Goal: Task Accomplishment & Management: Manage account settings

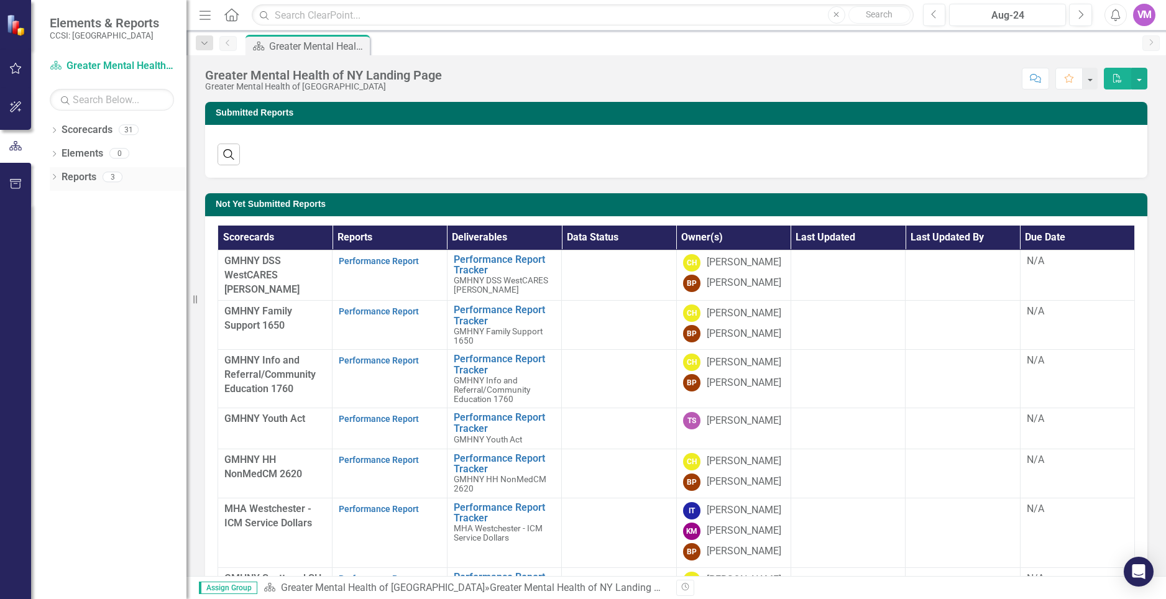
click at [80, 182] on link "Reports" at bounding box center [79, 177] width 35 height 14
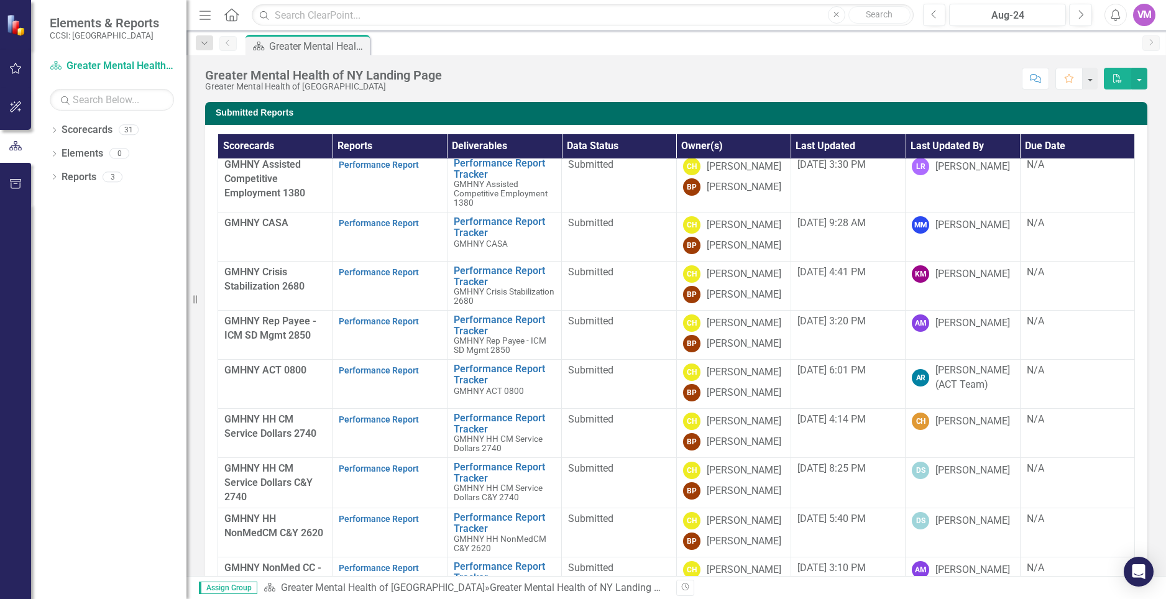
scroll to position [75, 0]
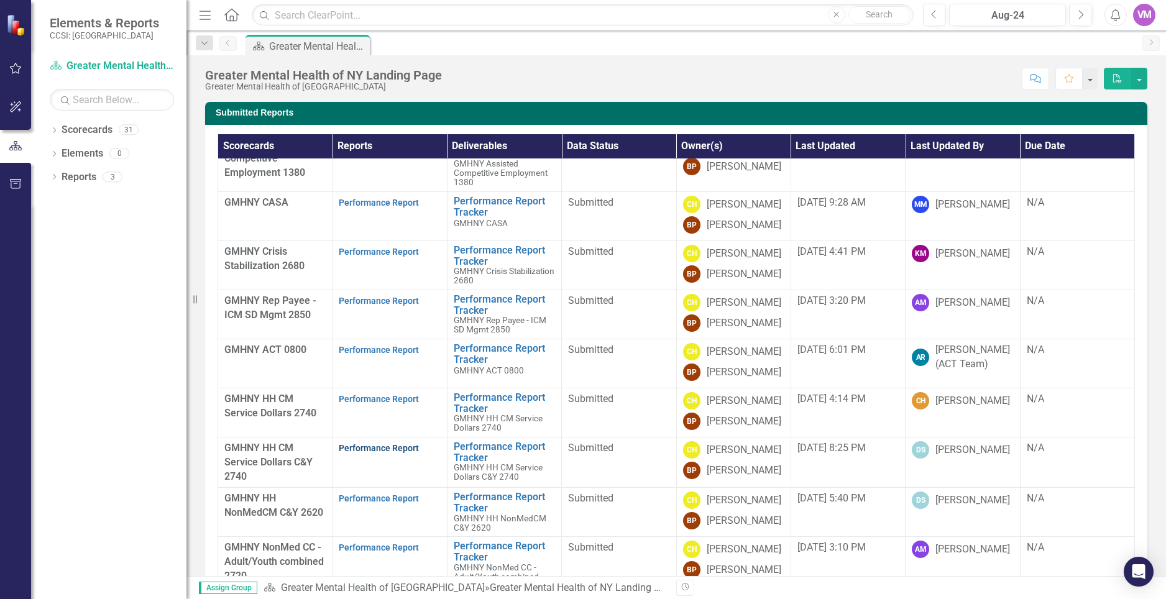
click at [392, 448] on link "Performance Report" at bounding box center [379, 448] width 80 height 10
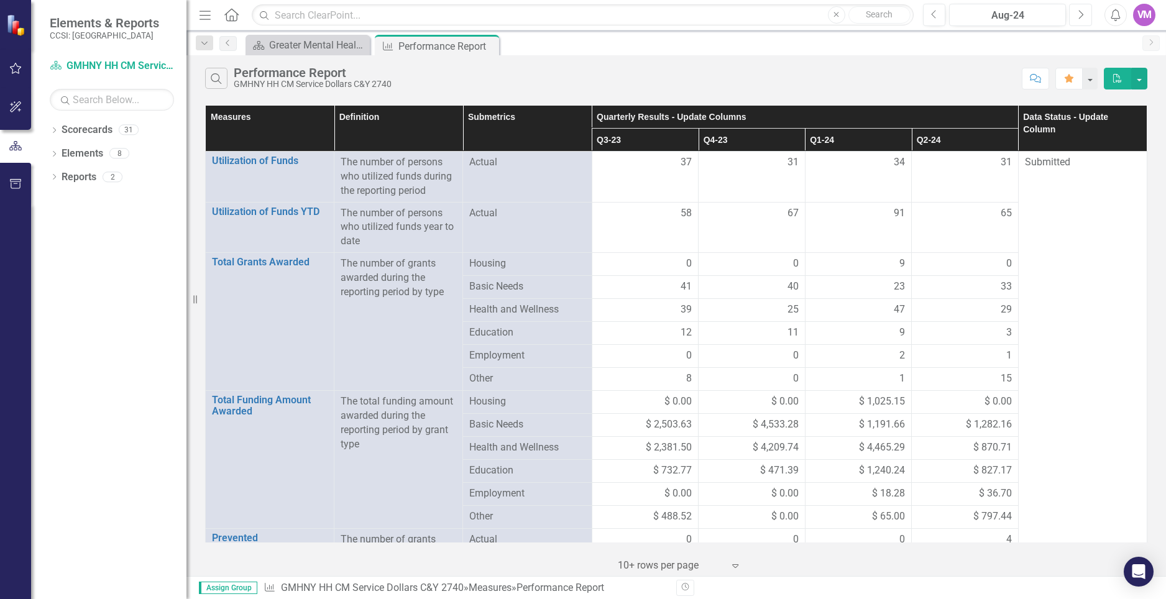
click at [1075, 11] on button "Next" at bounding box center [1080, 15] width 23 height 22
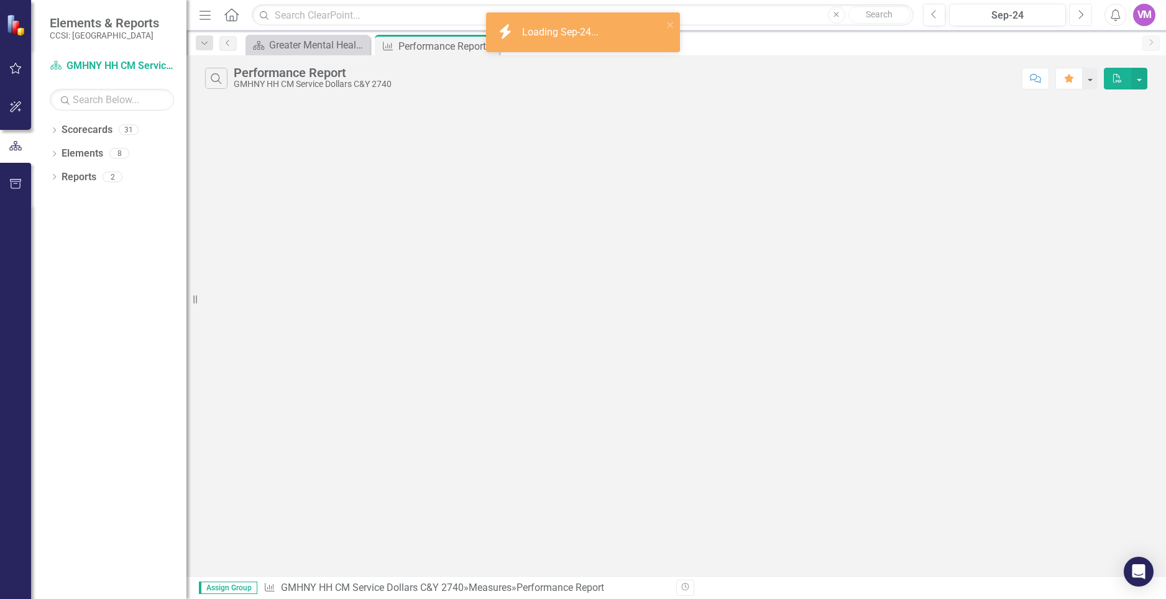
click at [1075, 11] on button "Next" at bounding box center [1080, 15] width 23 height 22
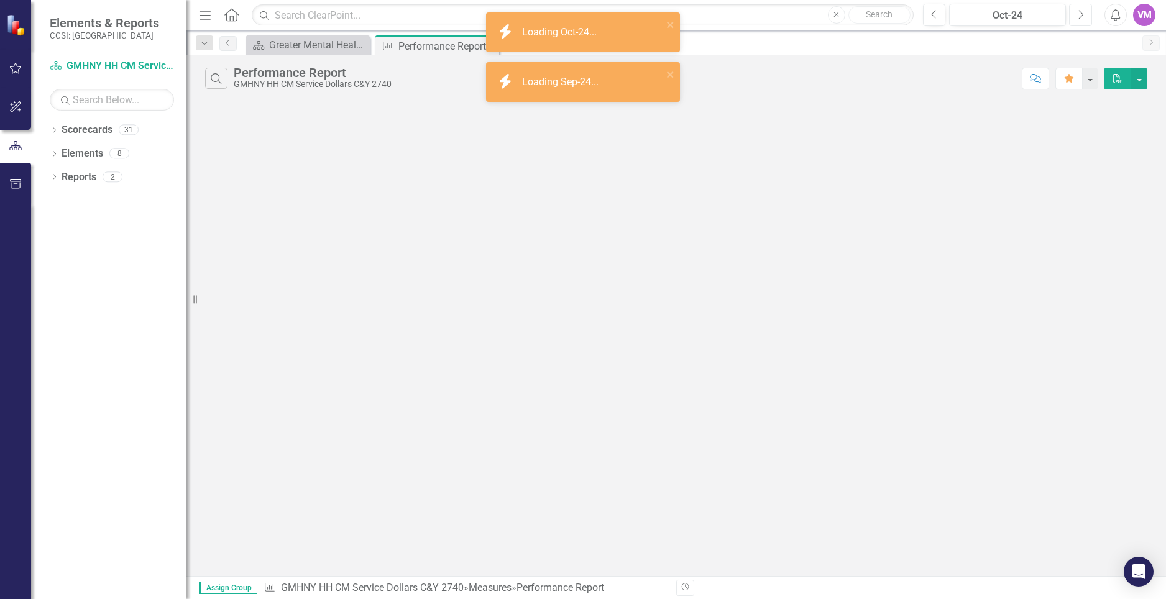
click at [1075, 11] on button "Next" at bounding box center [1080, 15] width 23 height 22
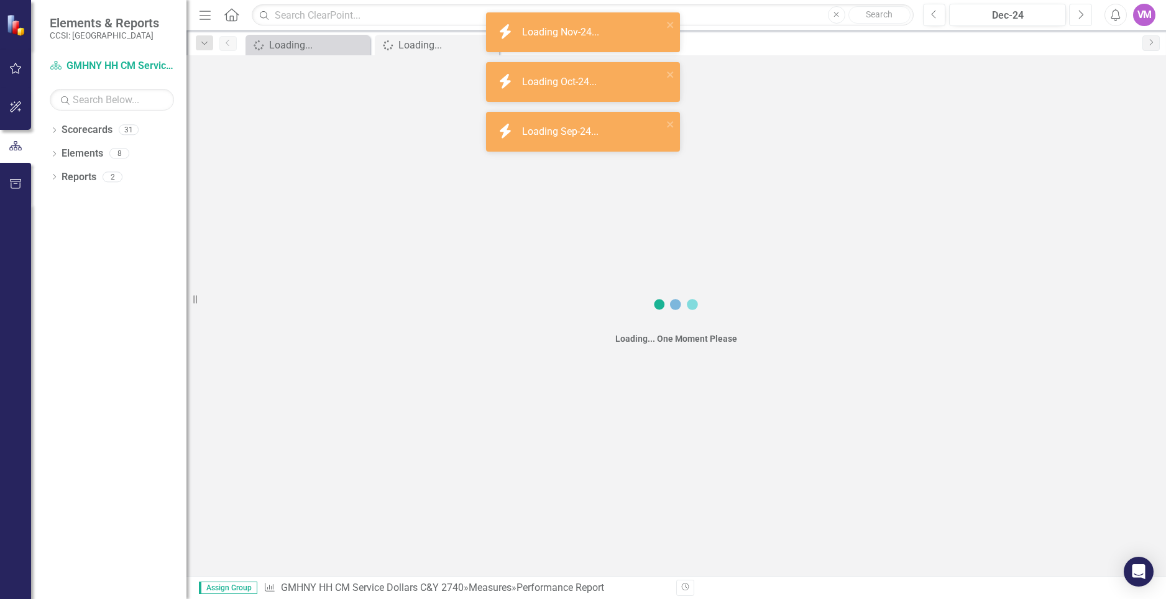
click at [1075, 11] on button "Next" at bounding box center [1080, 15] width 23 height 22
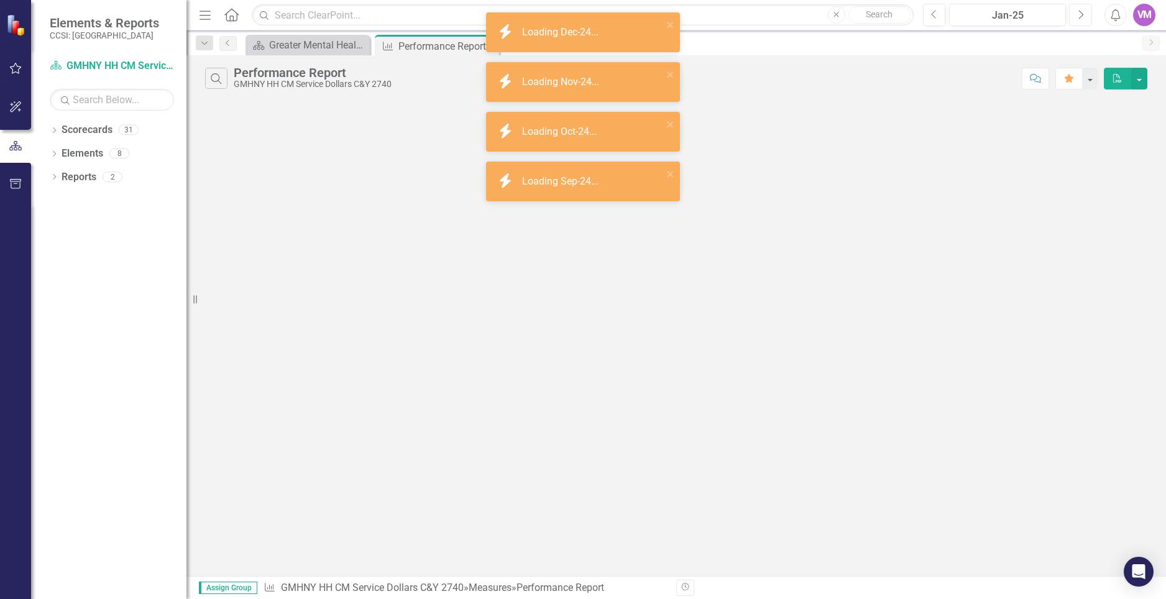
click at [1075, 11] on button "Next" at bounding box center [1080, 15] width 23 height 22
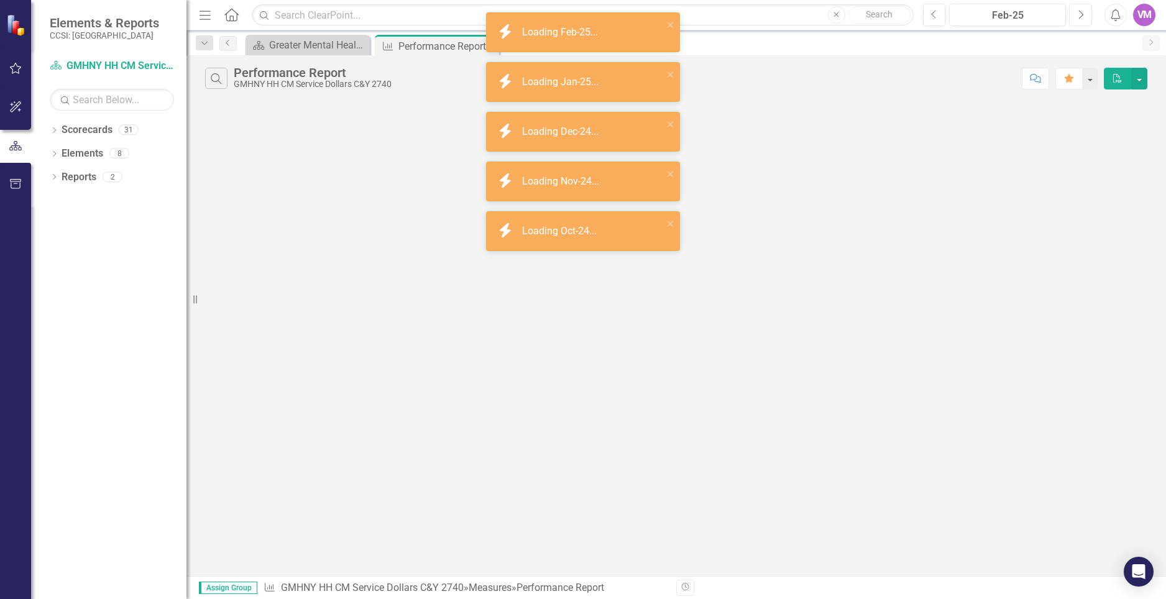
click at [1075, 11] on button "Next" at bounding box center [1080, 15] width 23 height 22
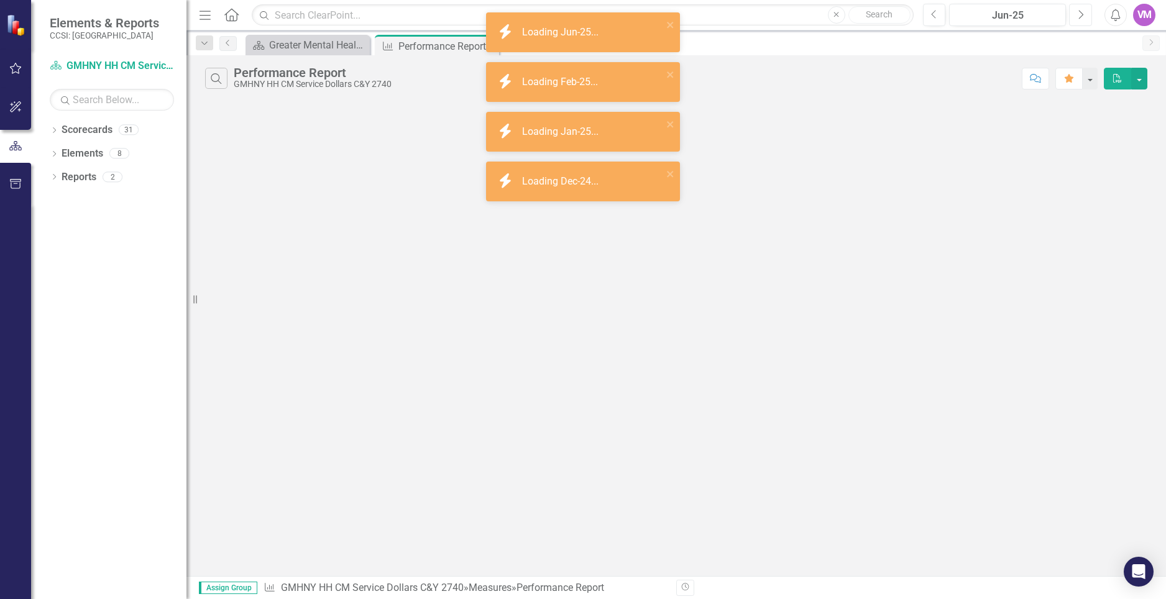
click at [1075, 11] on button "Next" at bounding box center [1080, 15] width 23 height 22
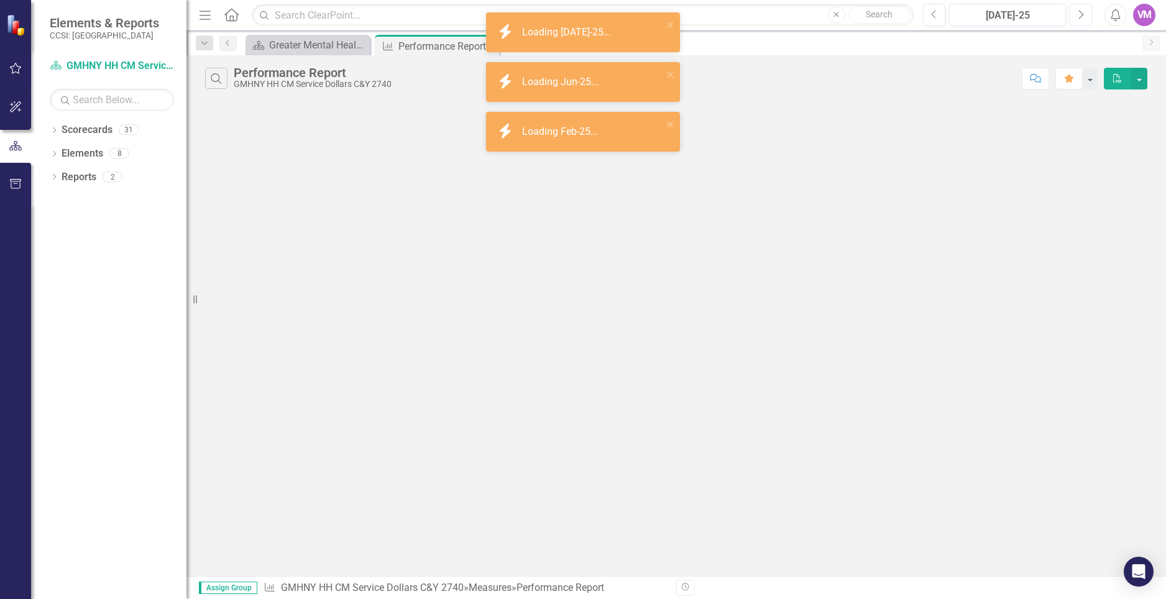
click at [1075, 11] on button "Next" at bounding box center [1080, 15] width 23 height 22
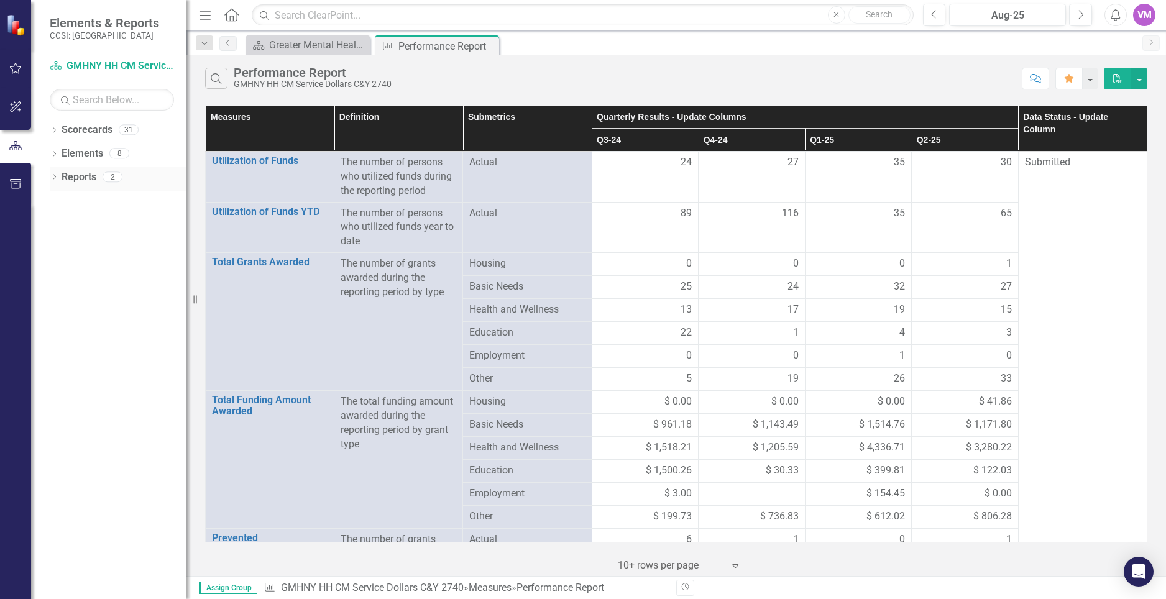
click at [74, 180] on link "Reports" at bounding box center [79, 177] width 35 height 14
click at [55, 180] on icon "Dropdown" at bounding box center [54, 178] width 9 height 7
click at [16, 73] on icon "button" at bounding box center [15, 68] width 13 height 10
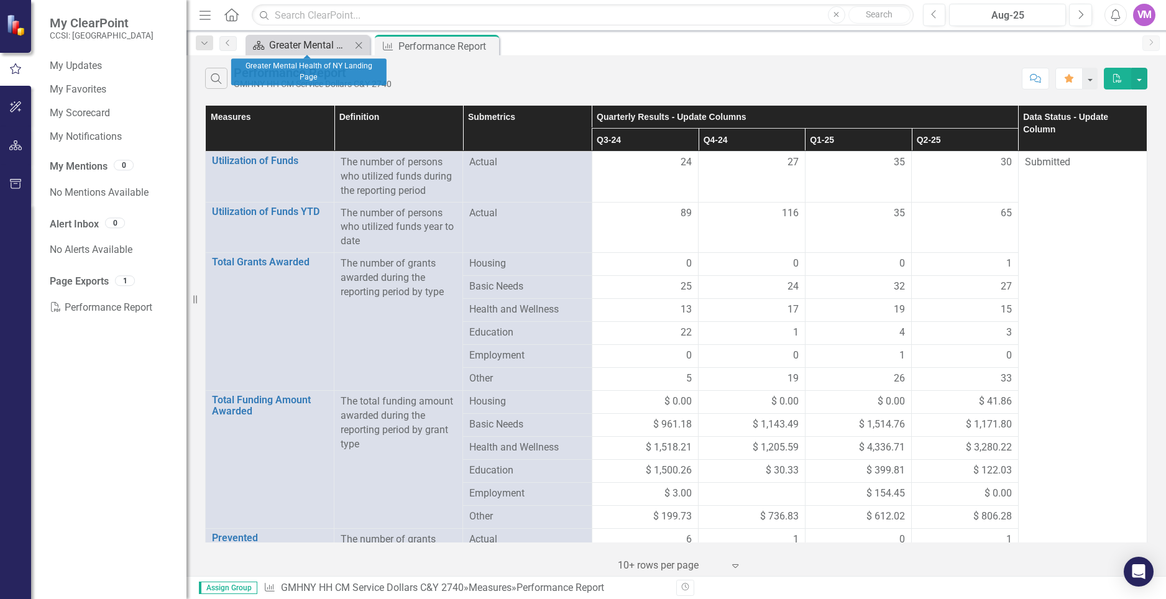
click at [320, 46] on div "Greater Mental Health of NY Landing Page" at bounding box center [310, 45] width 82 height 16
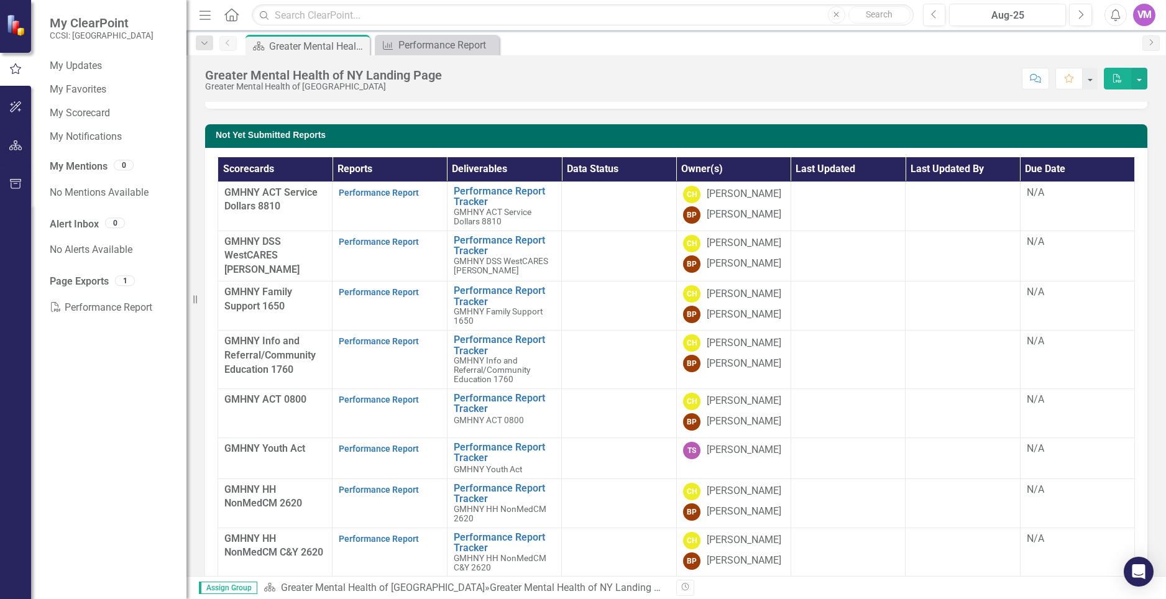
scroll to position [599, 0]
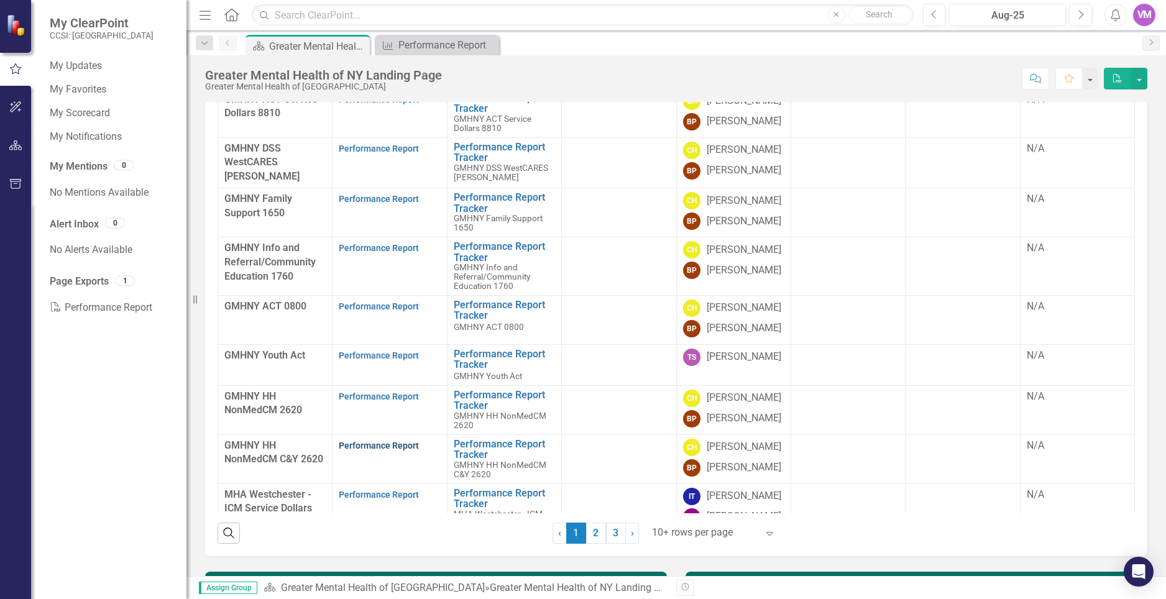
click at [388, 448] on link "Performance Report" at bounding box center [379, 446] width 80 height 10
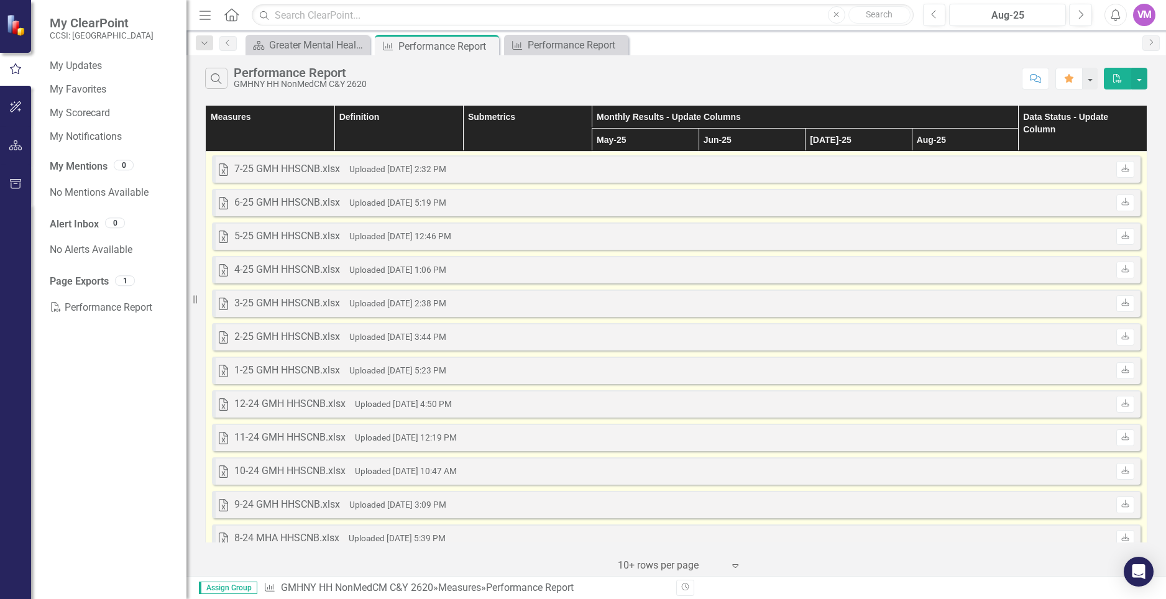
click at [282, 165] on div "7-25 GMH HHSCNB.xlsx" at bounding box center [287, 169] width 106 height 14
click at [304, 167] on div "7-25 GMH HHSCNB.xlsx" at bounding box center [287, 169] width 106 height 14
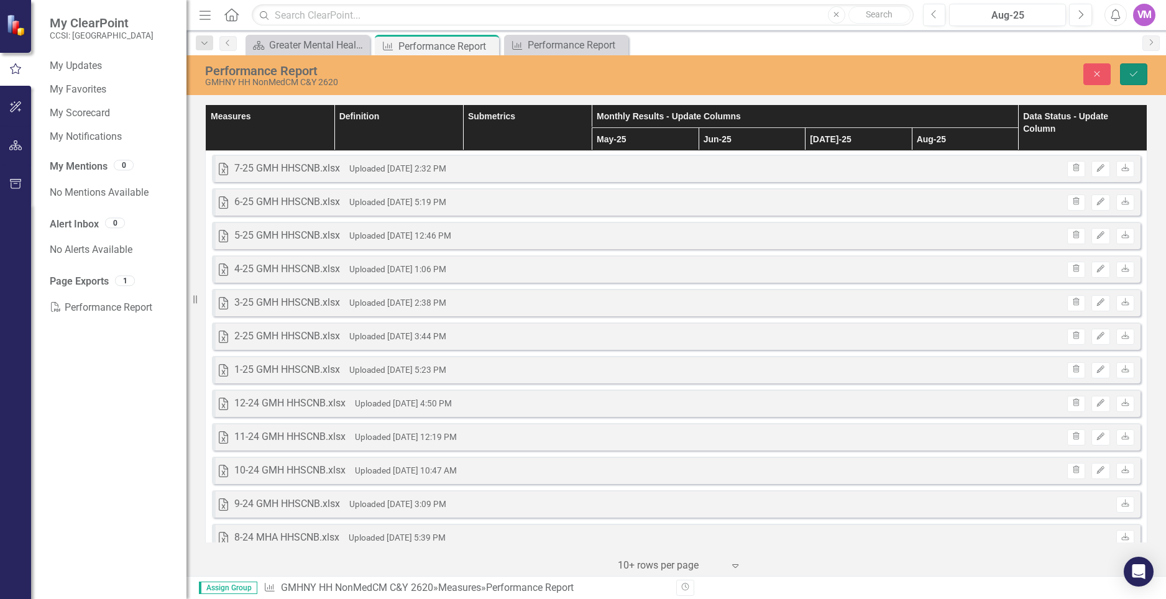
click at [1138, 71] on icon "Save" at bounding box center [1133, 74] width 11 height 9
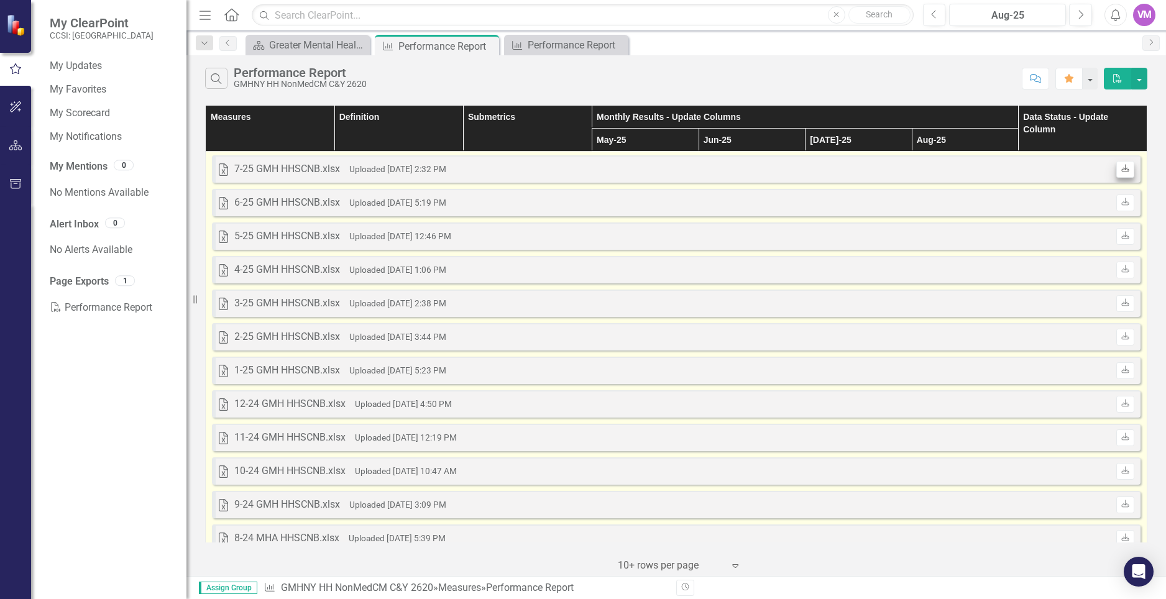
click at [1125, 170] on icon "Download" at bounding box center [1124, 168] width 9 height 7
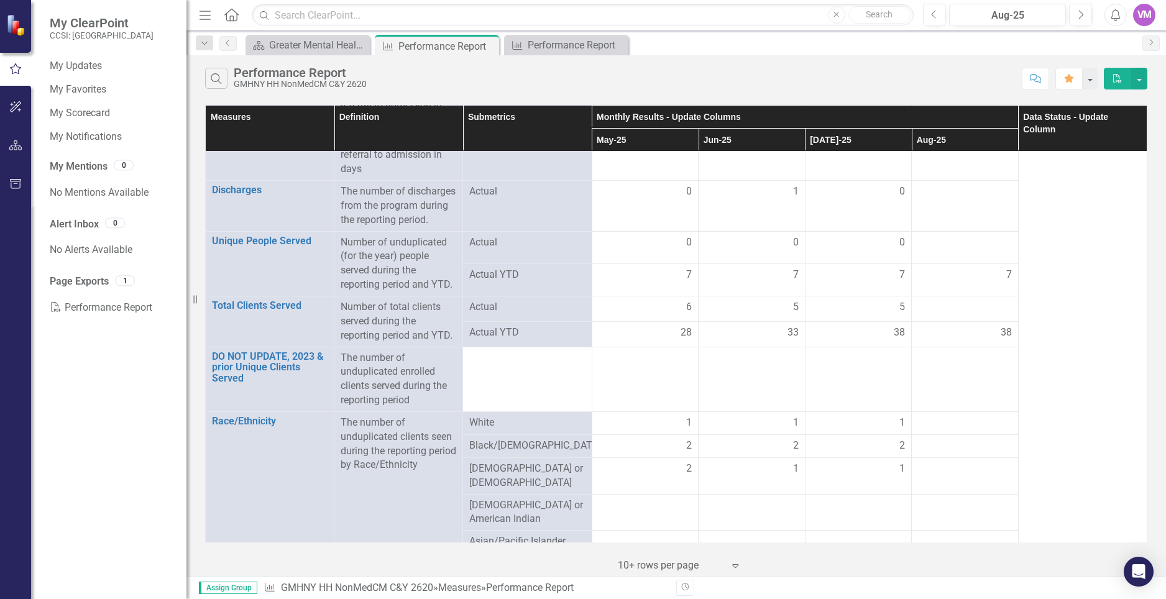
scroll to position [1963, 0]
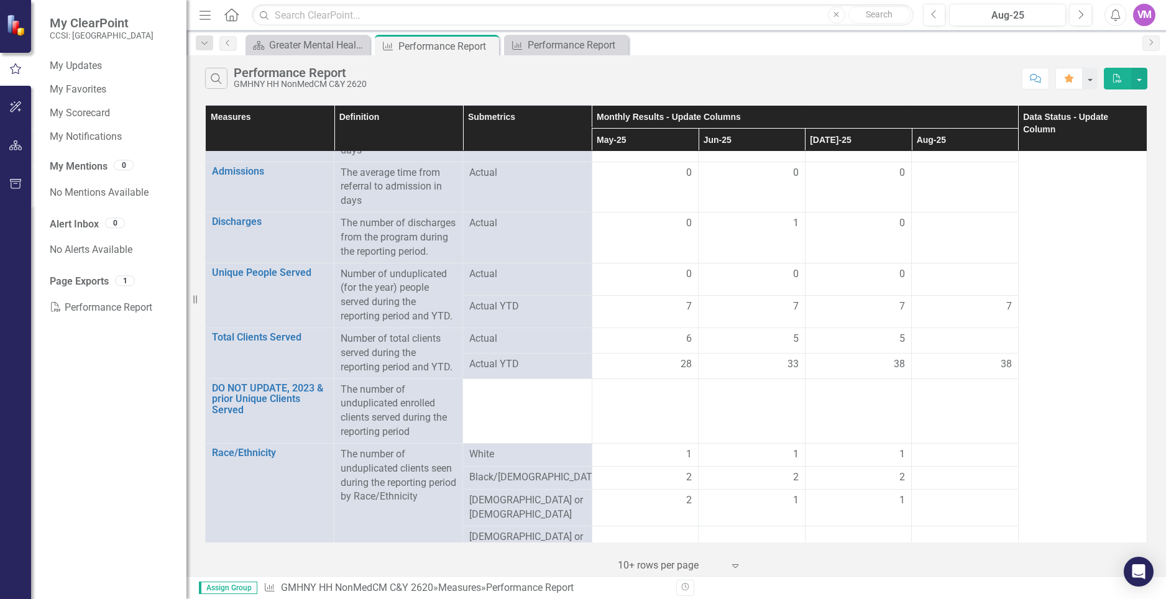
click at [1011, 309] on span "7" at bounding box center [1009, 306] width 6 height 14
click at [1013, 306] on td "7" at bounding box center [965, 311] width 107 height 32
click at [1005, 308] on div "7" at bounding box center [965, 306] width 94 height 14
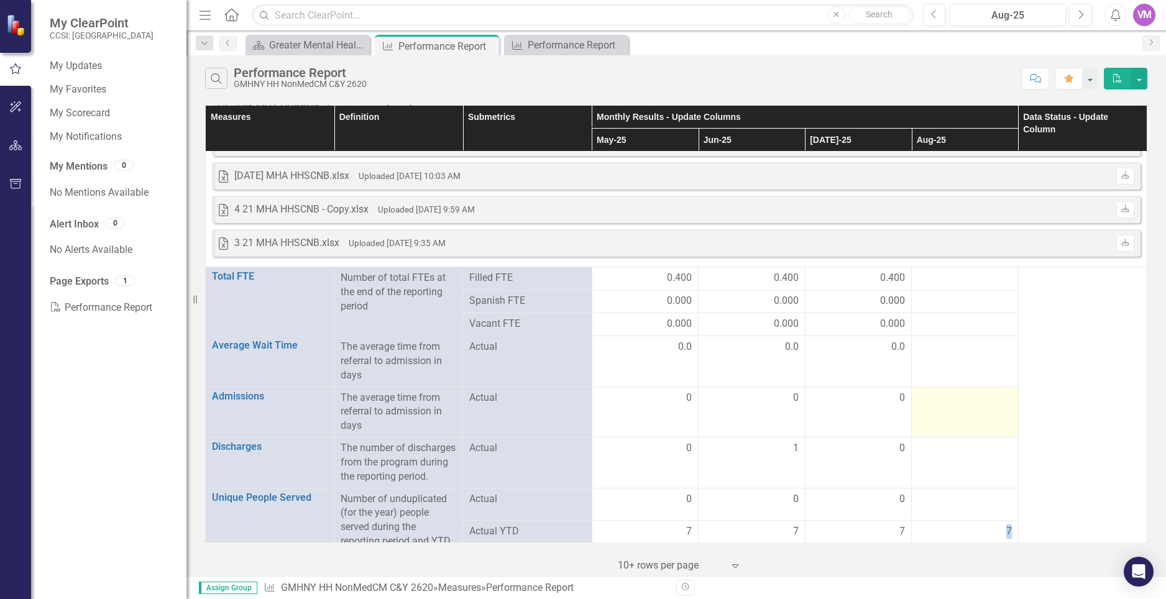
scroll to position [1888, 0]
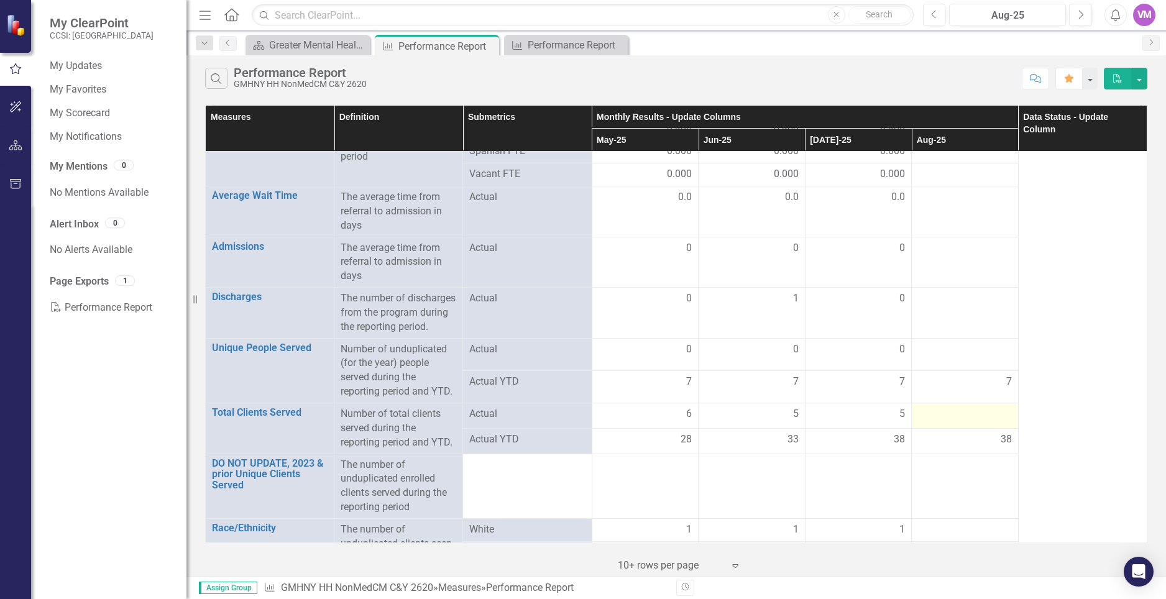
click at [995, 404] on td at bounding box center [965, 415] width 107 height 25
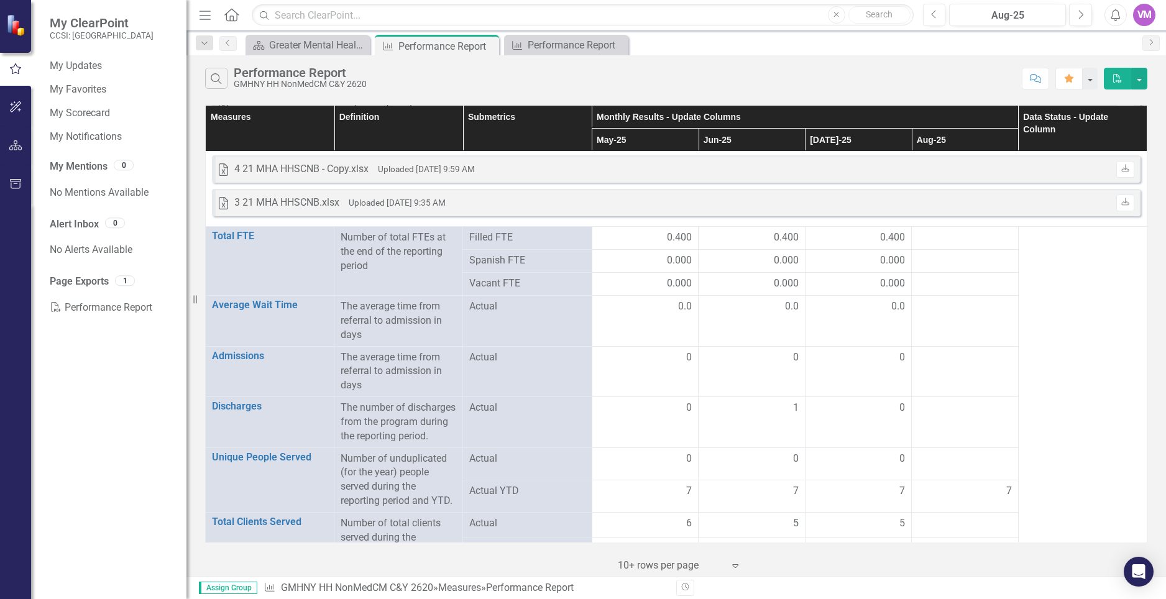
scroll to position [1738, 0]
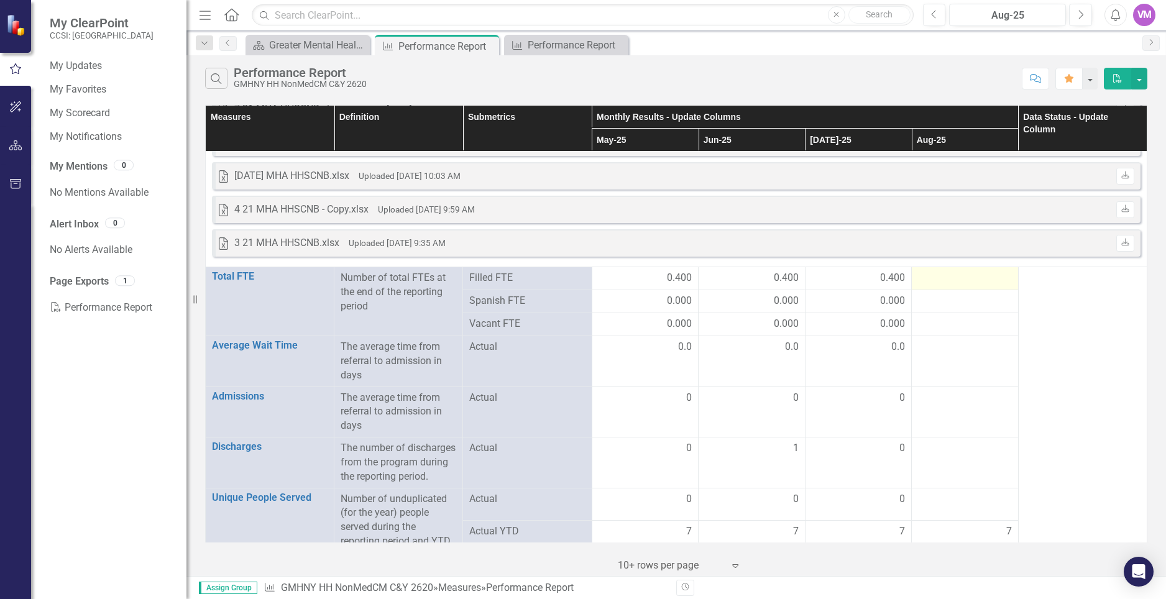
click at [942, 279] on div at bounding box center [965, 278] width 94 height 15
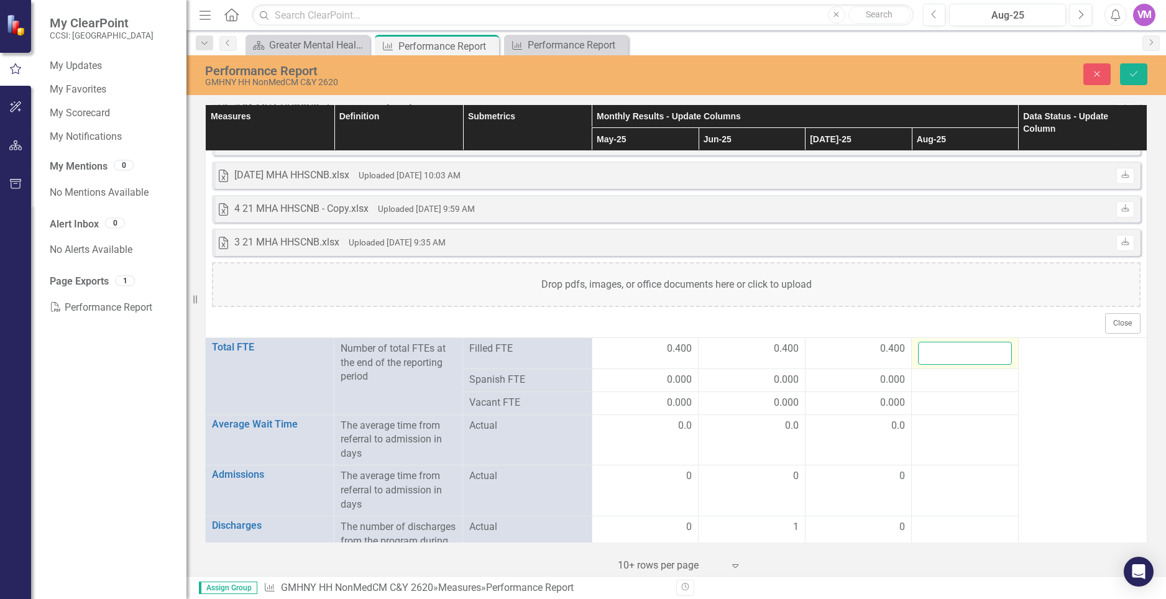
click at [961, 357] on input "number" at bounding box center [965, 353] width 94 height 23
type input "0.4"
click at [999, 402] on div at bounding box center [965, 403] width 94 height 15
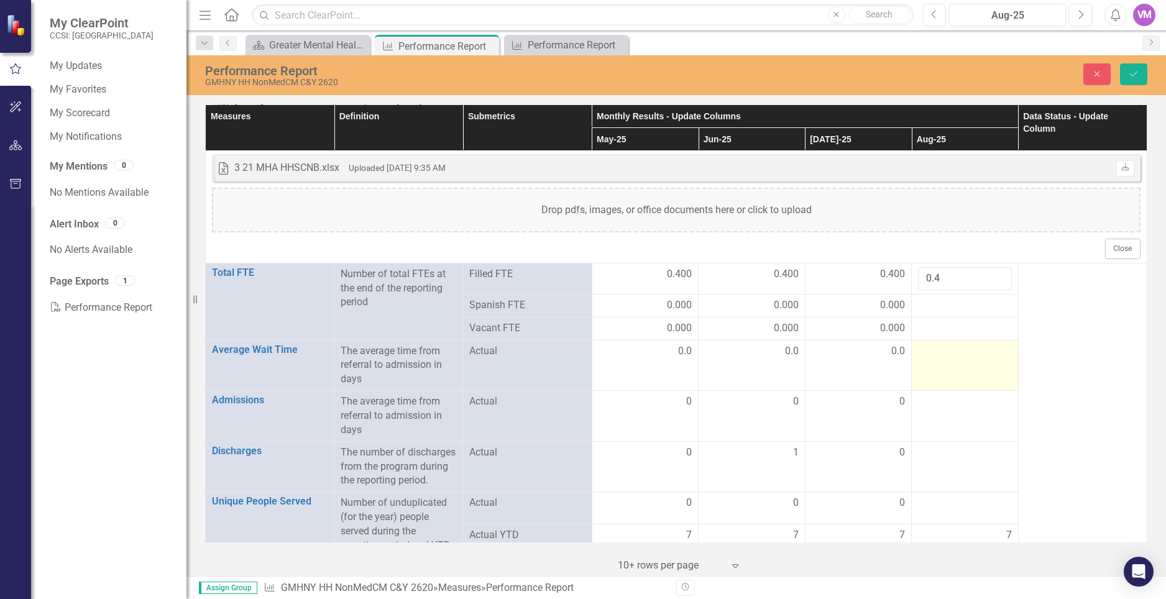
click at [989, 360] on td at bounding box center [965, 365] width 107 height 51
click at [956, 359] on input "number" at bounding box center [965, 355] width 94 height 23
type input "0"
click at [950, 299] on div at bounding box center [965, 305] width 94 height 15
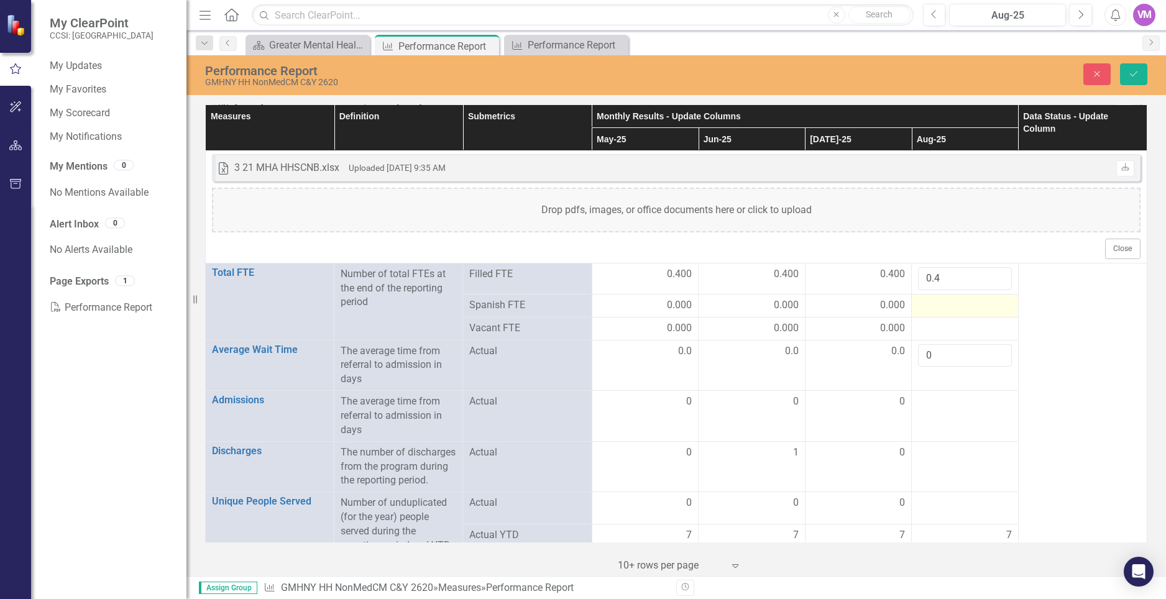
click at [950, 299] on div at bounding box center [965, 305] width 94 height 15
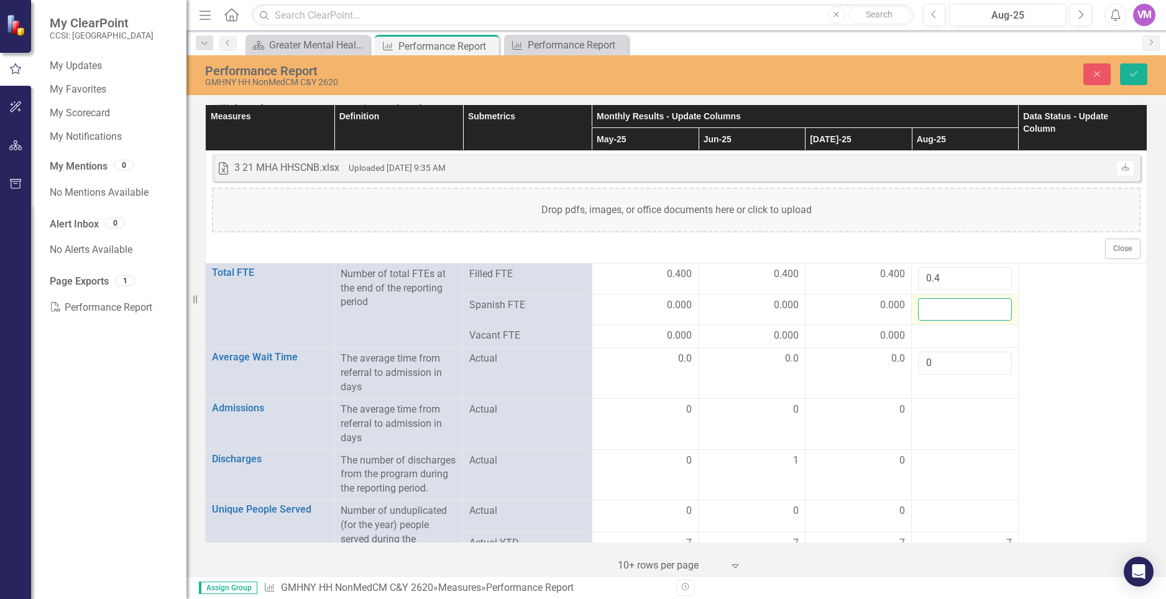
click at [950, 303] on input "number" at bounding box center [965, 309] width 94 height 23
type input "0"
click at [942, 336] on div at bounding box center [965, 336] width 94 height 15
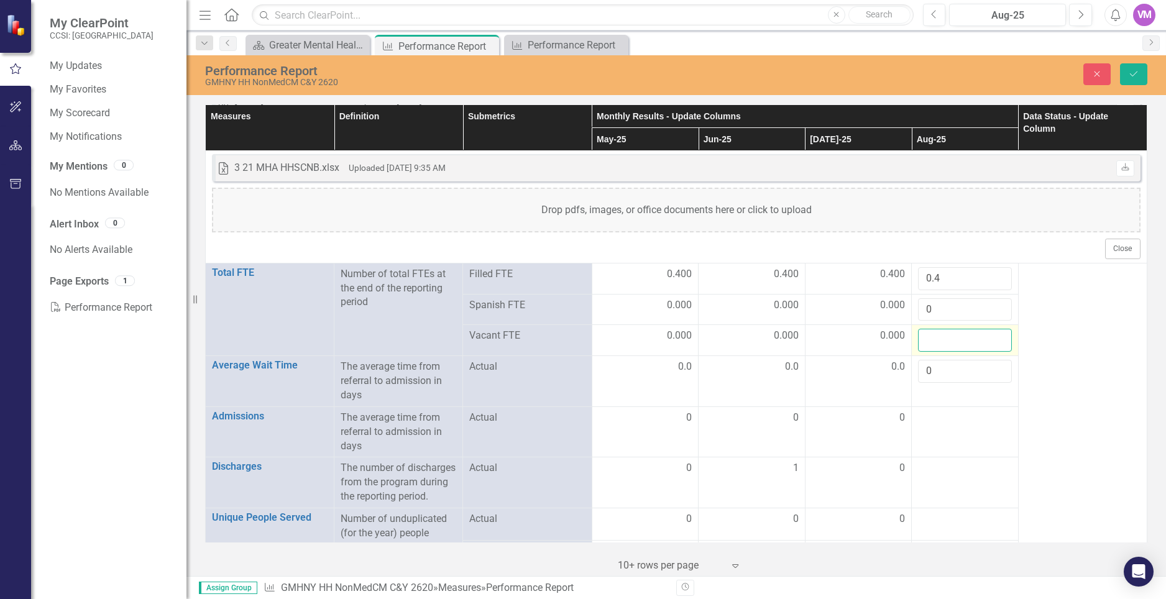
click at [945, 339] on input "number" at bounding box center [965, 340] width 94 height 23
type input "0"
click at [988, 467] on div at bounding box center [965, 468] width 94 height 15
click at [958, 429] on td at bounding box center [965, 431] width 107 height 51
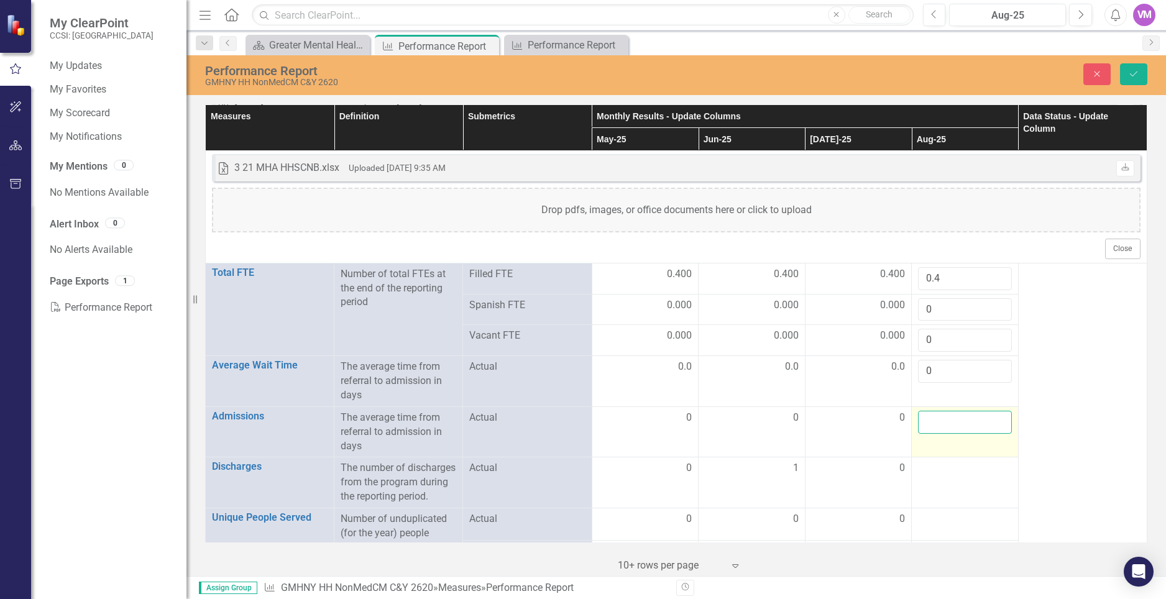
click at [956, 426] on input "number" at bounding box center [965, 422] width 94 height 23
type input "0"
click at [963, 486] on td at bounding box center [965, 482] width 107 height 51
click at [957, 469] on div at bounding box center [965, 468] width 94 height 15
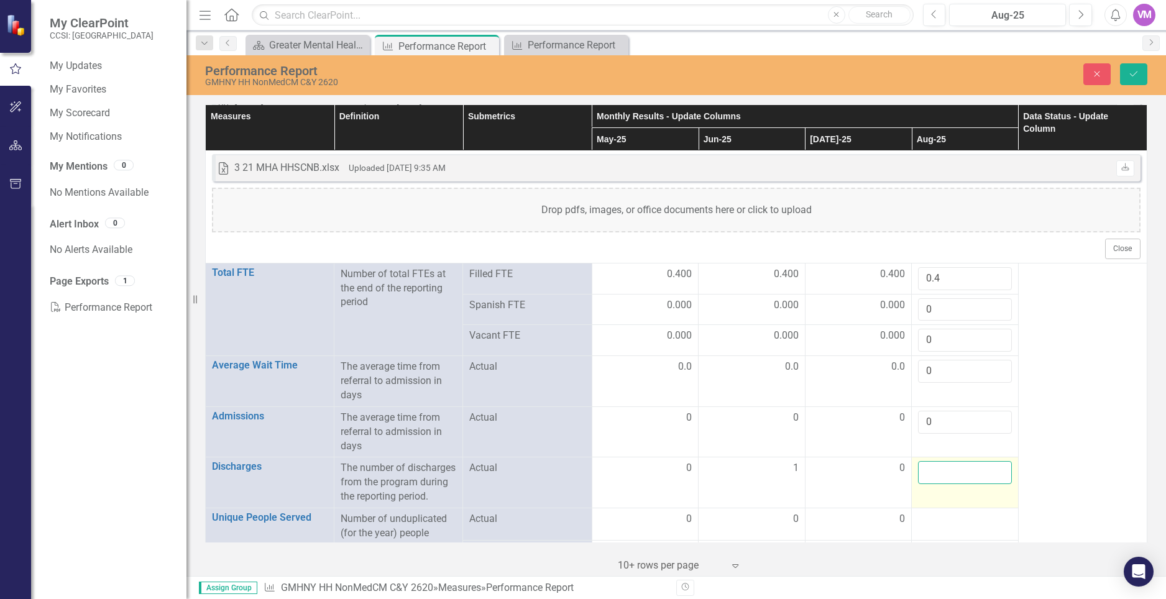
click at [946, 469] on input "number" at bounding box center [965, 472] width 94 height 23
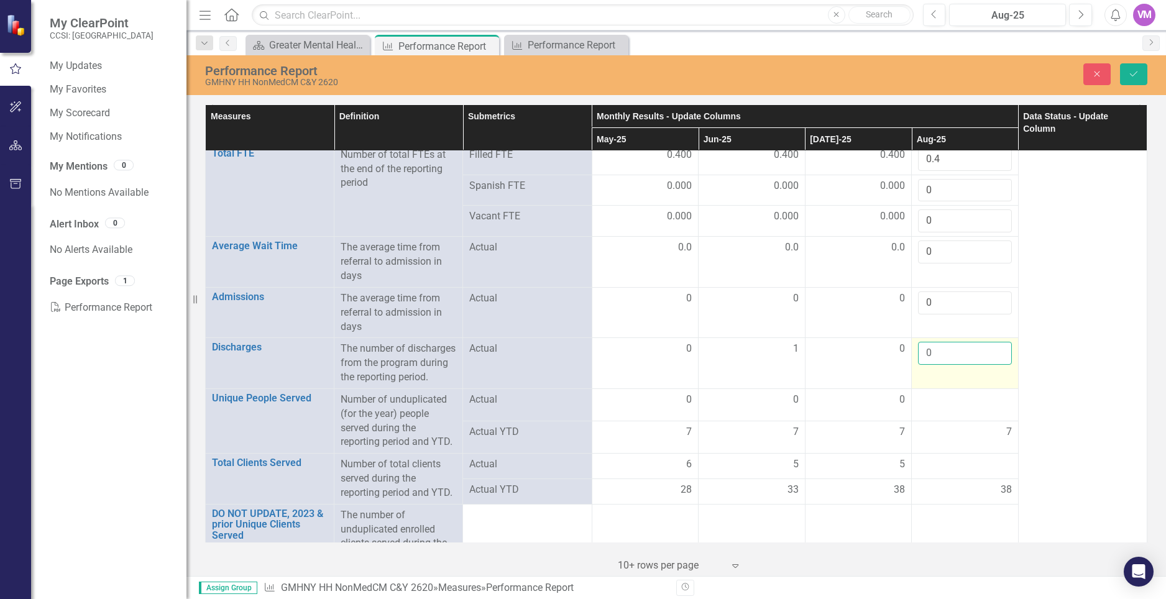
scroll to position [1963, 0]
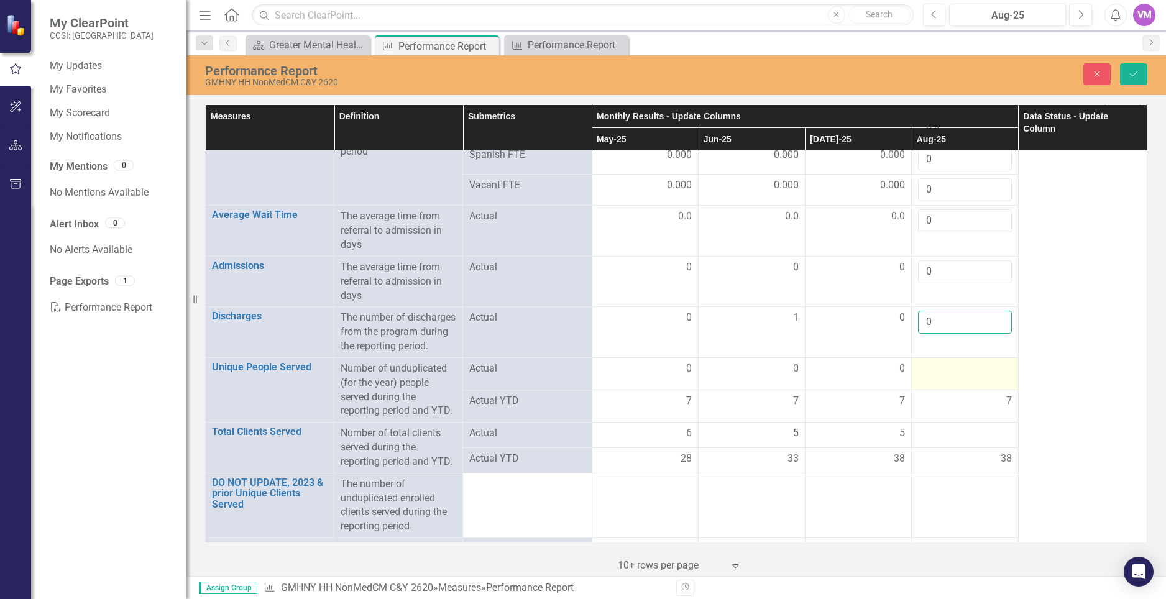
type input "0"
click at [960, 373] on div at bounding box center [965, 369] width 94 height 15
click at [960, 373] on input "number" at bounding box center [965, 373] width 94 height 23
type input "0"
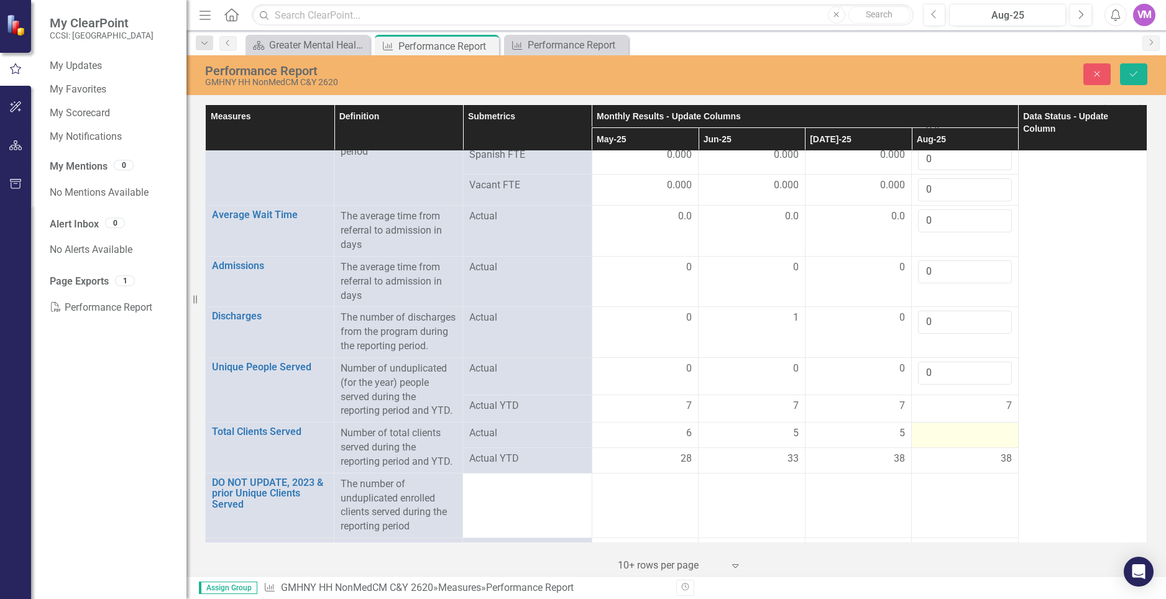
click at [977, 437] on div at bounding box center [965, 433] width 94 height 15
click at [962, 437] on div at bounding box center [965, 433] width 94 height 15
click at [962, 437] on input "number" at bounding box center [965, 437] width 94 height 23
type input "5"
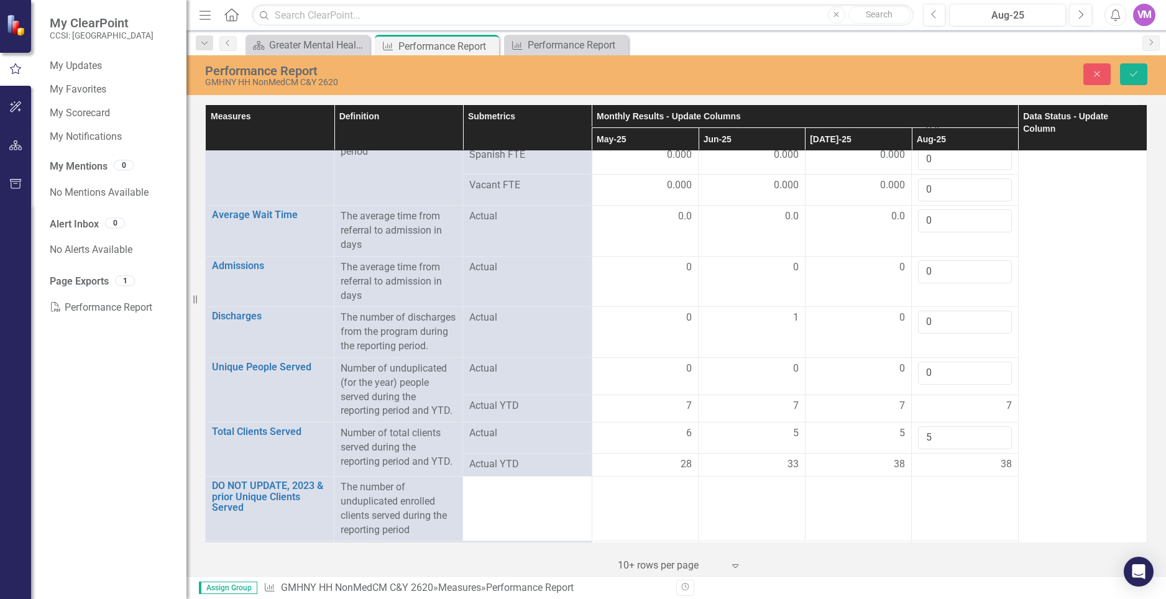
click at [961, 520] on td at bounding box center [965, 509] width 107 height 65
click at [927, 492] on td at bounding box center [965, 509] width 107 height 65
click at [956, 437] on input "5" at bounding box center [965, 437] width 94 height 23
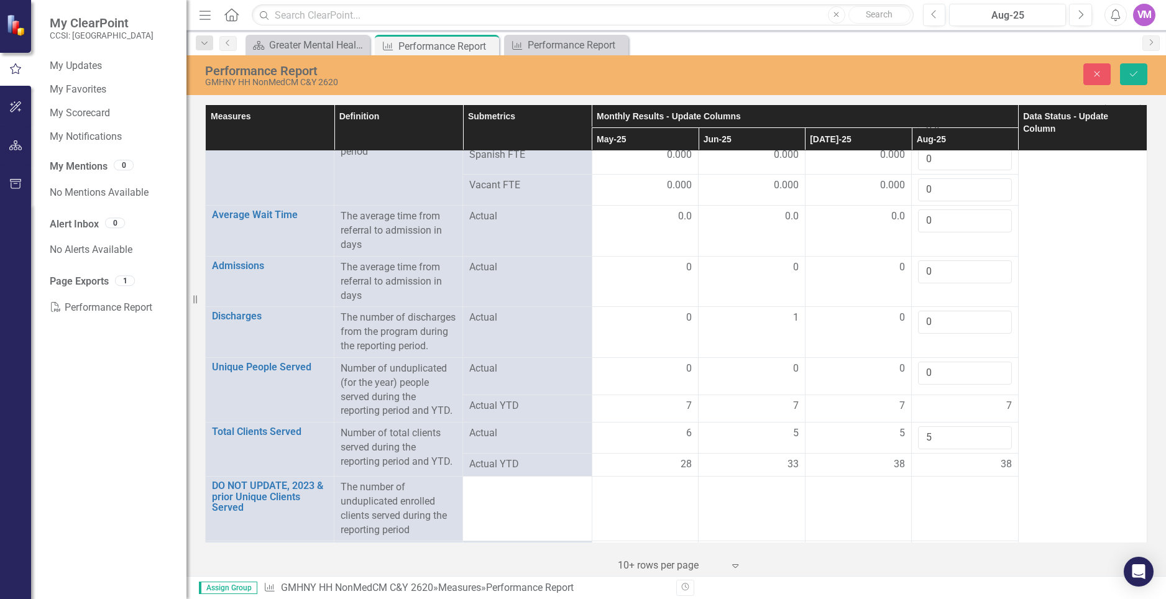
scroll to position [2037, 0]
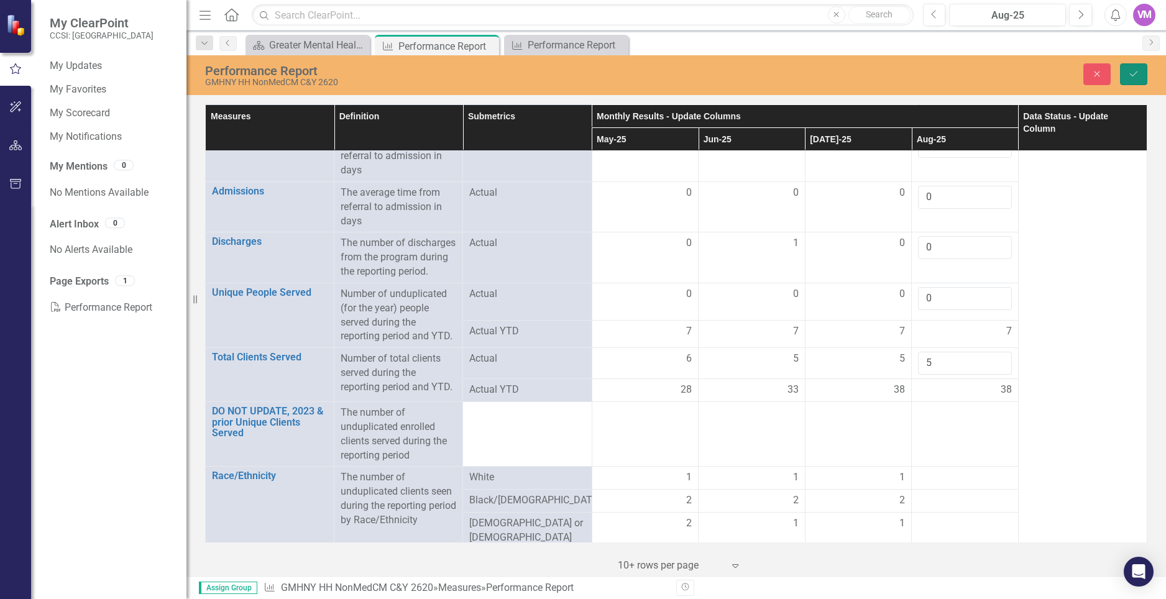
click at [1133, 76] on icon "Save" at bounding box center [1133, 74] width 11 height 9
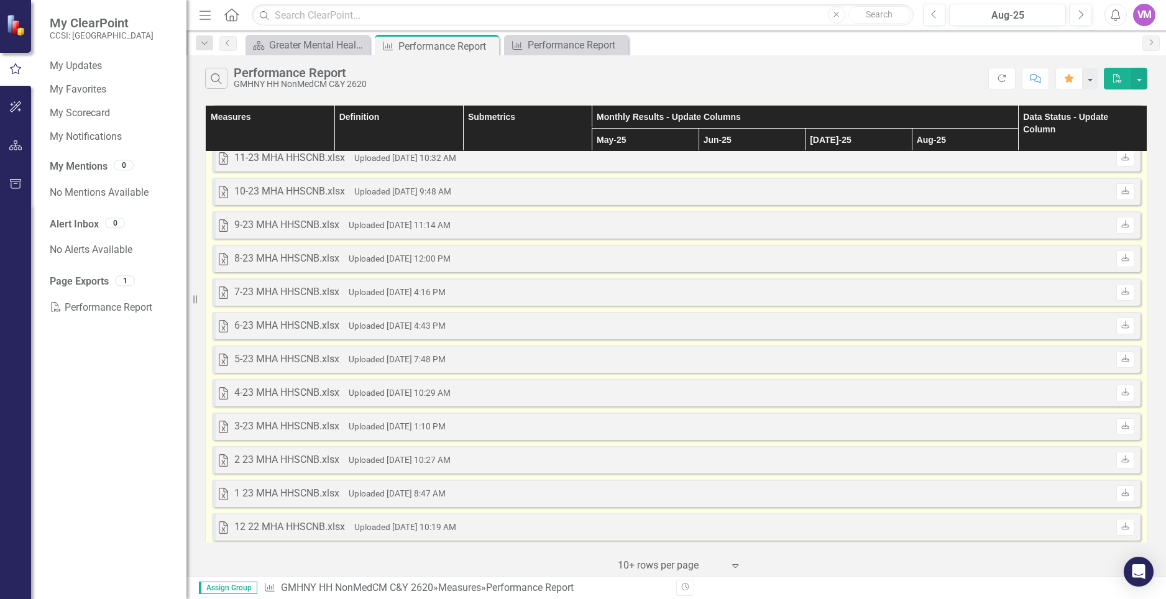
scroll to position [1218, 0]
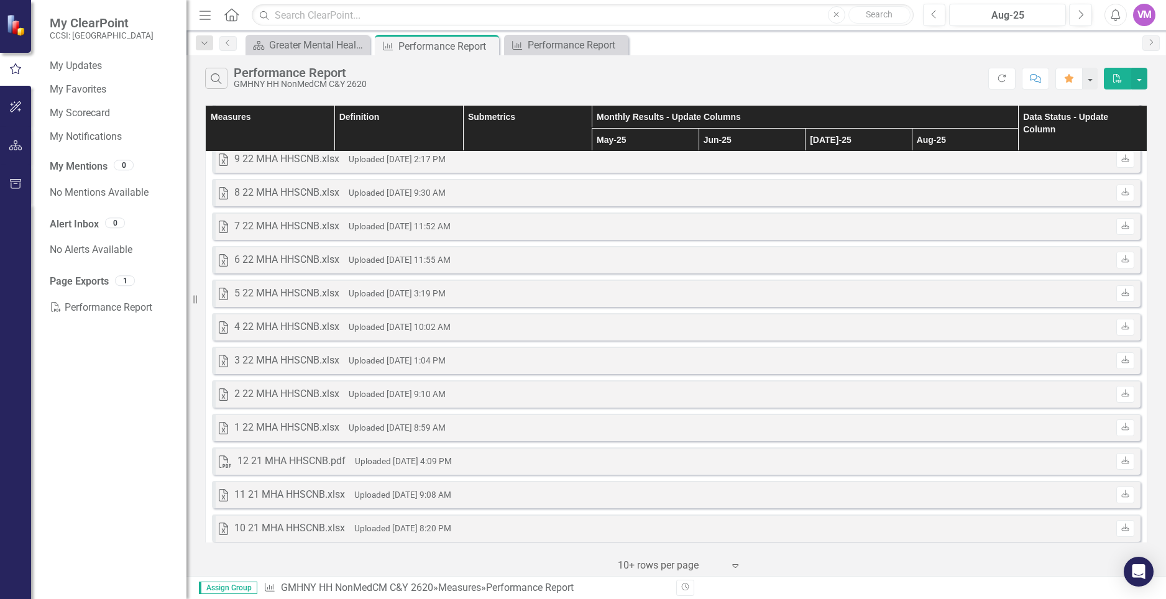
click at [1158, 333] on div "Measures Definition Submetrics Monthly Results - Update Columns Data Status - U…" at bounding box center [675, 339] width 979 height 474
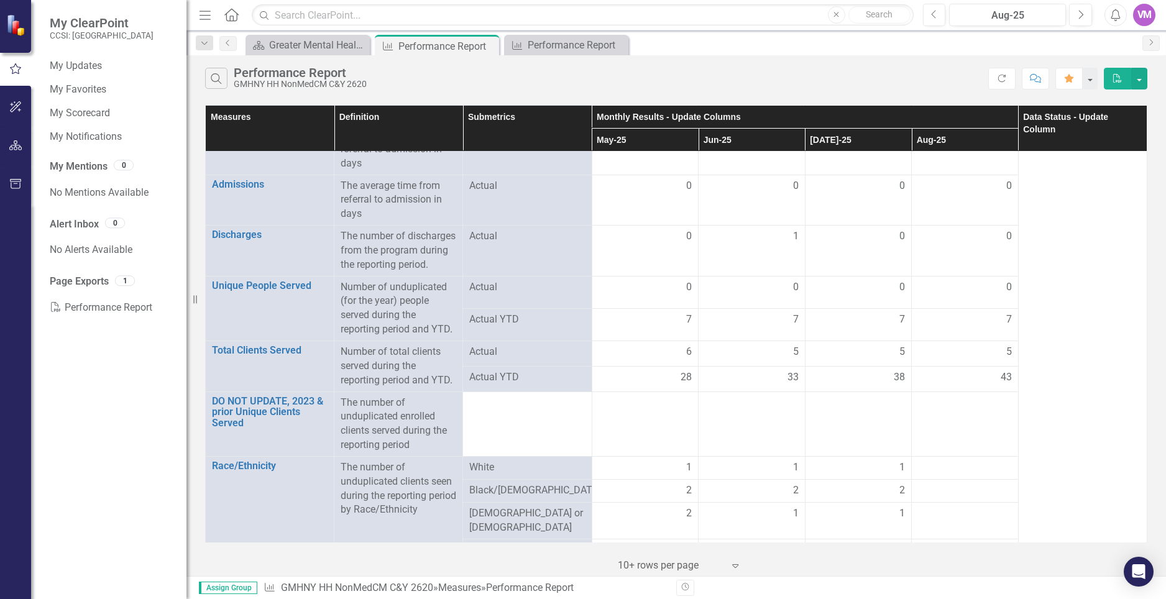
scroll to position [1944, 0]
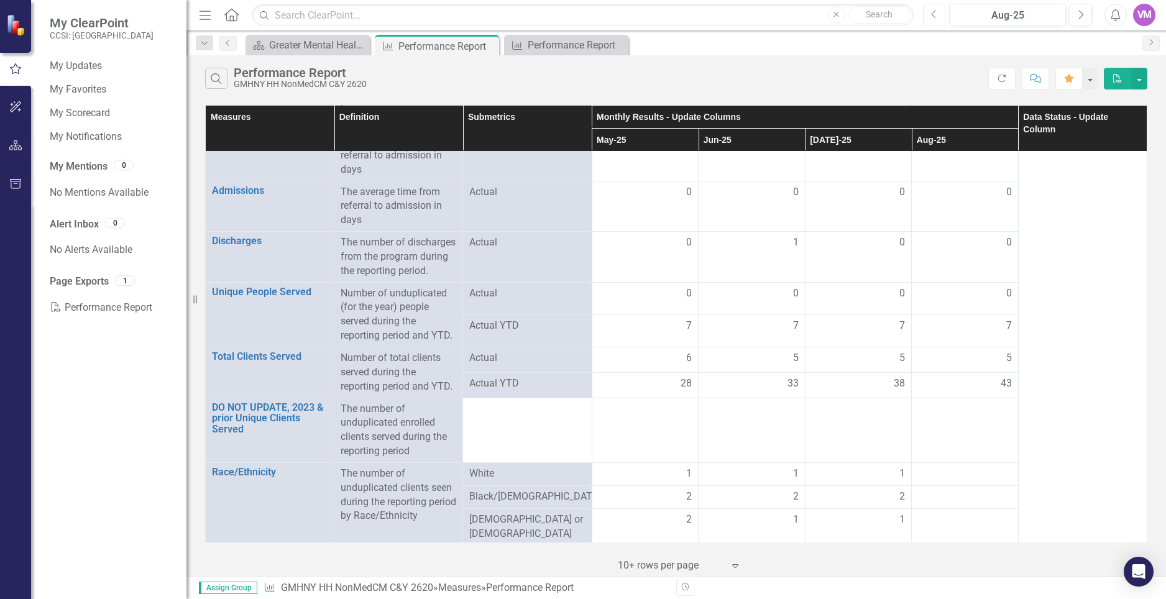
click at [940, 14] on button "Previous" at bounding box center [934, 15] width 23 height 22
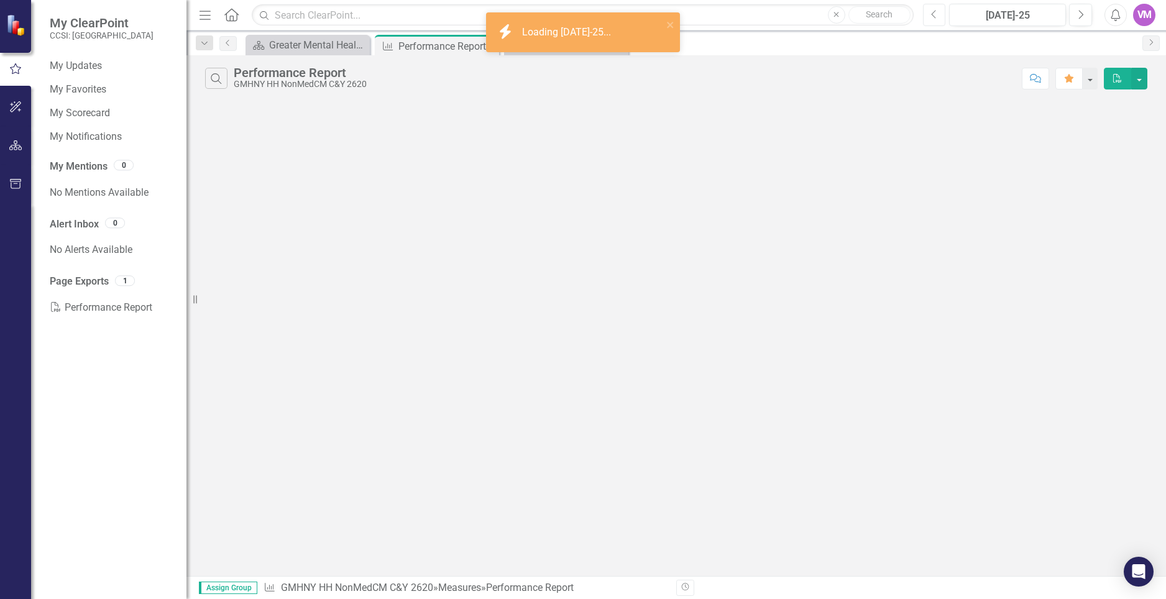
click at [940, 14] on button "Previous" at bounding box center [934, 15] width 23 height 22
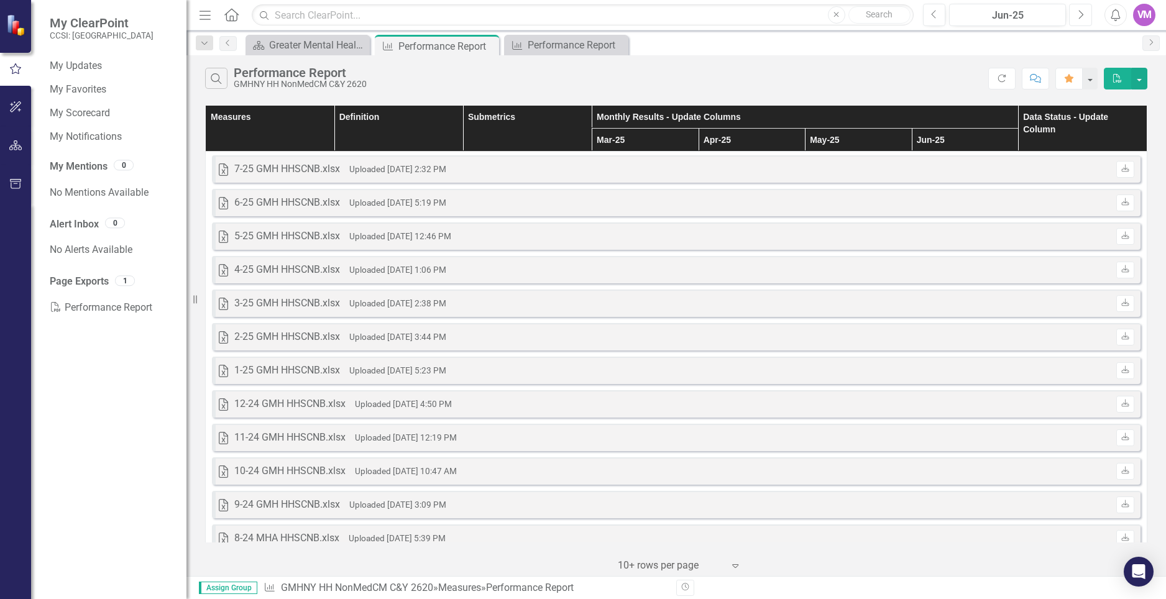
click at [1080, 11] on icon "button" at bounding box center [1081, 14] width 5 height 9
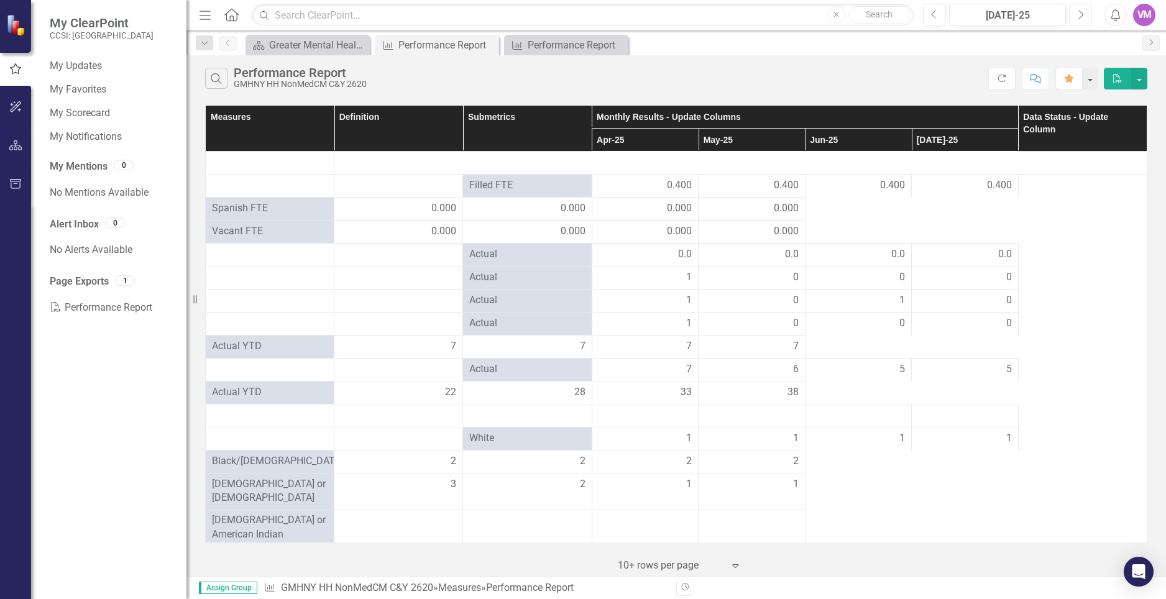
click at [1080, 11] on icon "button" at bounding box center [1081, 14] width 5 height 9
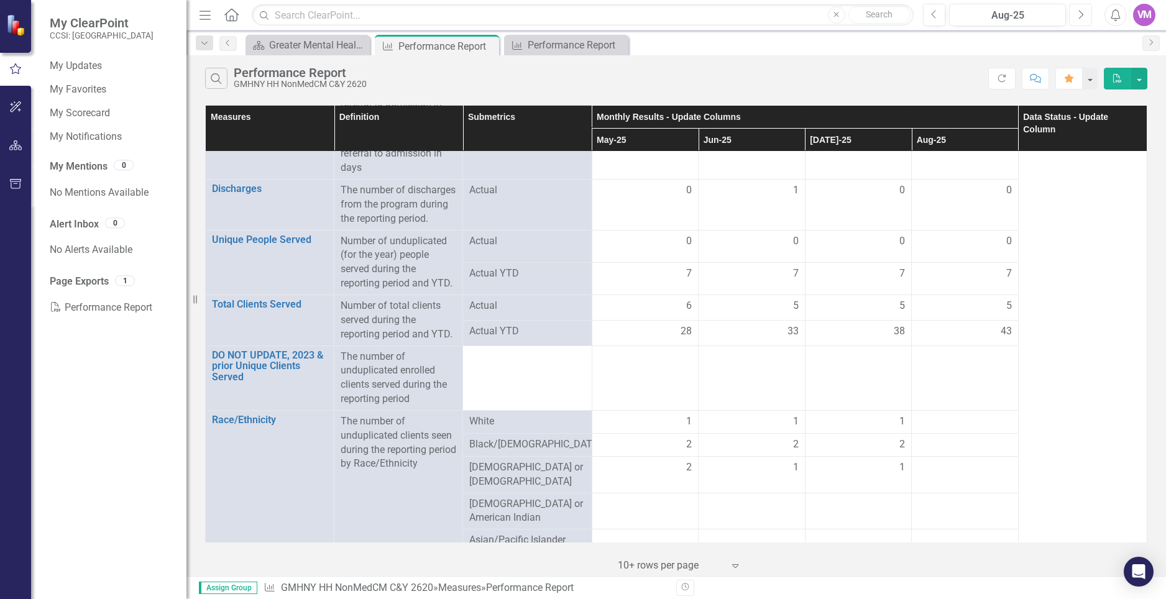
scroll to position [2023, 0]
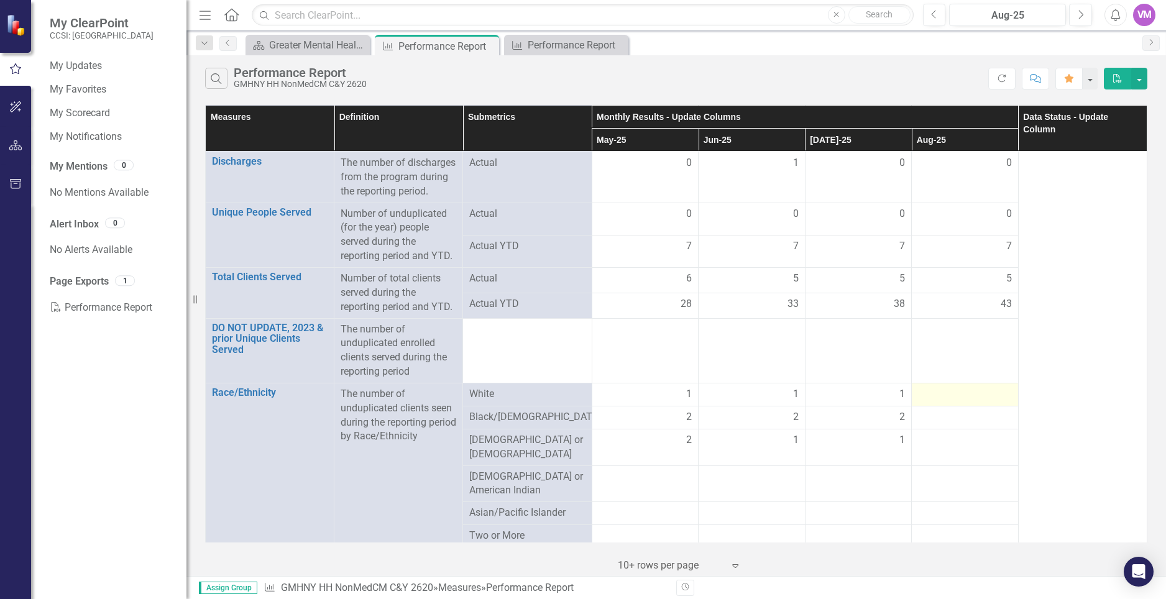
click at [980, 402] on div at bounding box center [965, 394] width 94 height 15
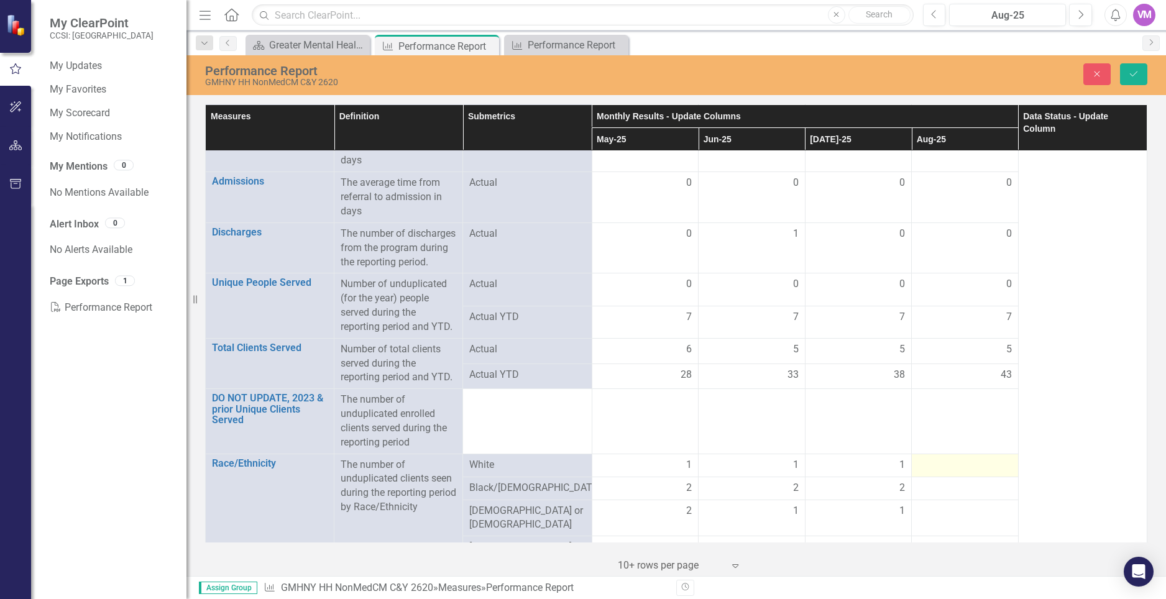
scroll to position [2094, 0]
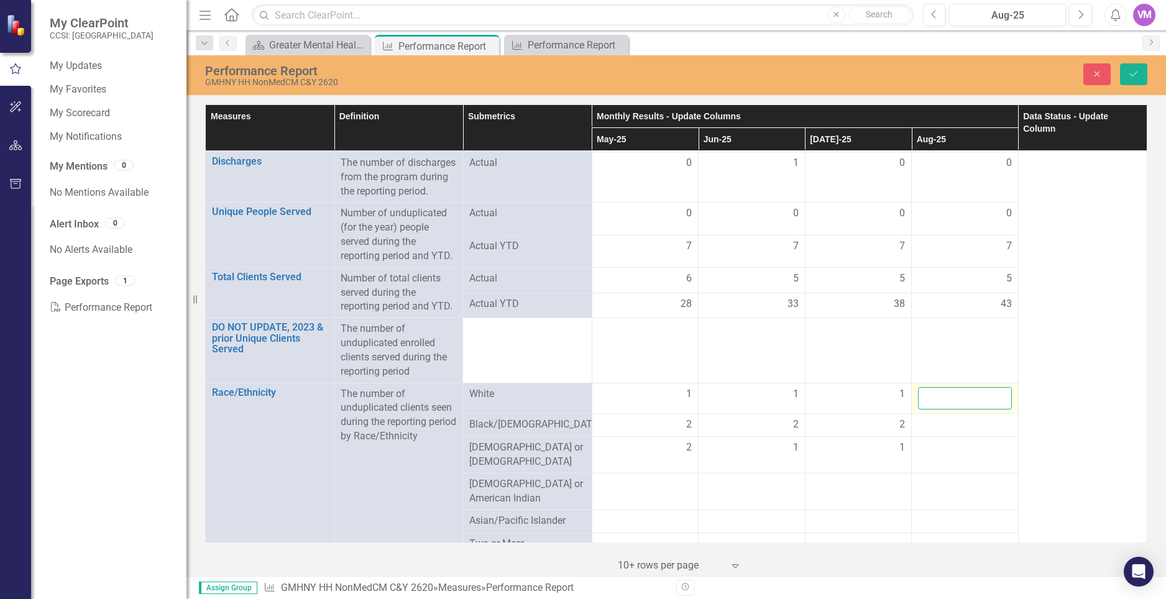
click at [980, 395] on input "number" at bounding box center [965, 398] width 94 height 23
type input "1"
click at [977, 424] on div at bounding box center [965, 425] width 94 height 15
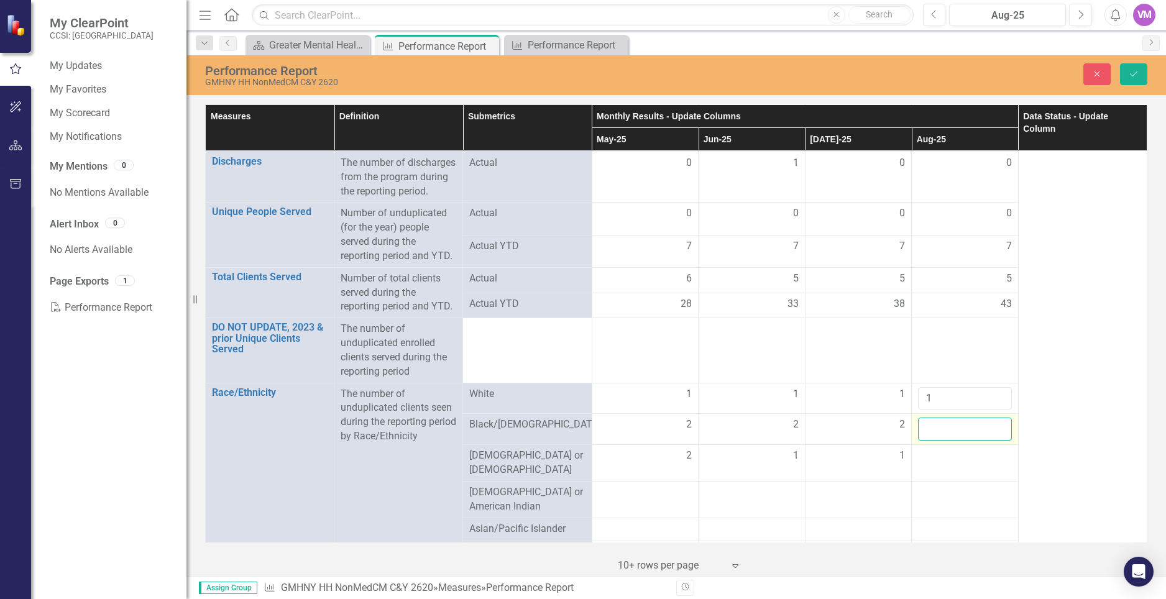
click at [957, 427] on input "number" at bounding box center [965, 429] width 94 height 23
type input "2"
click at [962, 452] on div at bounding box center [965, 456] width 94 height 15
click at [955, 464] on input "number" at bounding box center [965, 460] width 94 height 23
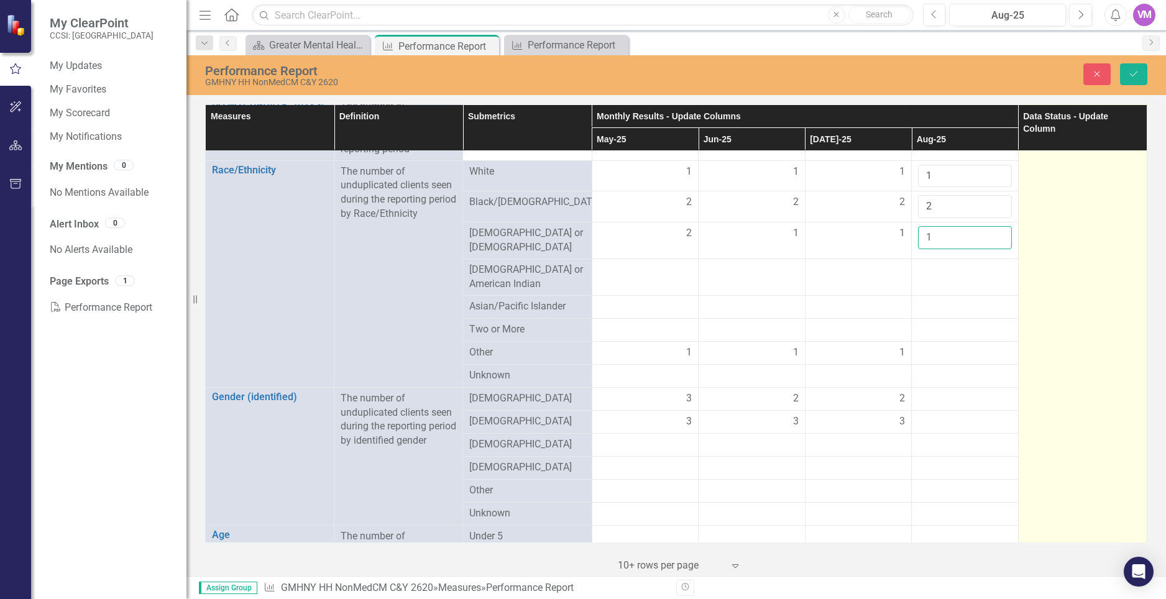
scroll to position [2319, 0]
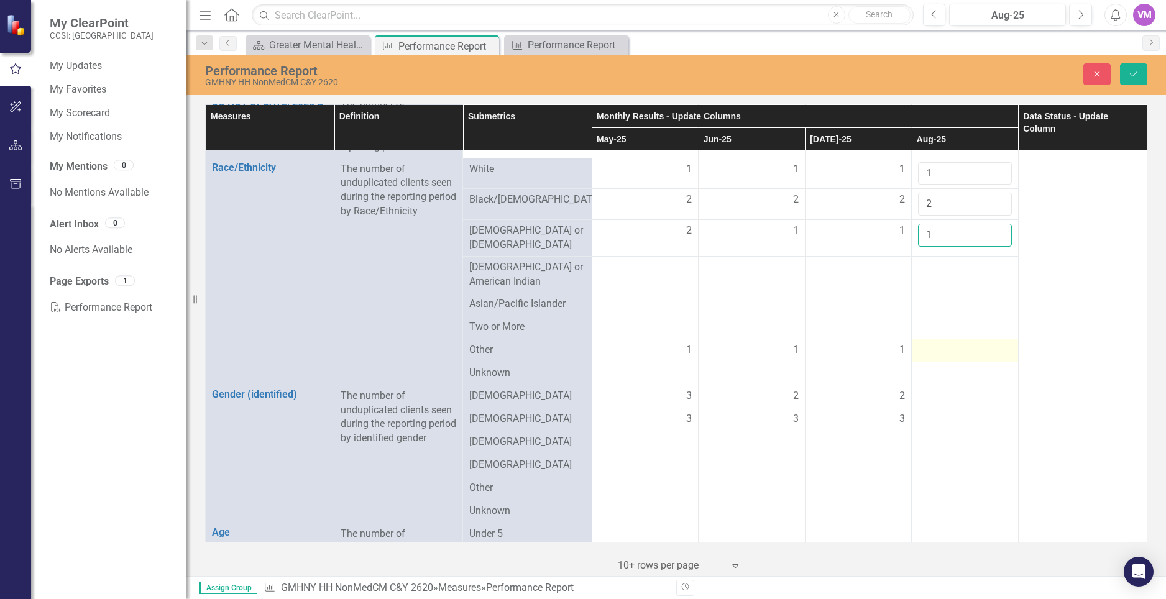
type input "1"
click at [969, 343] on div at bounding box center [965, 350] width 94 height 15
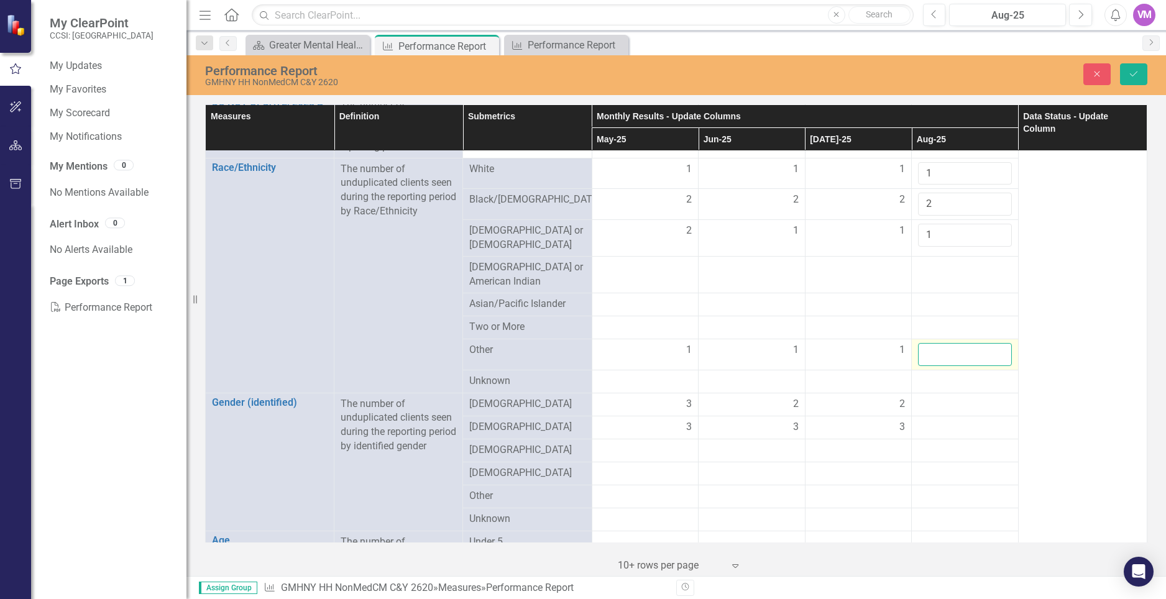
click at [967, 347] on input "number" at bounding box center [965, 354] width 94 height 23
type input "1"
click at [959, 399] on div at bounding box center [965, 404] width 94 height 15
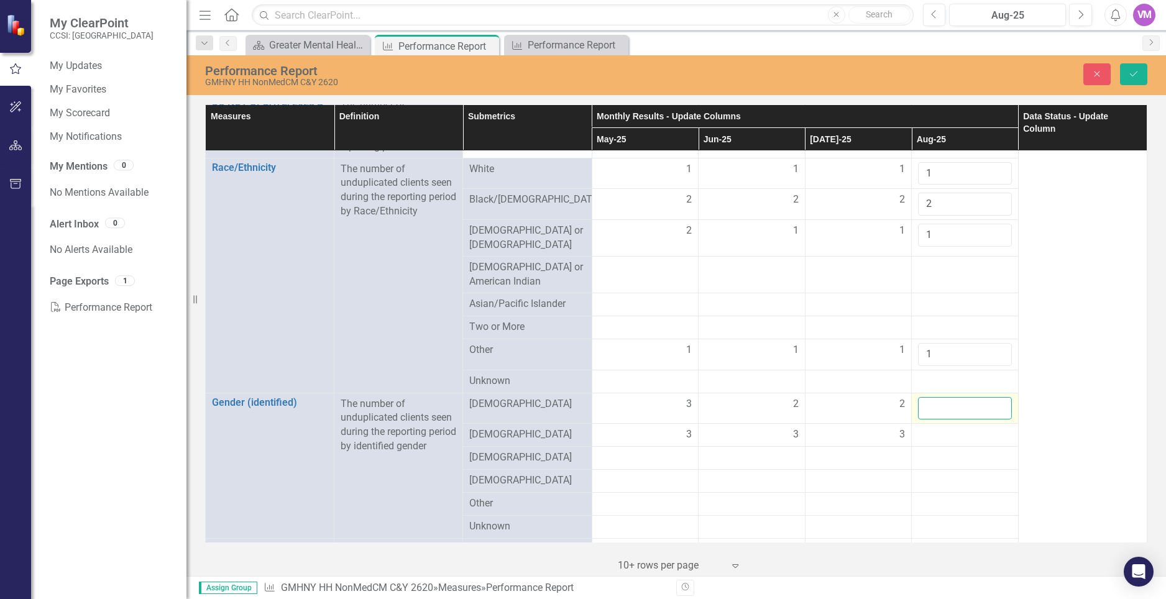
click at [946, 406] on input "number" at bounding box center [965, 408] width 94 height 23
type input "2"
click at [957, 433] on div at bounding box center [965, 434] width 94 height 15
click at [938, 434] on input "number" at bounding box center [965, 438] width 94 height 23
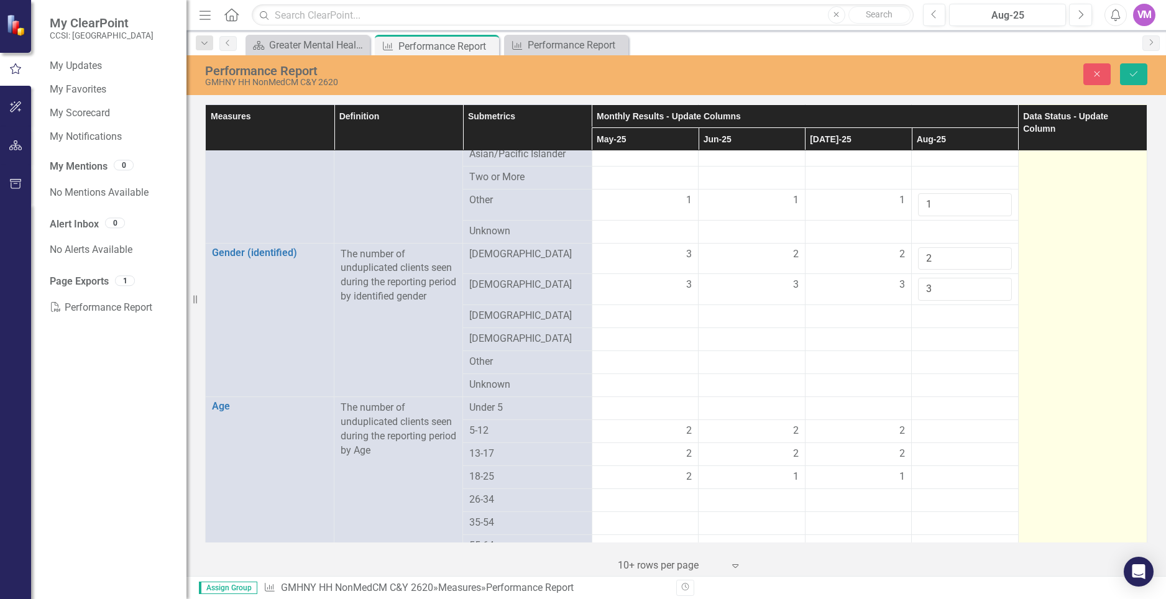
scroll to position [2619, 0]
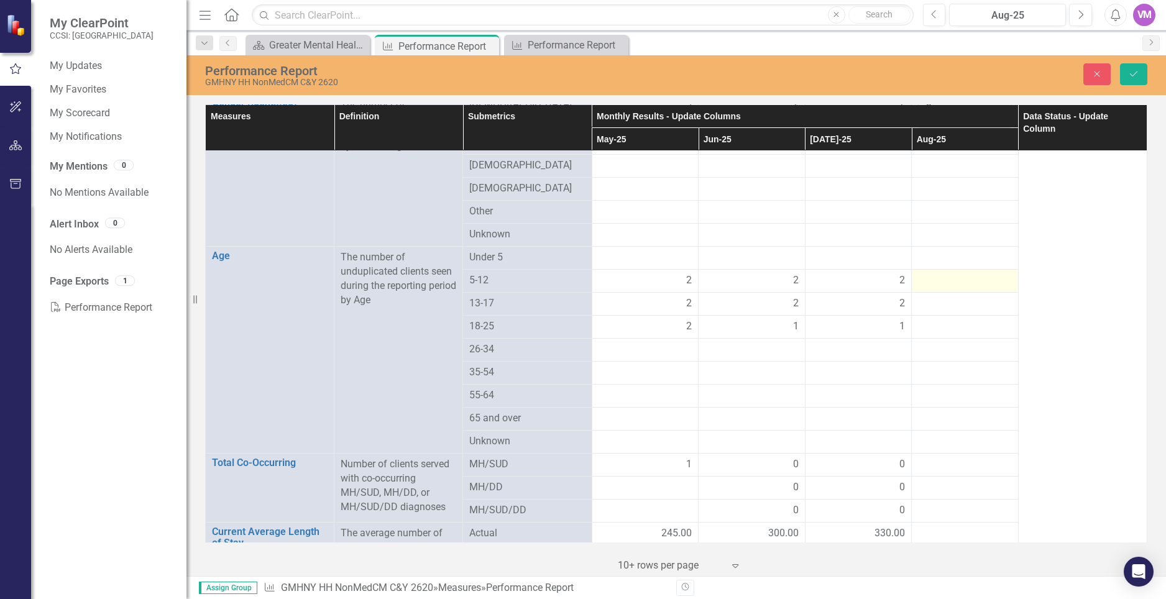
type input "3"
click at [947, 280] on div at bounding box center [965, 280] width 94 height 15
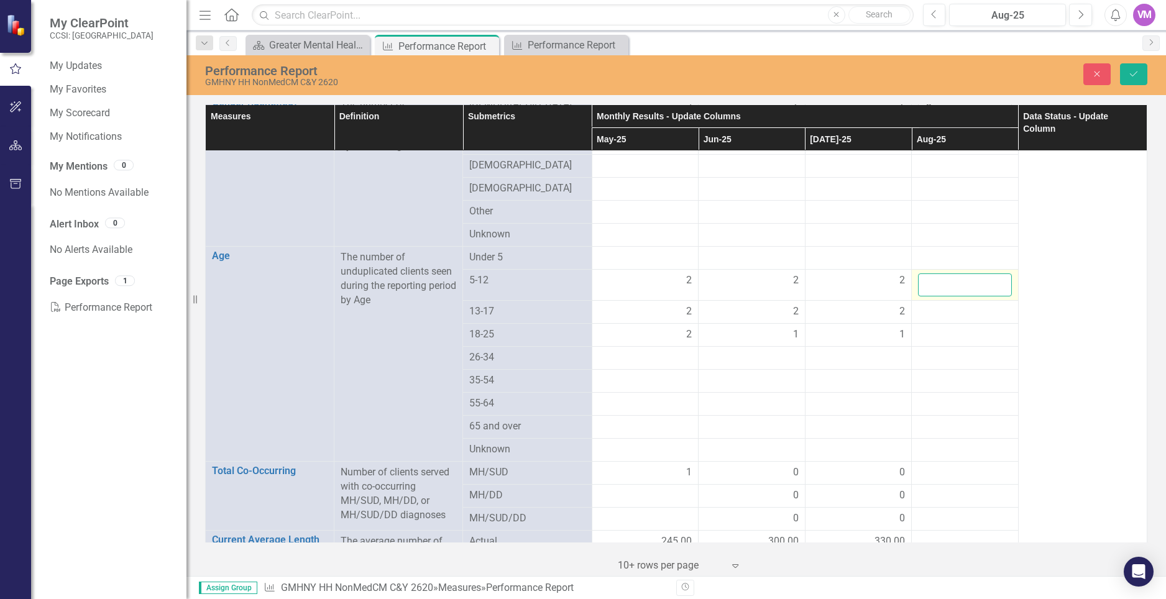
click at [947, 280] on input "number" at bounding box center [965, 284] width 94 height 23
type input "2"
click at [949, 304] on div at bounding box center [965, 311] width 94 height 15
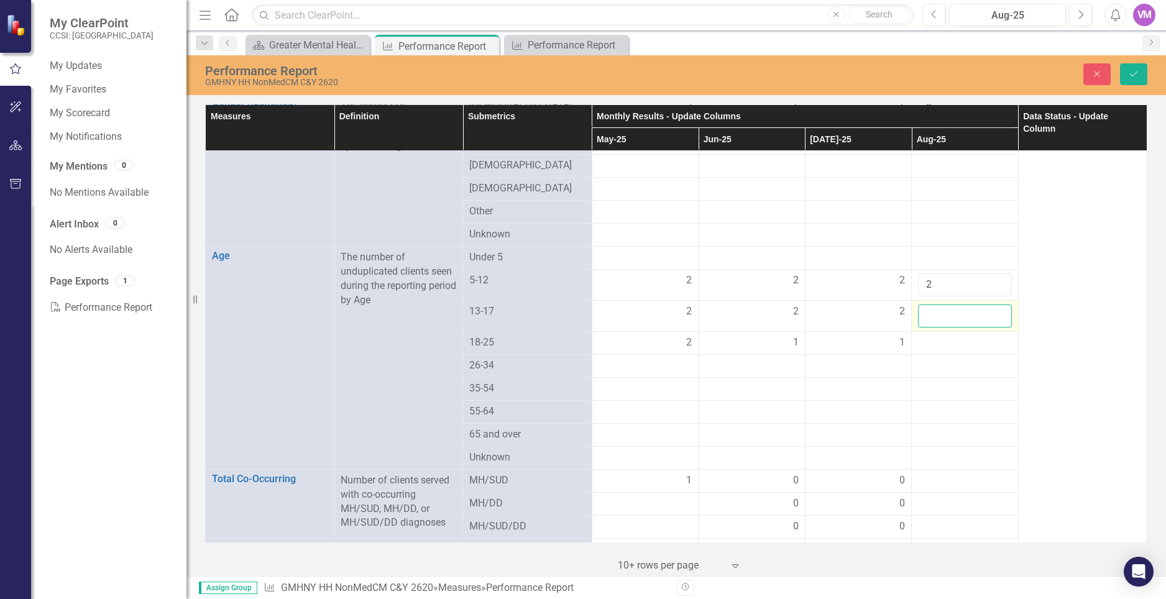
click at [948, 310] on input "number" at bounding box center [965, 315] width 94 height 23
type input "2"
click at [949, 341] on div at bounding box center [965, 343] width 94 height 15
click at [949, 341] on input "number" at bounding box center [965, 347] width 94 height 23
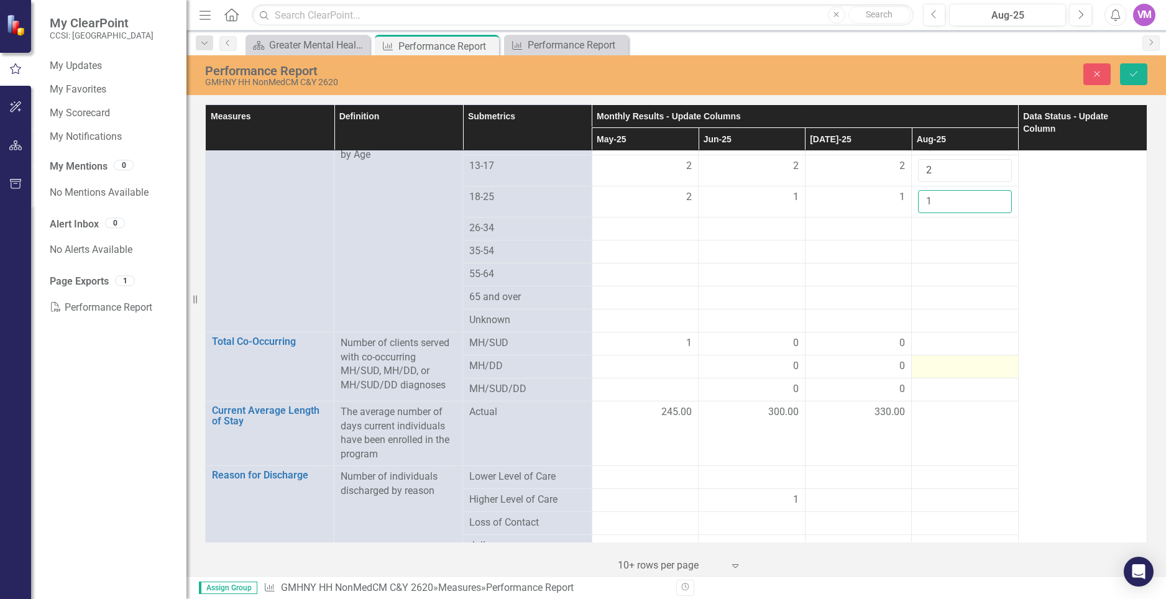
scroll to position [2769, 0]
type input "1"
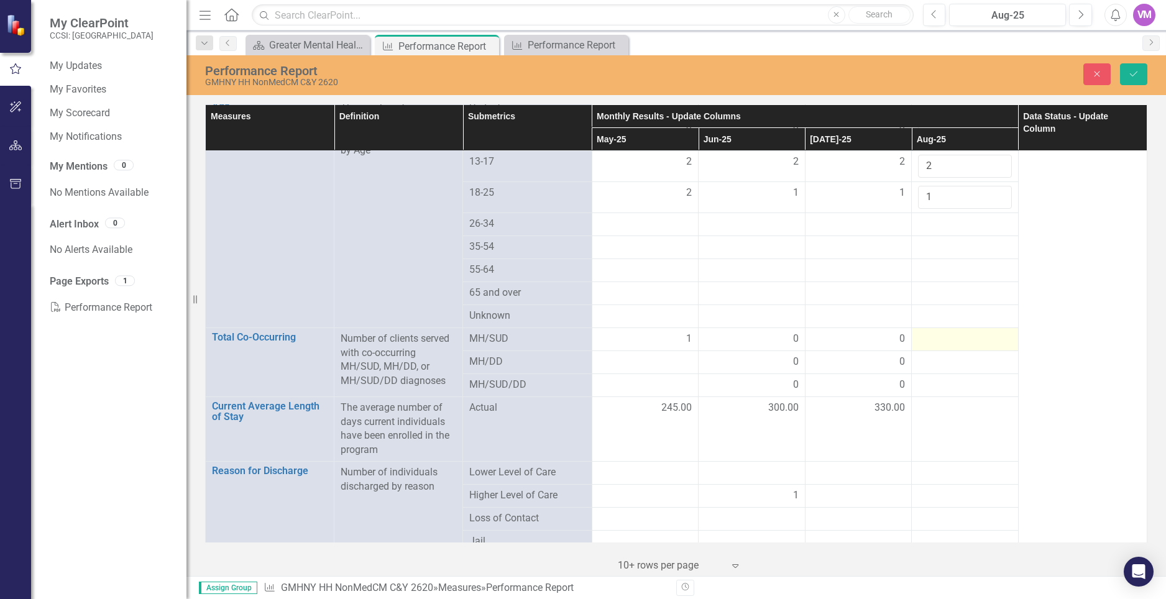
click at [966, 338] on div at bounding box center [965, 339] width 94 height 15
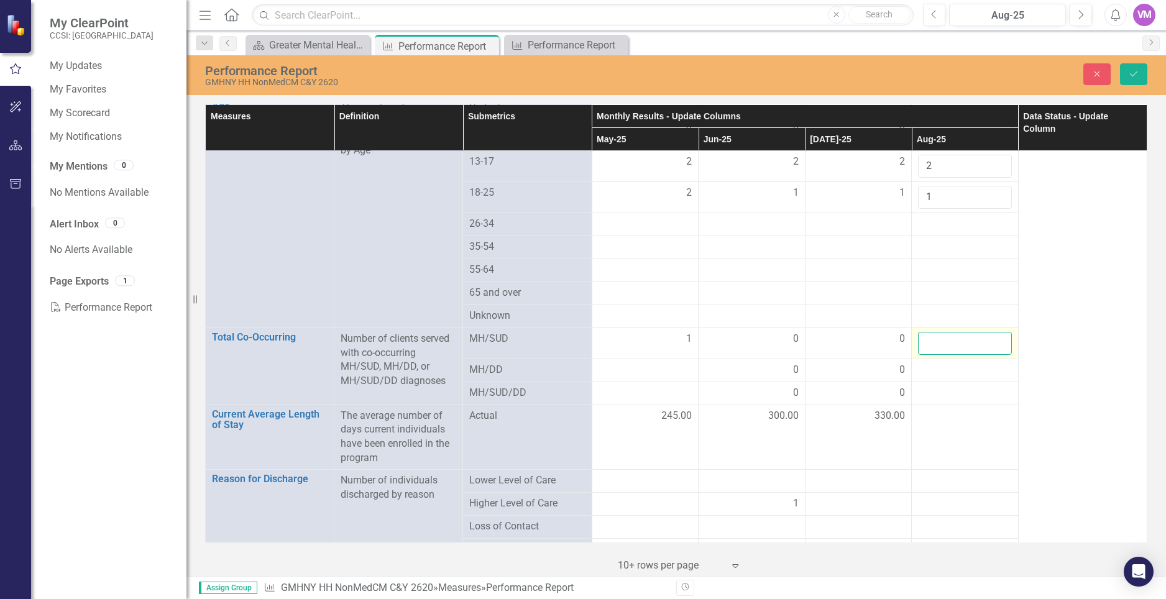
click at [943, 340] on input "number" at bounding box center [965, 343] width 94 height 23
type input "0"
click at [946, 369] on div at bounding box center [965, 370] width 94 height 15
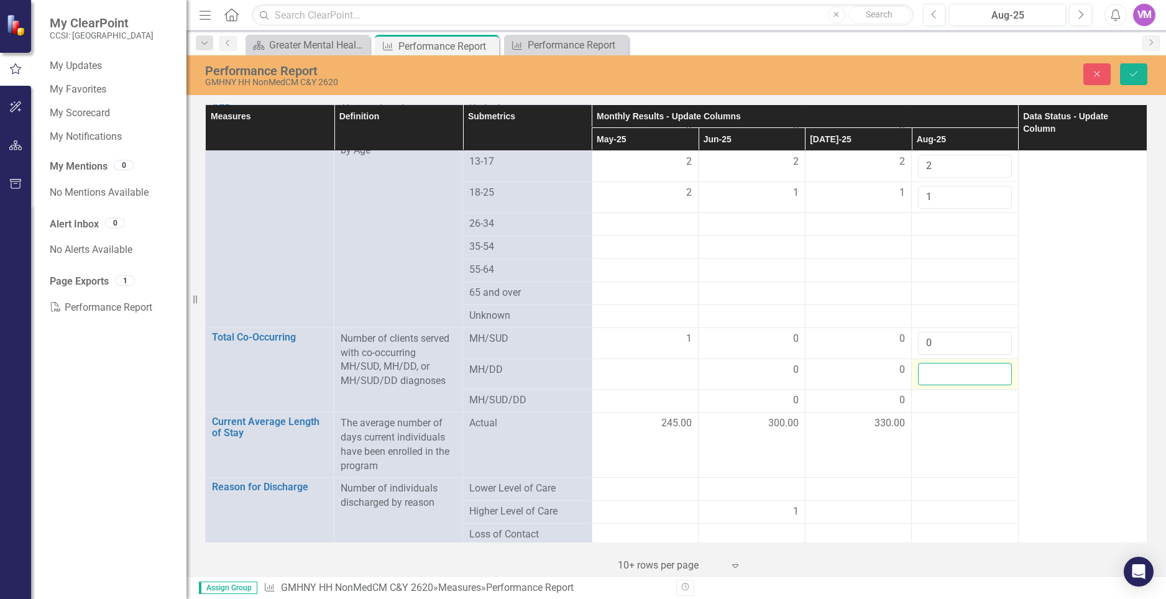
click at [944, 368] on input "number" at bounding box center [965, 374] width 94 height 23
type input "0"
click at [936, 399] on div at bounding box center [965, 400] width 94 height 15
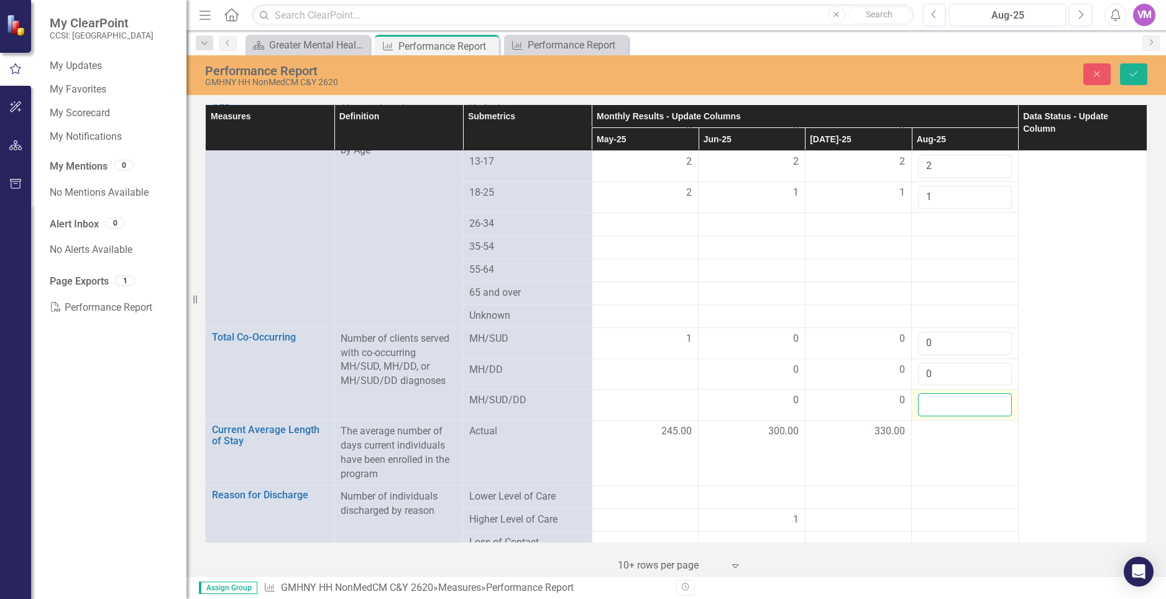
click at [932, 398] on input "number" at bounding box center [965, 404] width 94 height 23
type input "0"
click at [949, 438] on div at bounding box center [965, 431] width 94 height 15
click at [955, 449] on td at bounding box center [965, 453] width 107 height 65
click at [956, 440] on td at bounding box center [965, 453] width 107 height 65
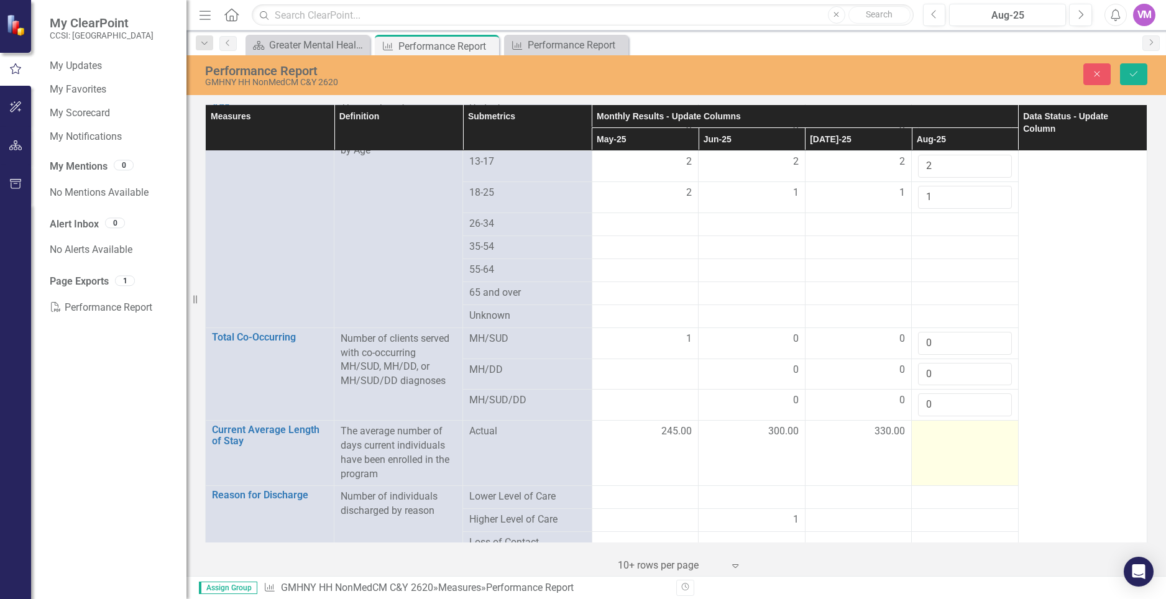
click at [956, 440] on td at bounding box center [965, 453] width 107 height 65
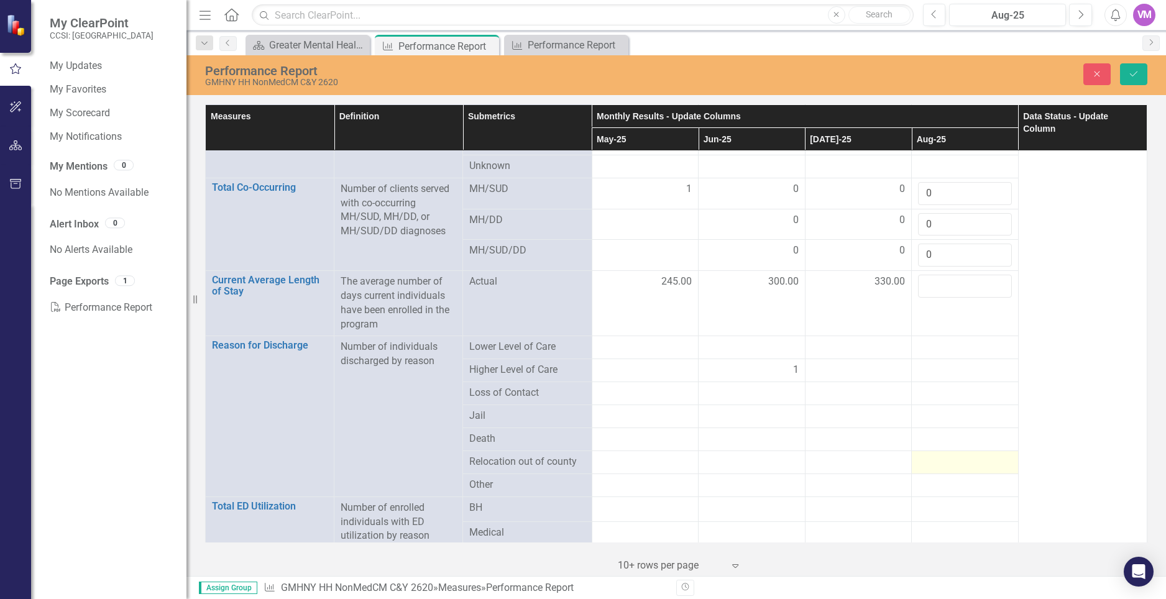
scroll to position [3068, 0]
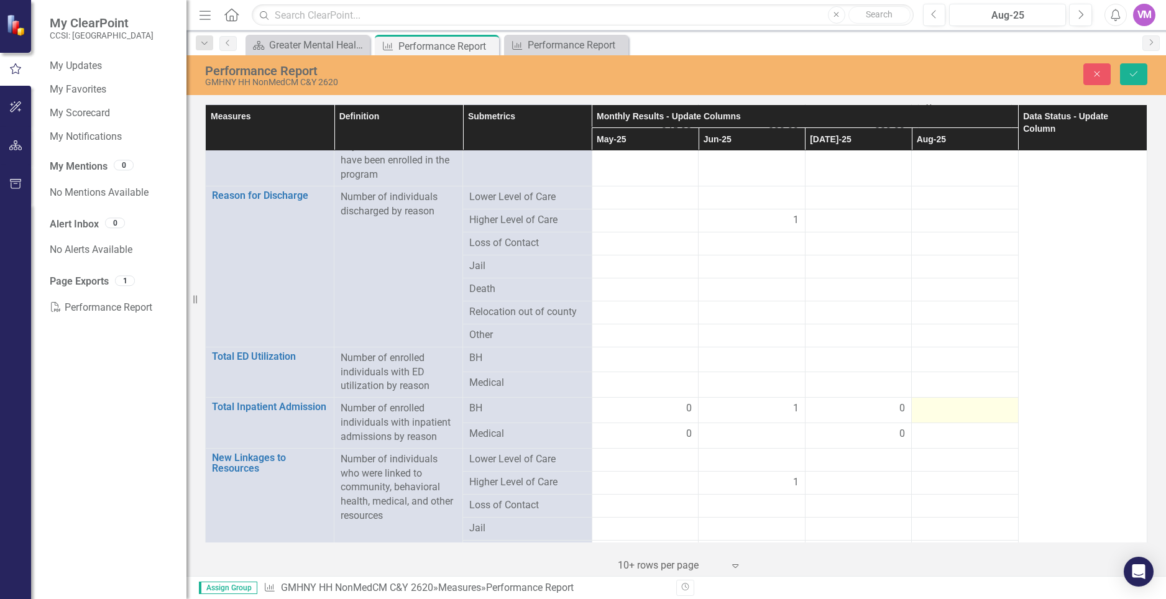
click at [977, 414] on div at bounding box center [965, 408] width 94 height 15
click at [971, 414] on input "number" at bounding box center [965, 412] width 94 height 23
type input "0"
click at [951, 441] on div at bounding box center [965, 439] width 94 height 15
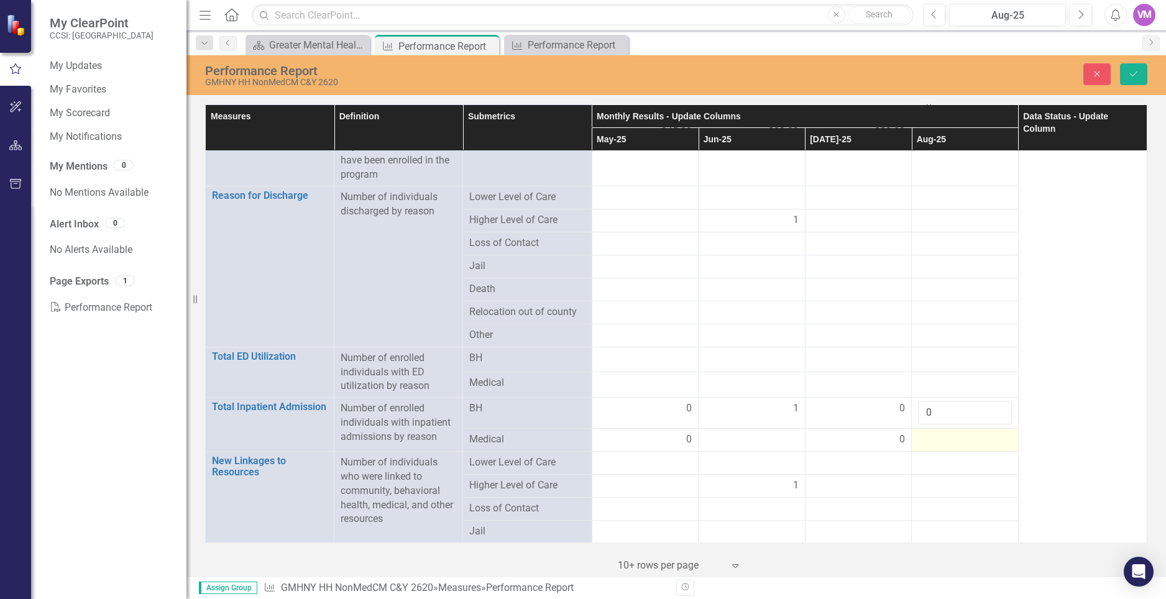
click at [951, 441] on div at bounding box center [965, 439] width 94 height 15
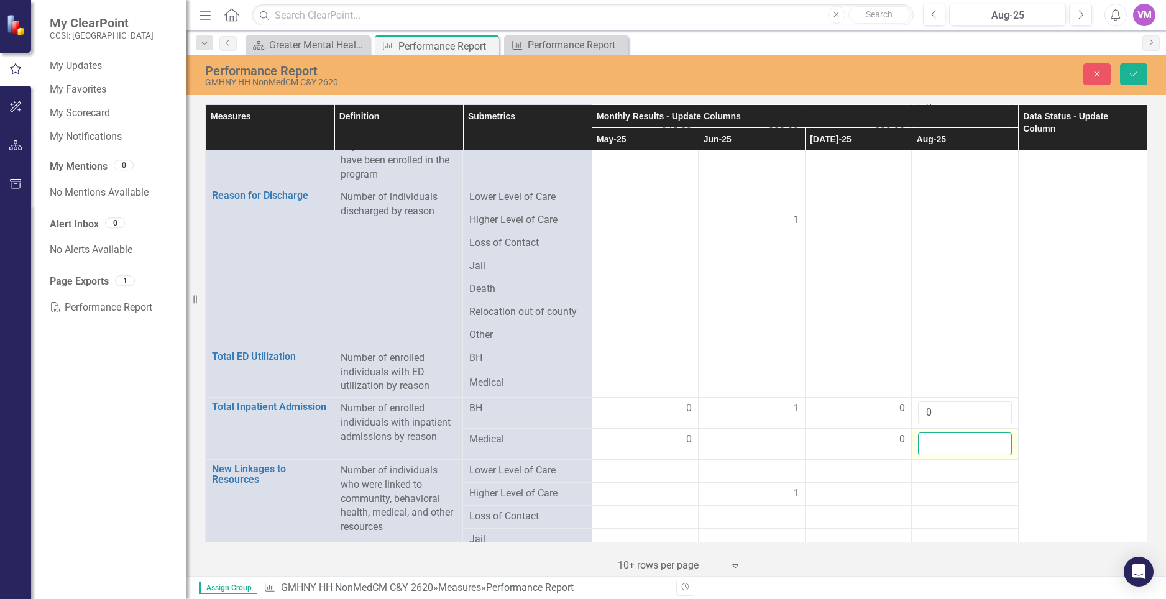
click at [951, 441] on input "number" at bounding box center [965, 443] width 94 height 23
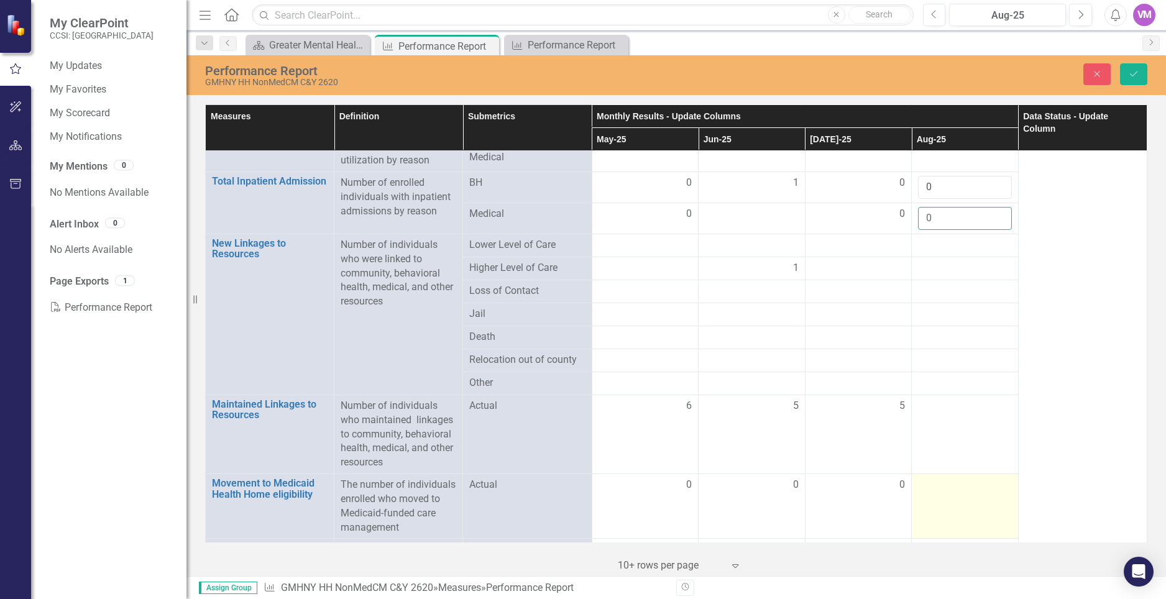
scroll to position [3293, 0]
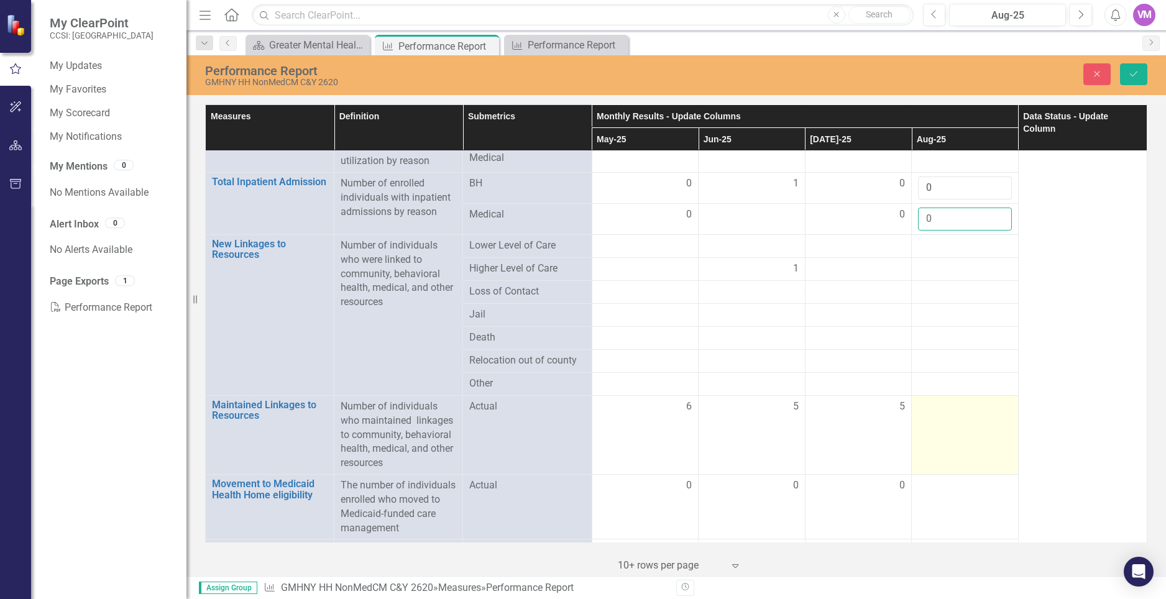
type input "0"
click at [962, 414] on div at bounding box center [965, 407] width 94 height 15
click at [939, 411] on input "number" at bounding box center [965, 411] width 94 height 23
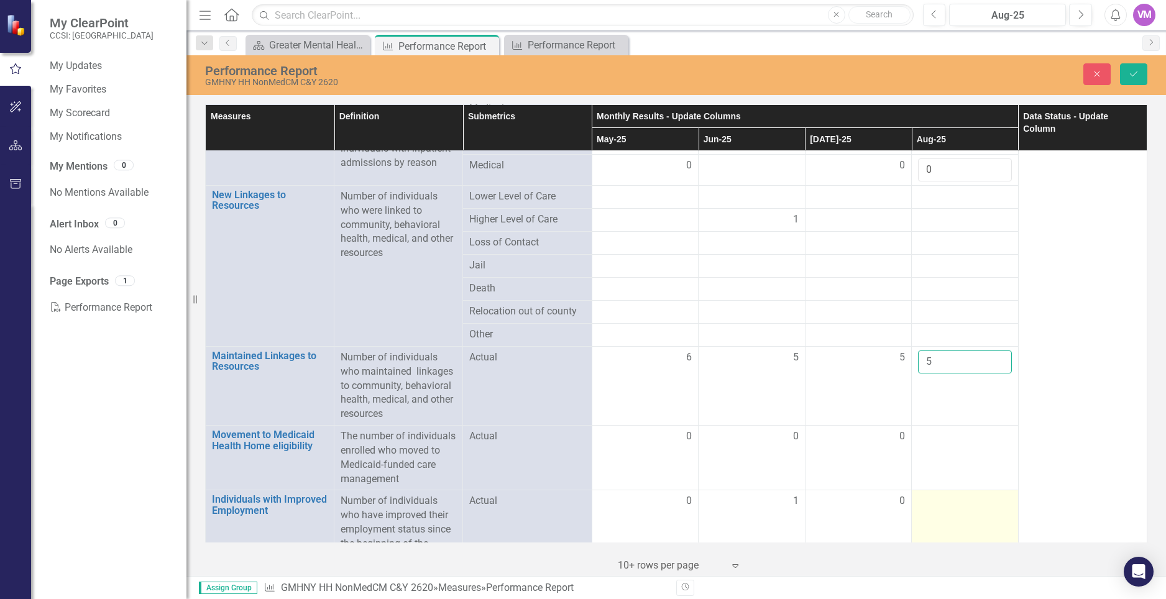
scroll to position [3368, 0]
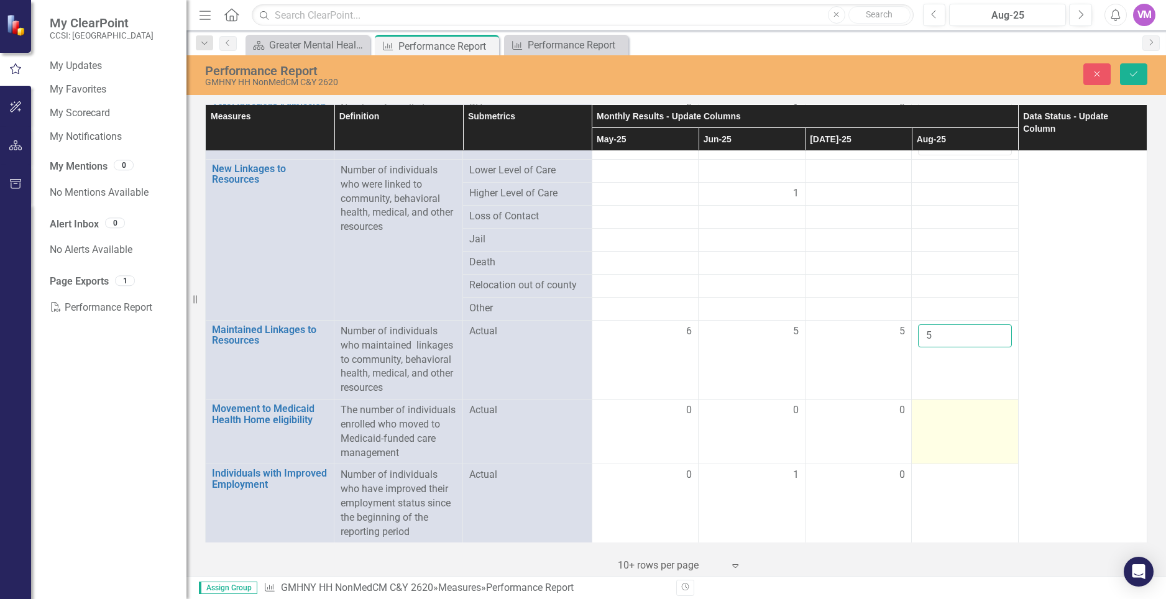
type input "5"
click at [953, 439] on td at bounding box center [965, 432] width 107 height 65
click at [951, 414] on input "number" at bounding box center [965, 414] width 94 height 23
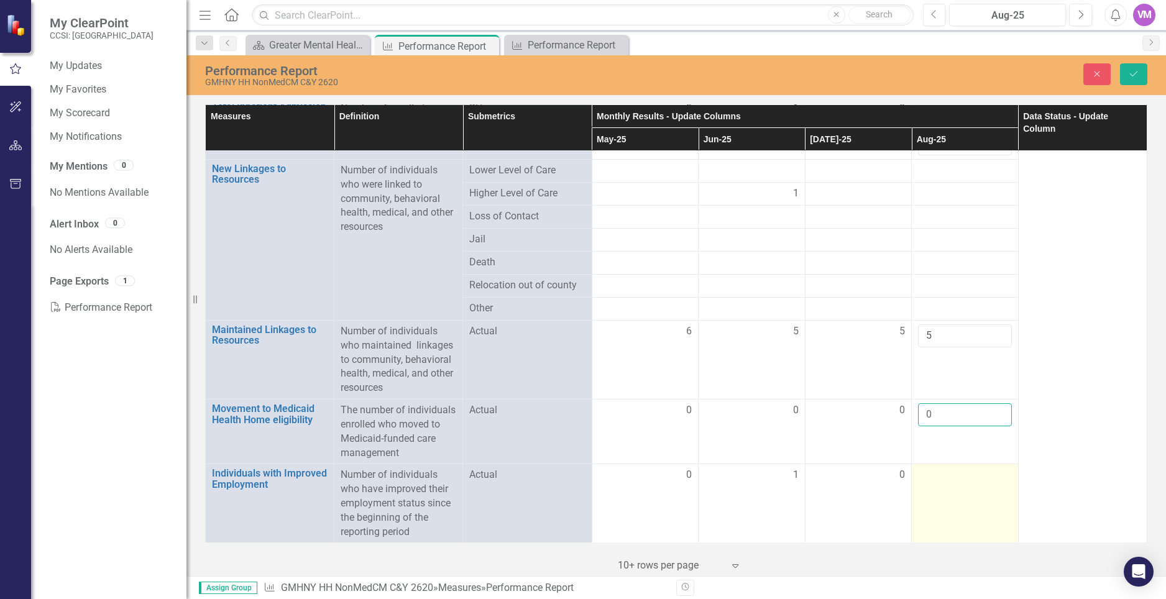
type input "0"
click at [944, 492] on td at bounding box center [965, 503] width 107 height 79
click at [944, 486] on input "number" at bounding box center [965, 479] width 94 height 23
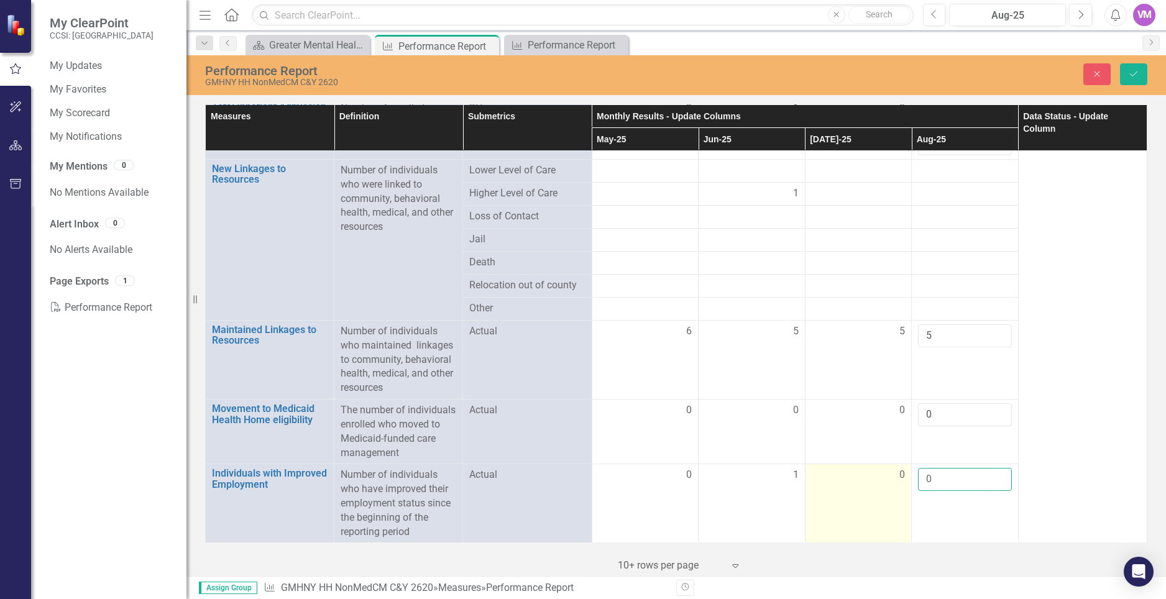
type input "0"
click at [889, 506] on td "0" at bounding box center [858, 503] width 107 height 79
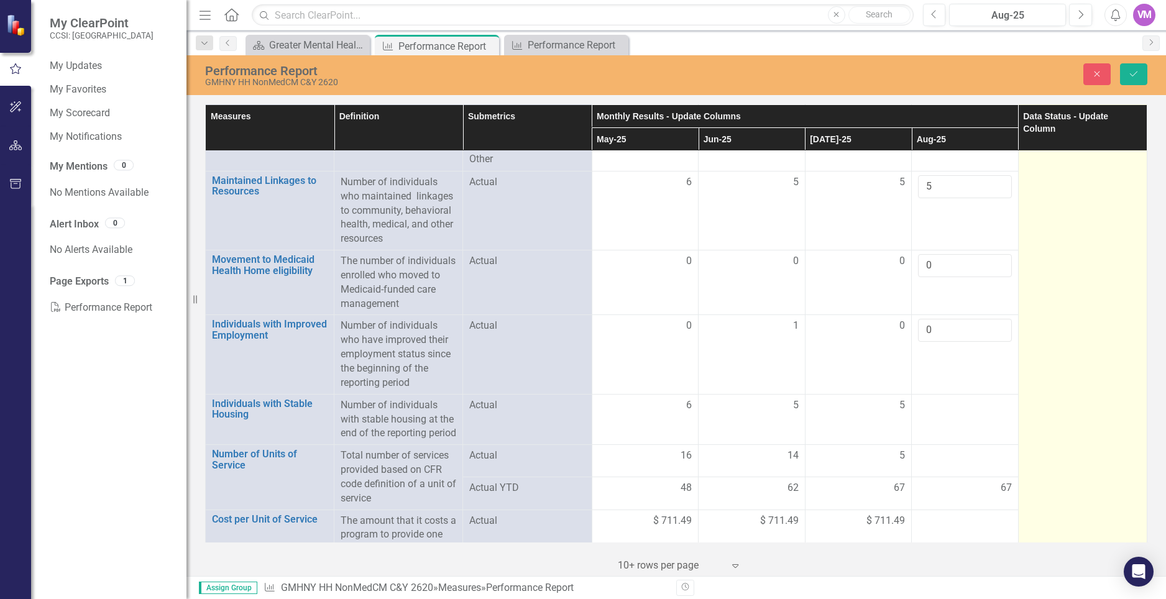
scroll to position [3518, 0]
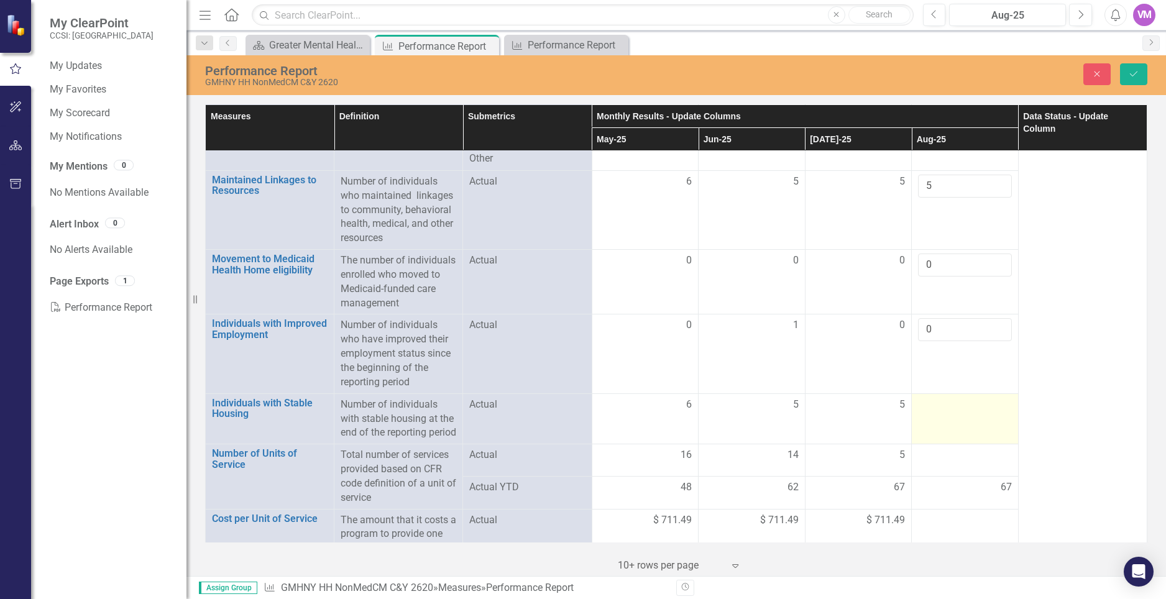
click at [959, 437] on td at bounding box center [965, 418] width 107 height 51
click at [959, 410] on input "number" at bounding box center [965, 409] width 94 height 23
type input "5"
click at [956, 463] on div at bounding box center [965, 455] width 94 height 15
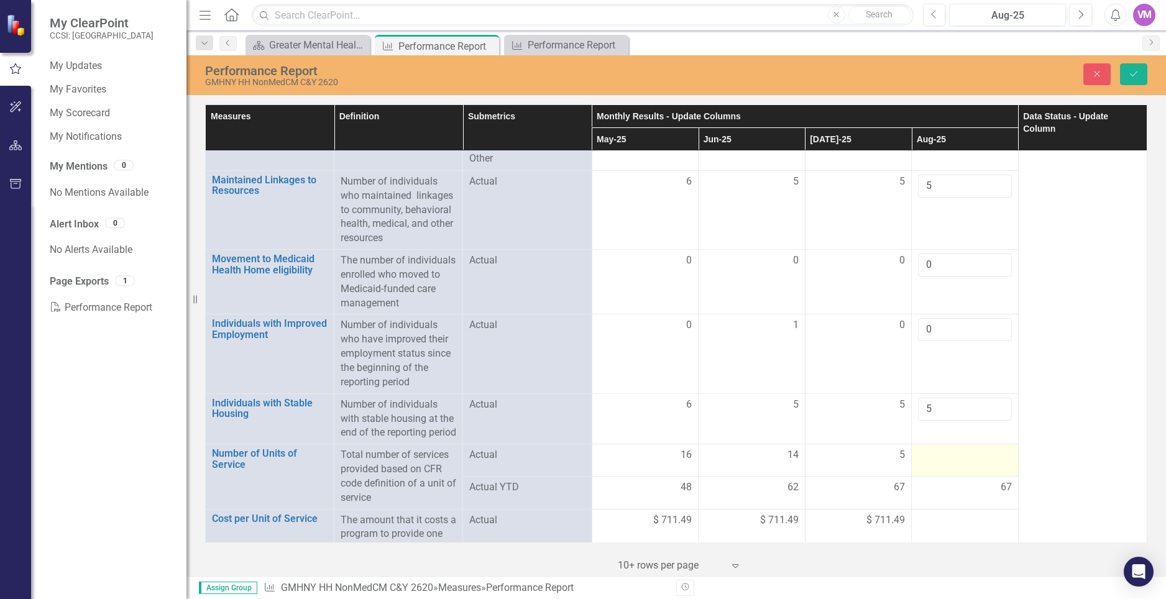
click at [956, 463] on div at bounding box center [965, 455] width 94 height 15
click at [956, 471] on input "number" at bounding box center [965, 459] width 94 height 23
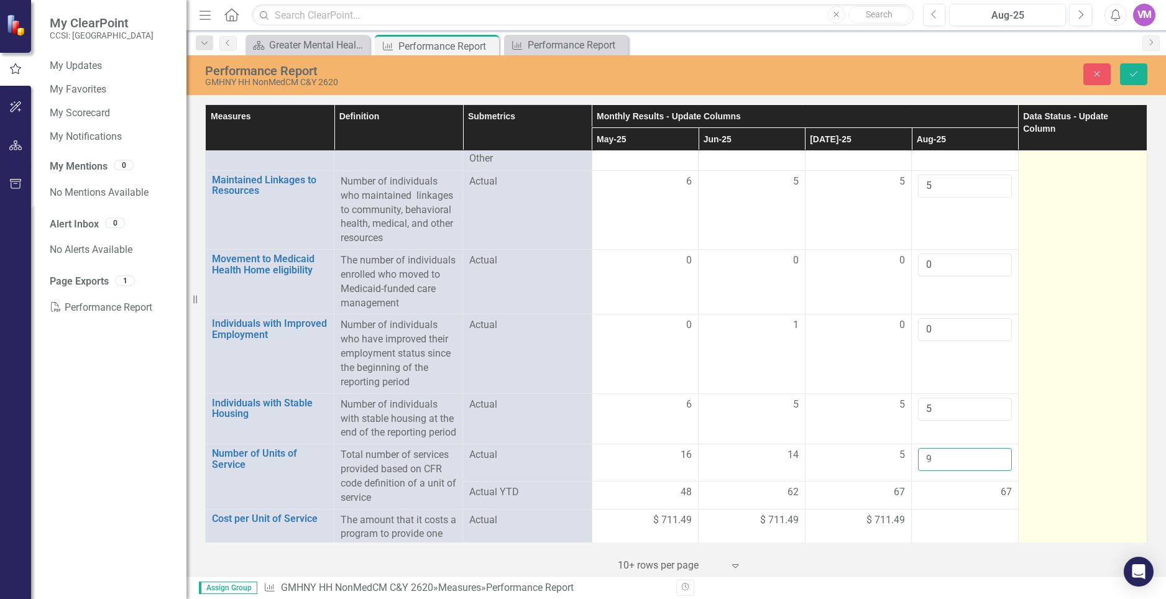
type input "9"
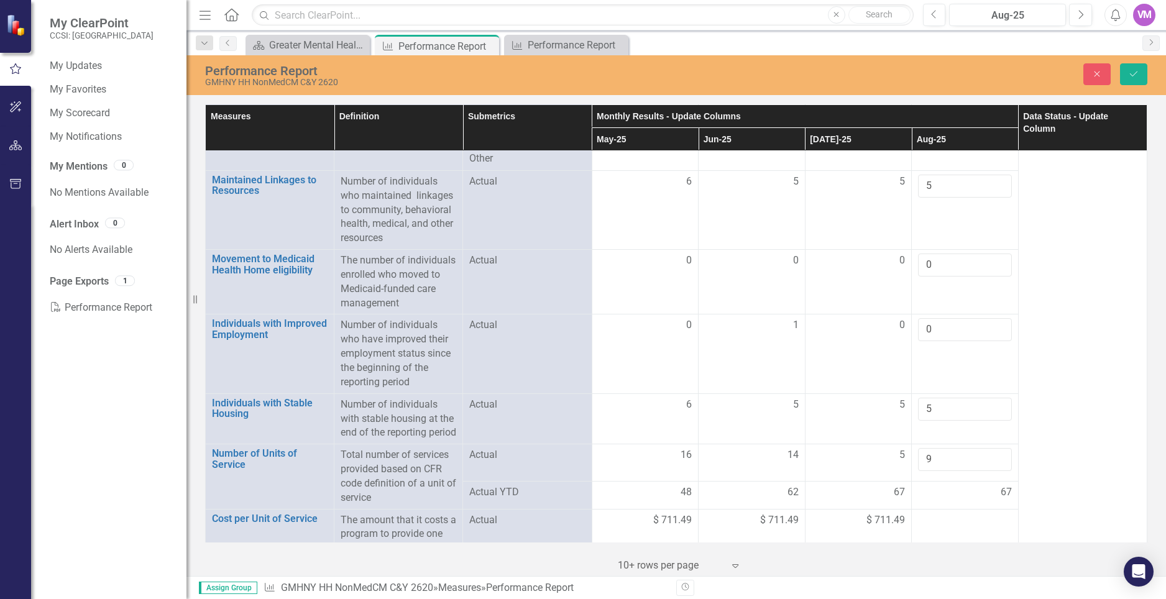
click at [964, 509] on td "67" at bounding box center [965, 495] width 107 height 27
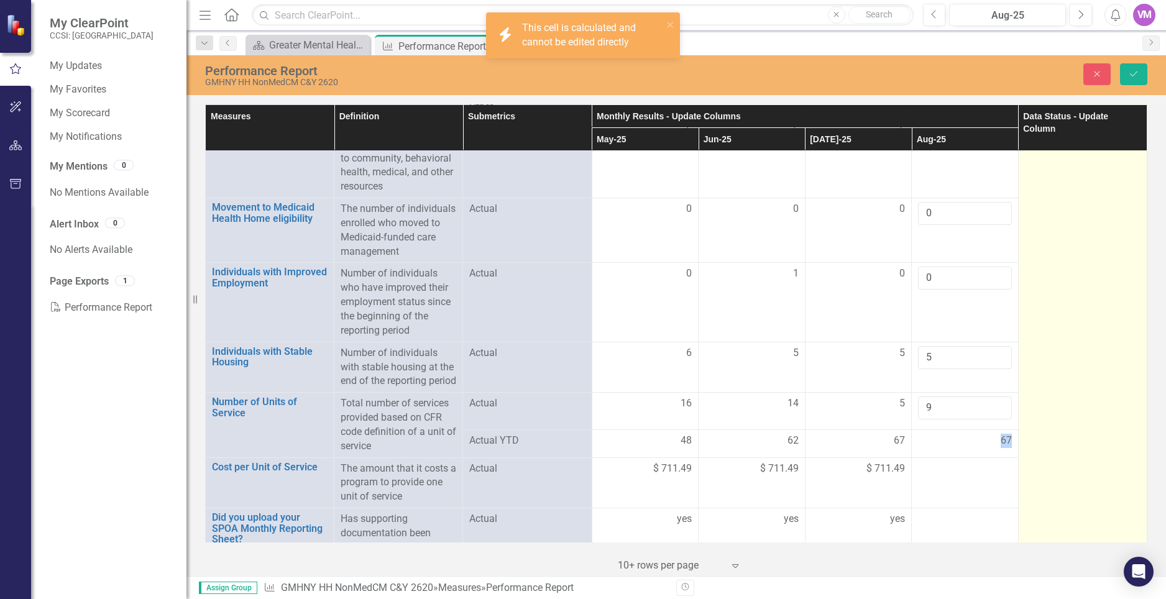
scroll to position [3602, 0]
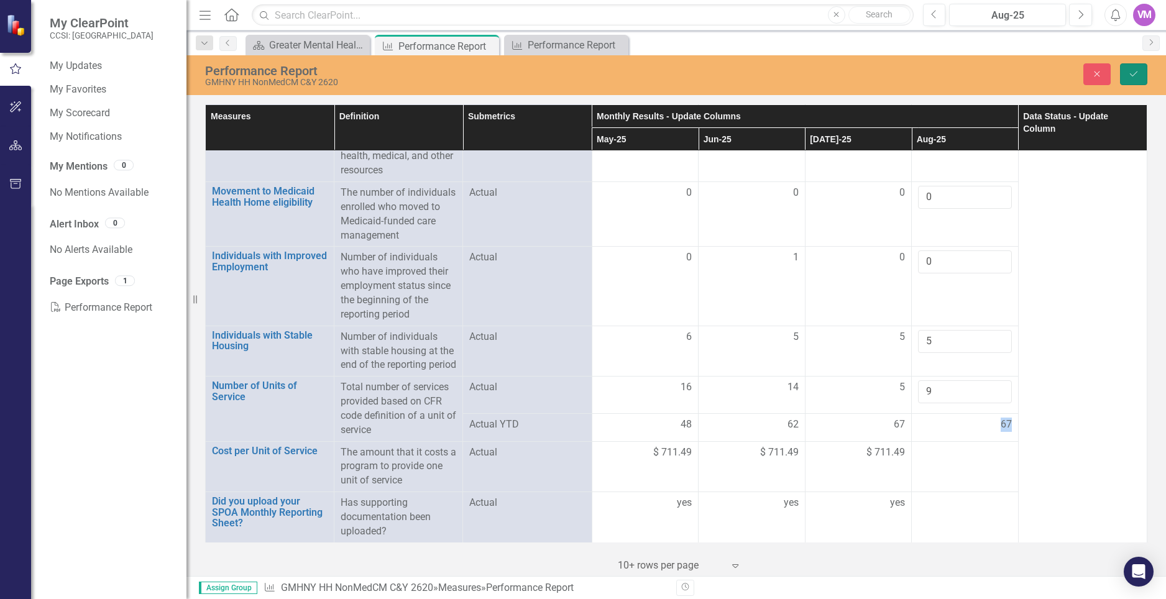
click at [1143, 74] on button "Save" at bounding box center [1133, 74] width 27 height 22
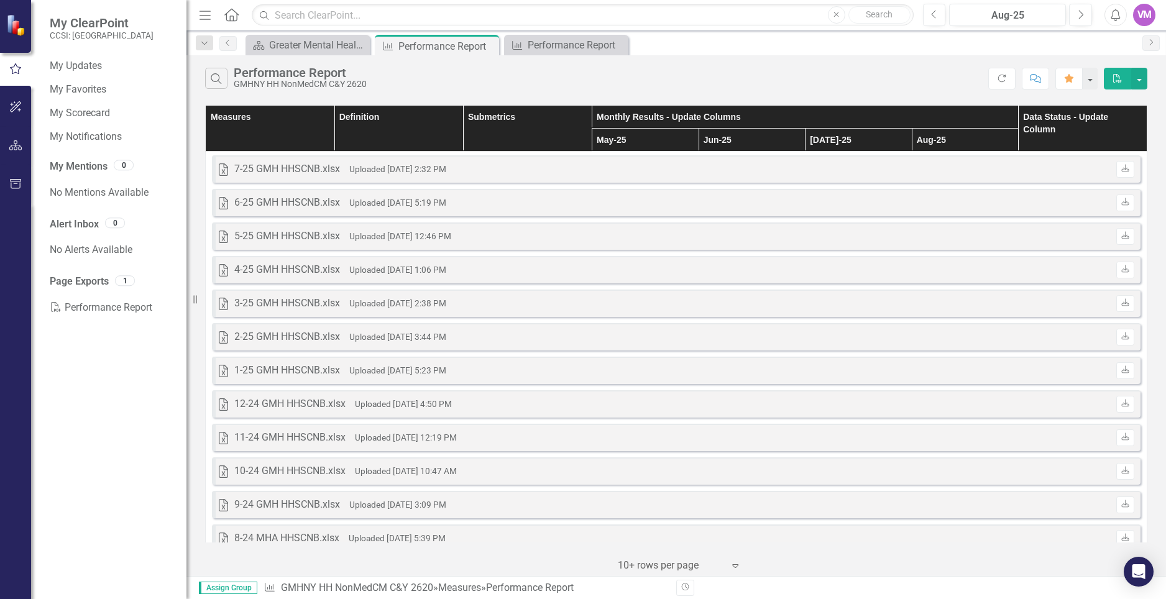
scroll to position [3422, 0]
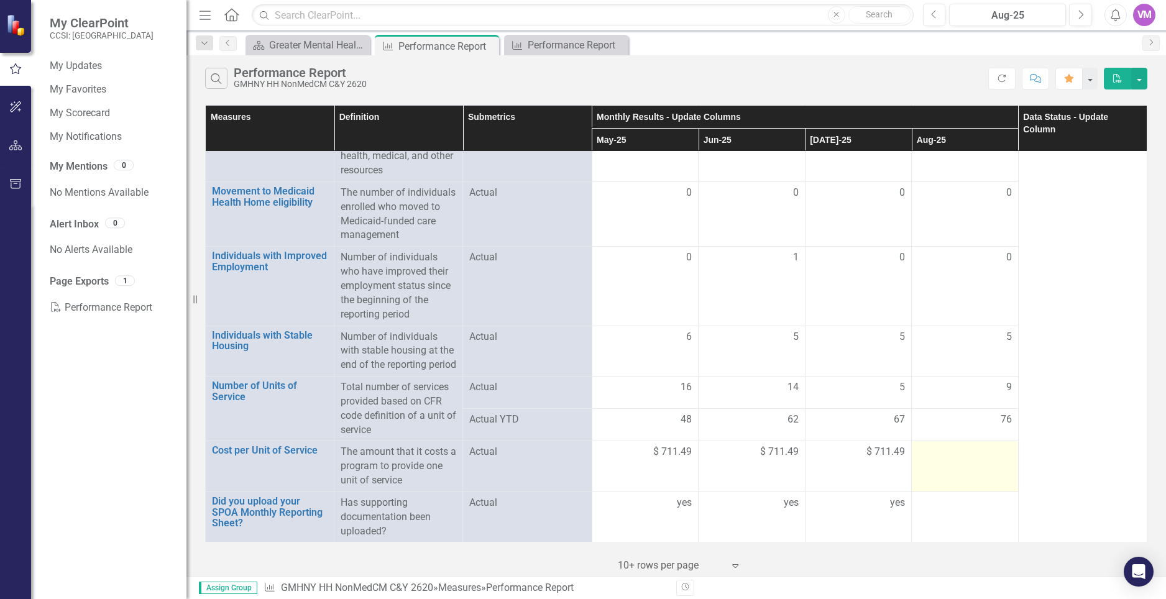
click at [983, 468] on td at bounding box center [965, 466] width 107 height 51
click at [983, 466] on td at bounding box center [965, 466] width 107 height 51
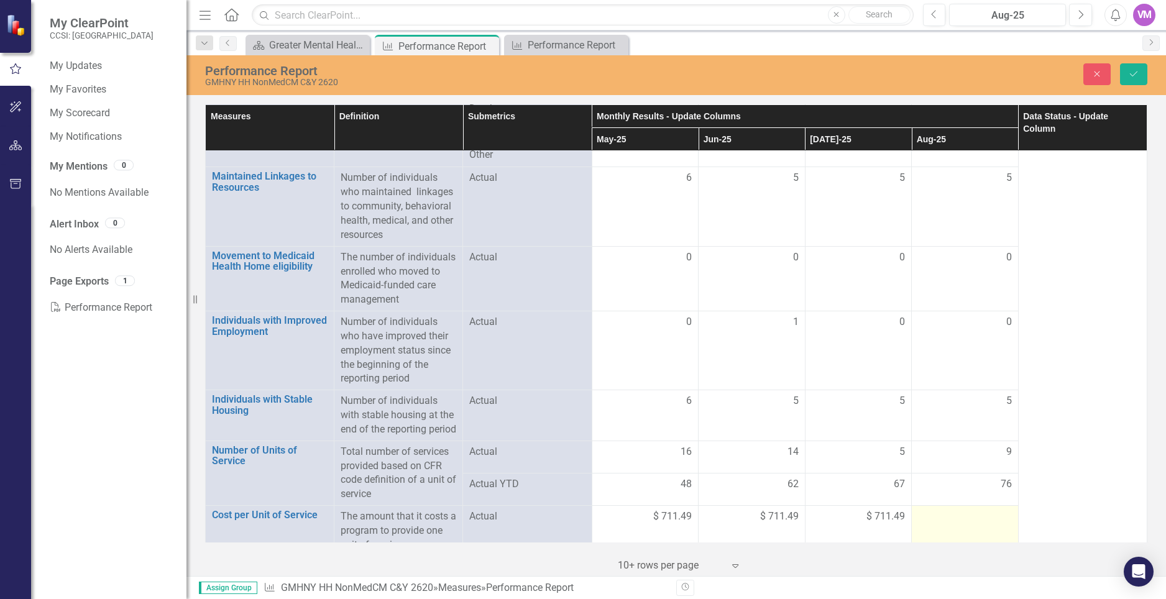
scroll to position [3493, 0]
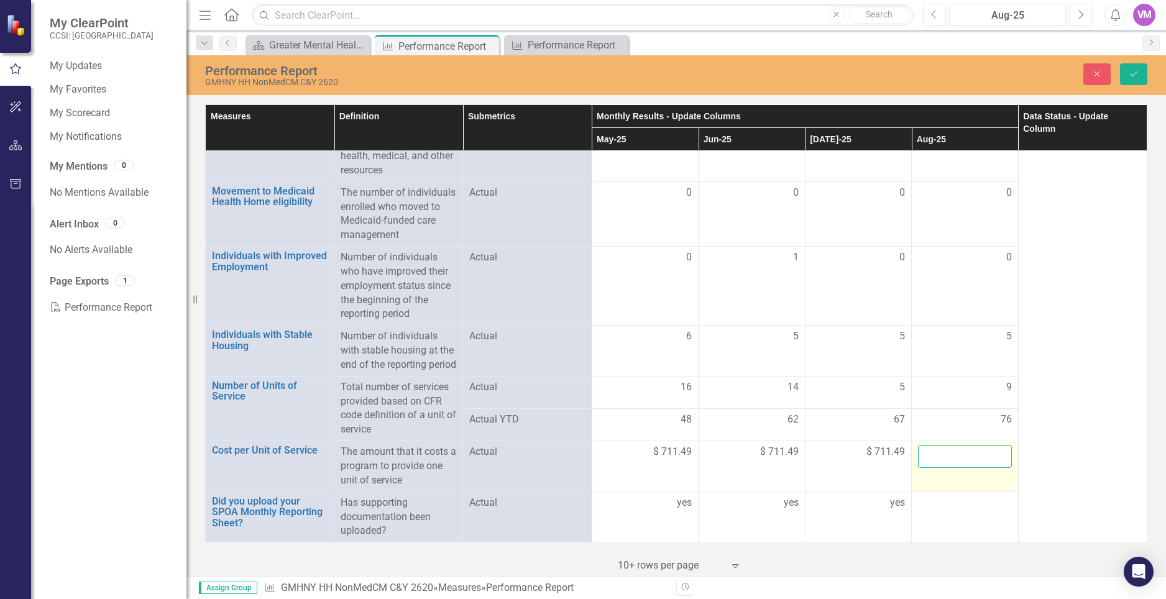
click at [966, 458] on input "number" at bounding box center [965, 456] width 94 height 23
type input "711.49"
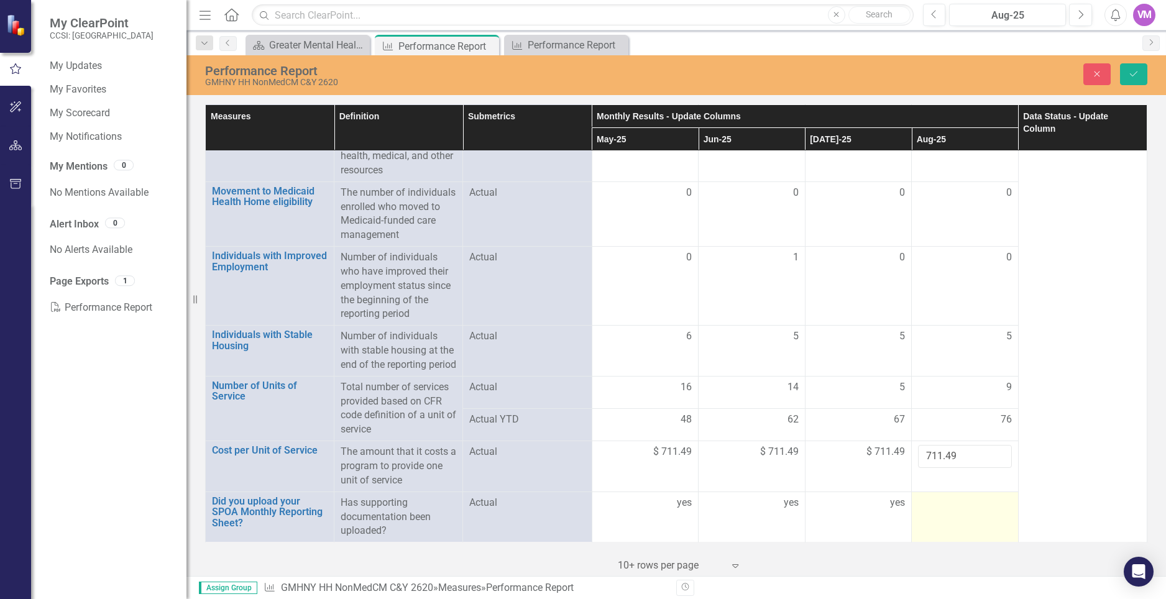
click at [971, 514] on td at bounding box center [965, 516] width 107 height 51
click at [957, 510] on input "text" at bounding box center [965, 507] width 94 height 23
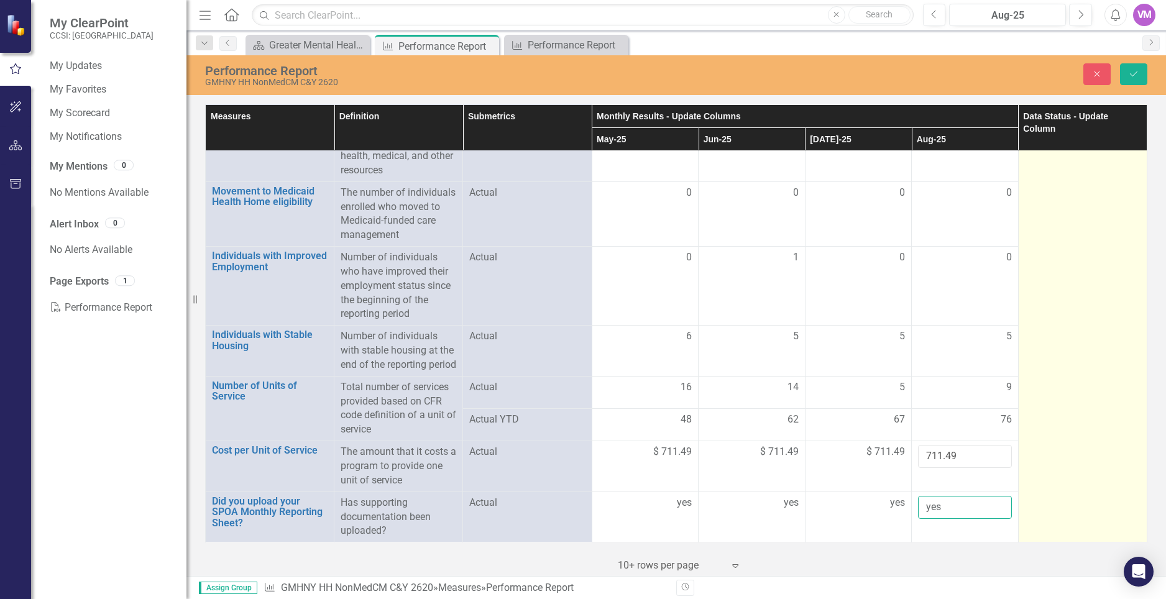
type input "yes"
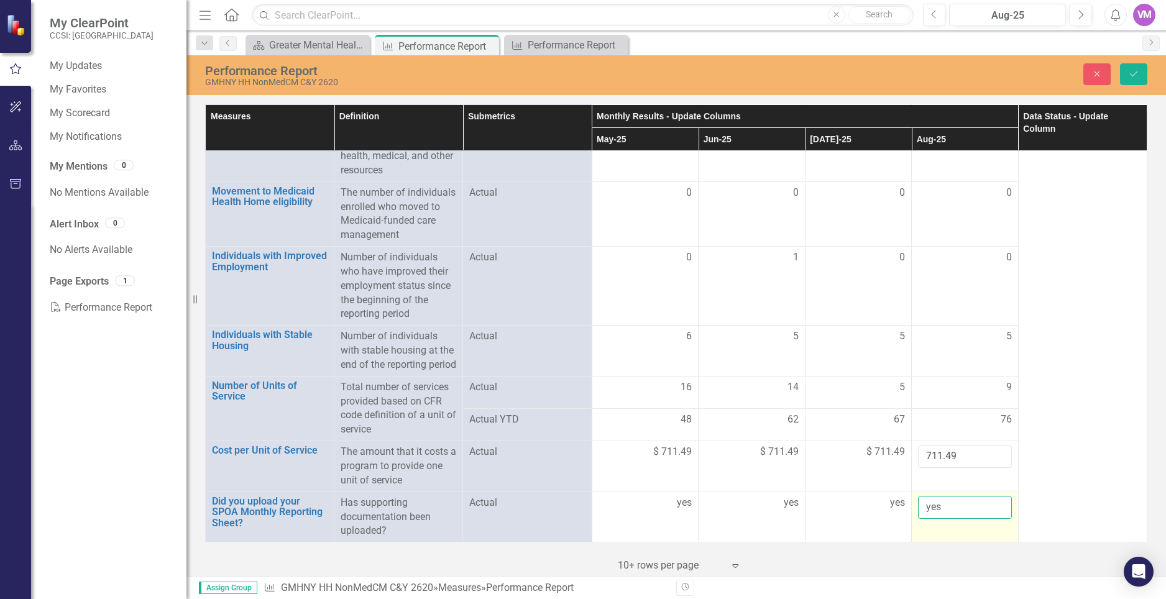
click at [992, 517] on input "yes" at bounding box center [965, 507] width 94 height 23
click at [991, 517] on input "yes" at bounding box center [965, 507] width 94 height 23
click at [956, 525] on td "yes" at bounding box center [965, 516] width 107 height 51
click at [1137, 66] on button "Save" at bounding box center [1133, 74] width 27 height 22
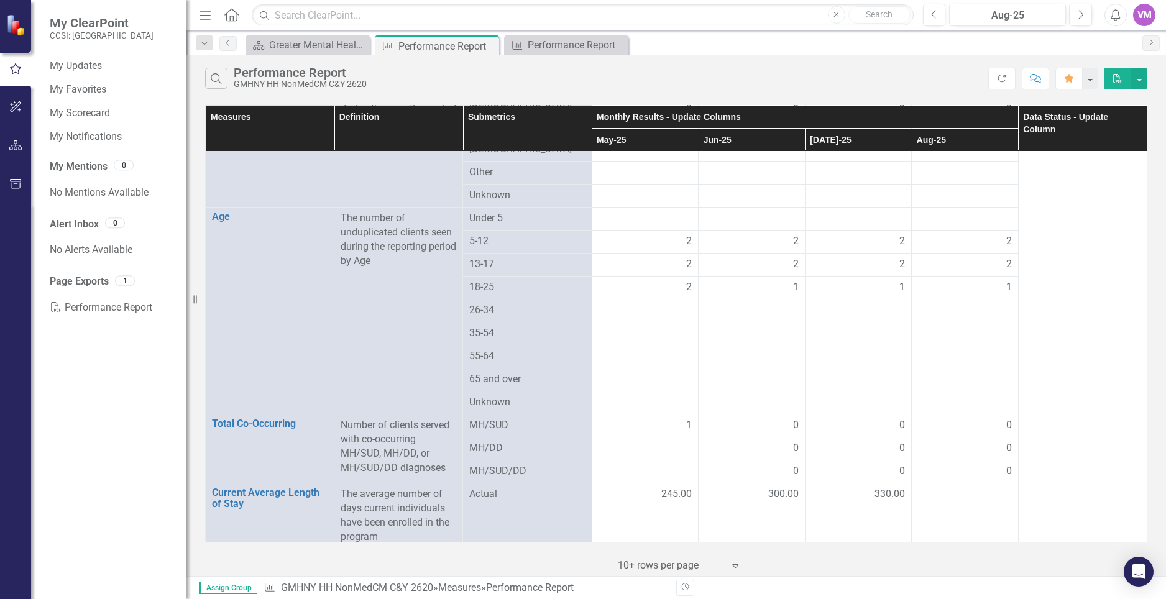
scroll to position [2623, 0]
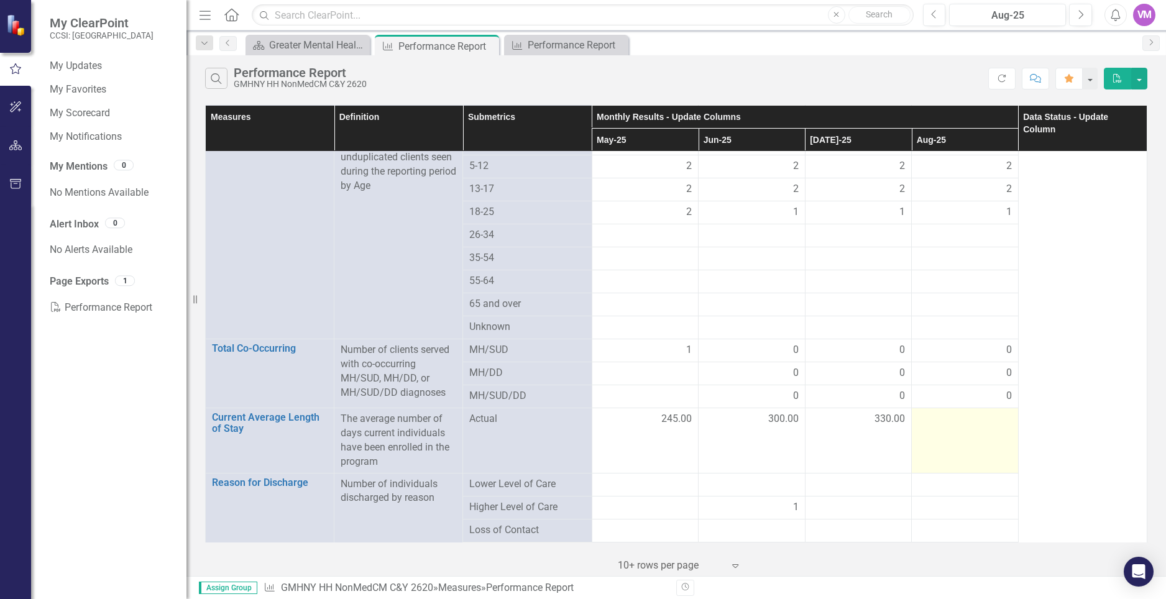
click at [992, 416] on div at bounding box center [965, 419] width 94 height 15
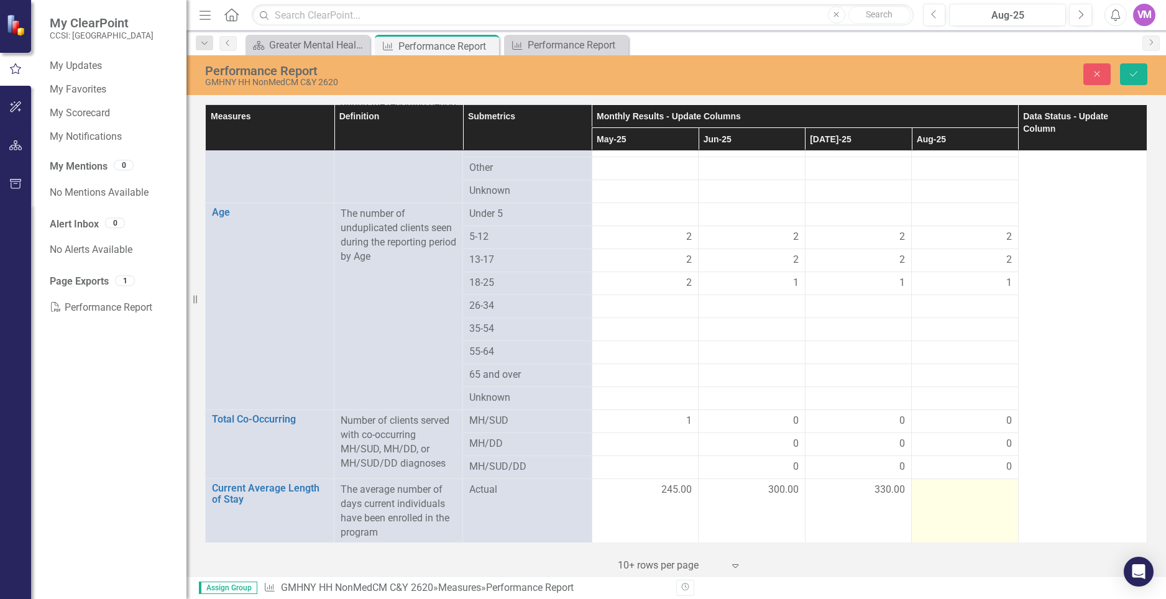
scroll to position [2694, 0]
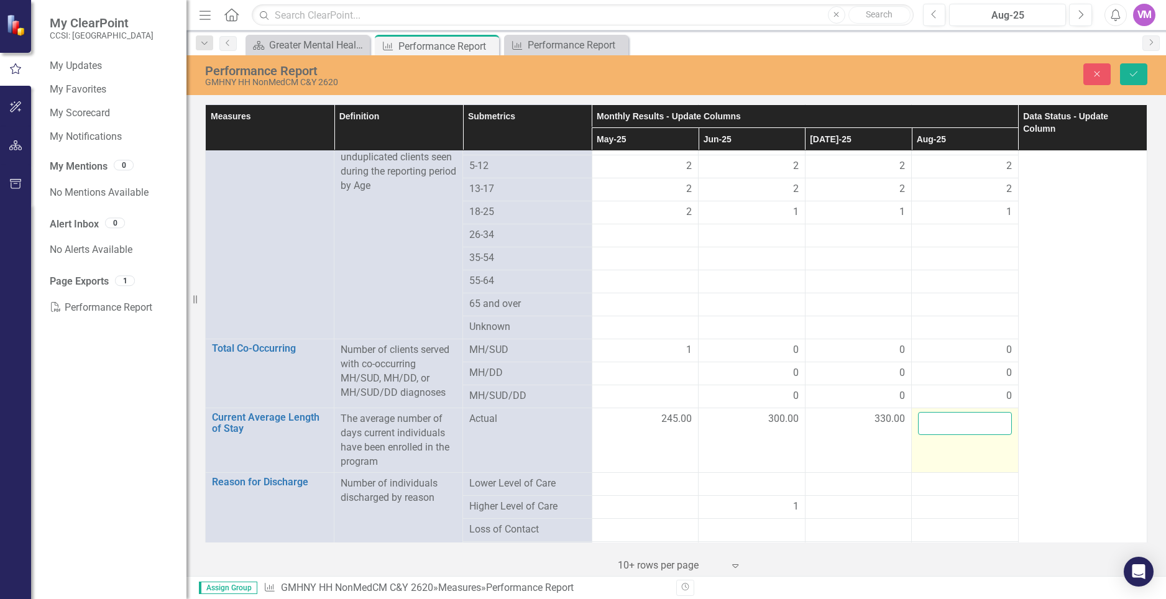
click at [967, 415] on input "number" at bounding box center [965, 423] width 94 height 23
type input "360"
click at [1138, 73] on icon "Save" at bounding box center [1133, 74] width 11 height 9
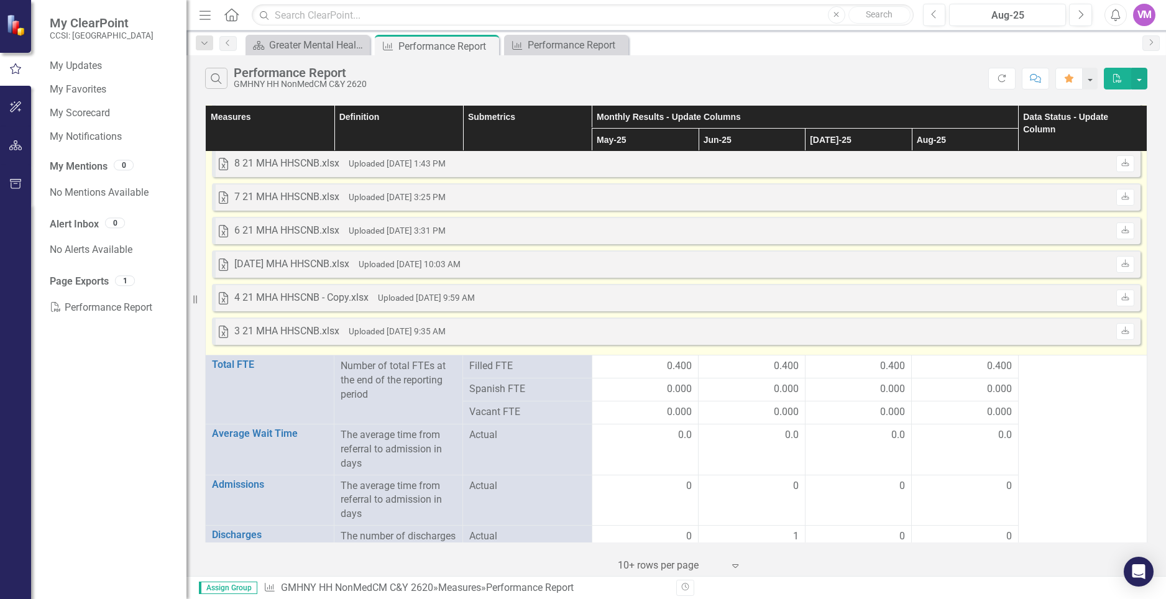
scroll to position [1573, 0]
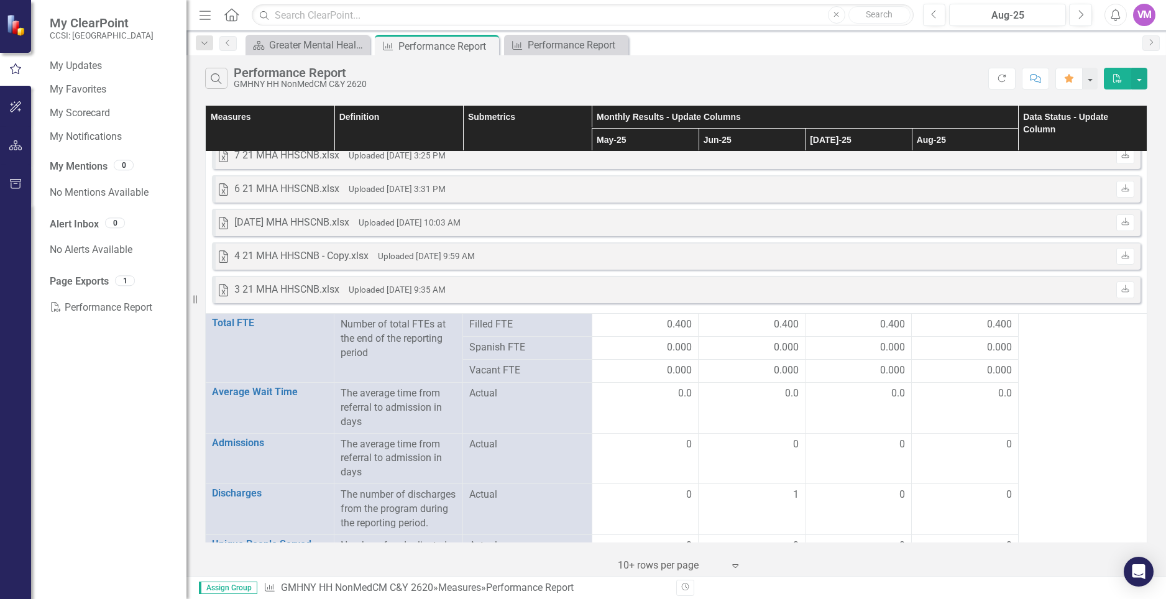
scroll to position [1653, 0]
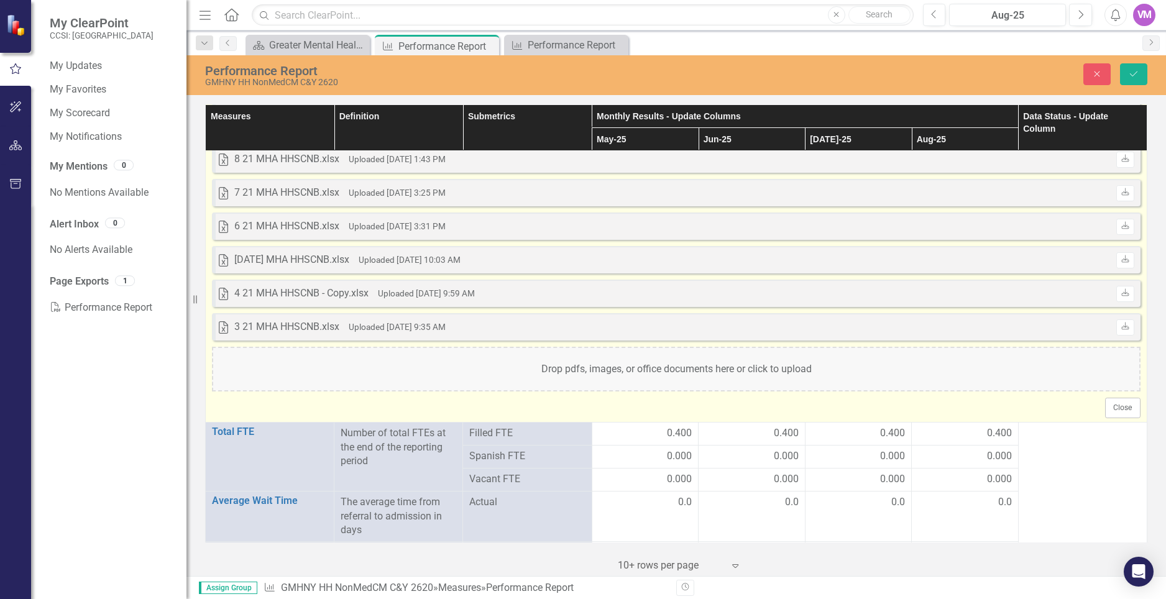
click at [623, 365] on div "Drop pdfs, images, or office documents here or click to upload" at bounding box center [676, 369] width 928 height 45
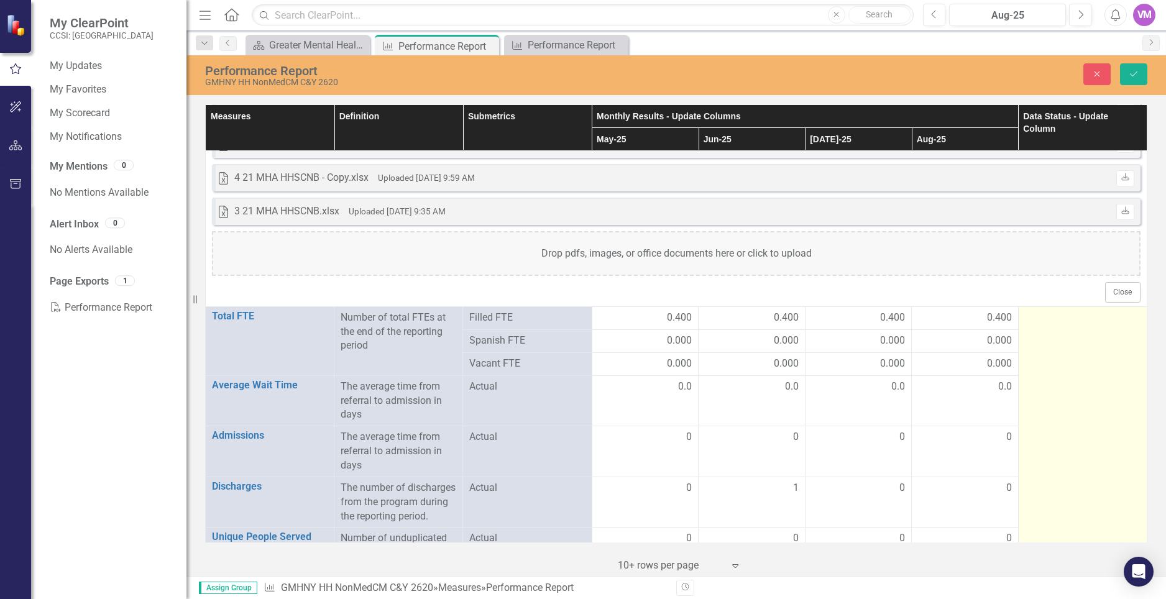
scroll to position [1803, 0]
click at [1131, 320] on icon "Expand" at bounding box center [1128, 321] width 12 height 10
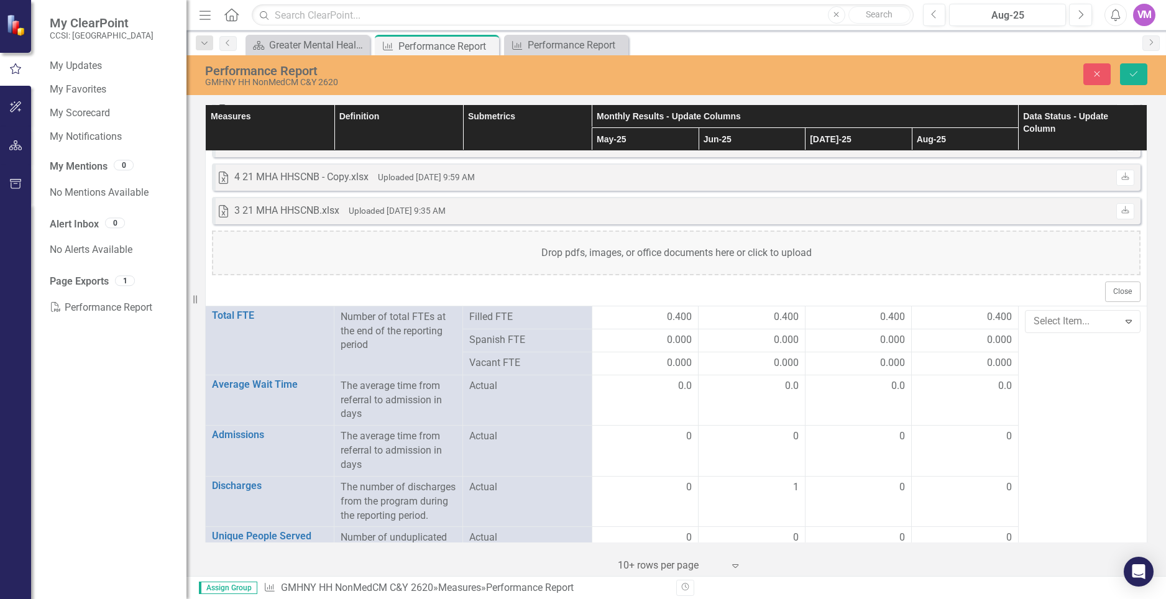
click at [1088, 326] on div at bounding box center [1072, 321] width 78 height 17
click at [1128, 321] on icon "Expand" at bounding box center [1128, 321] width 12 height 10
click at [1064, 326] on div at bounding box center [1072, 321] width 78 height 17
click at [1129, 76] on icon "Save" at bounding box center [1133, 74] width 11 height 9
click at [1128, 291] on button "Close" at bounding box center [1122, 291] width 35 height 20
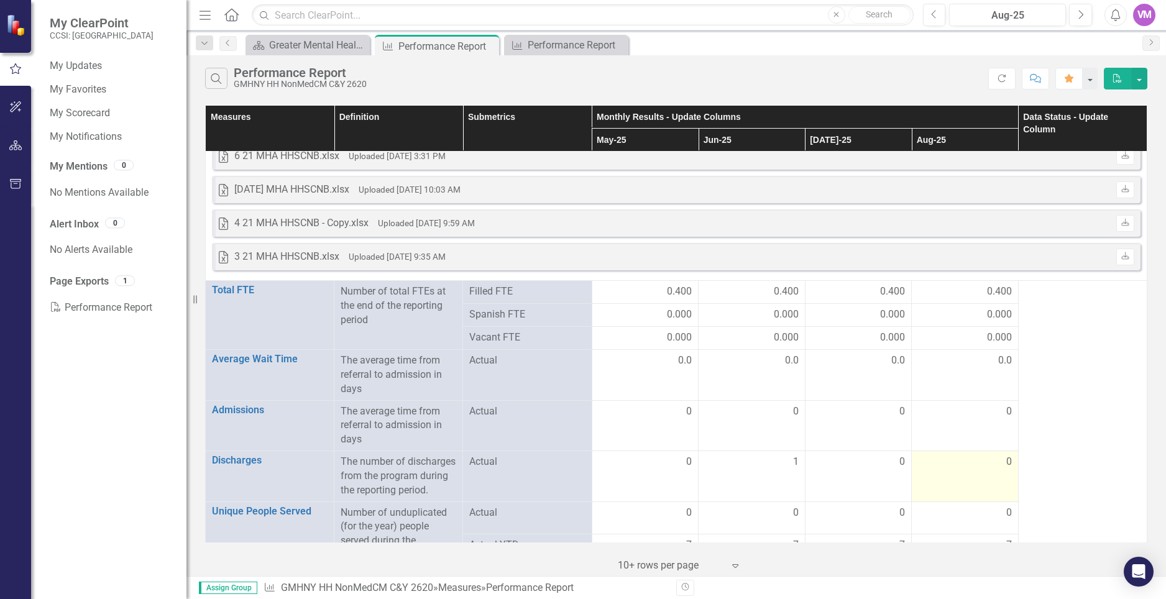
scroll to position [1648, 0]
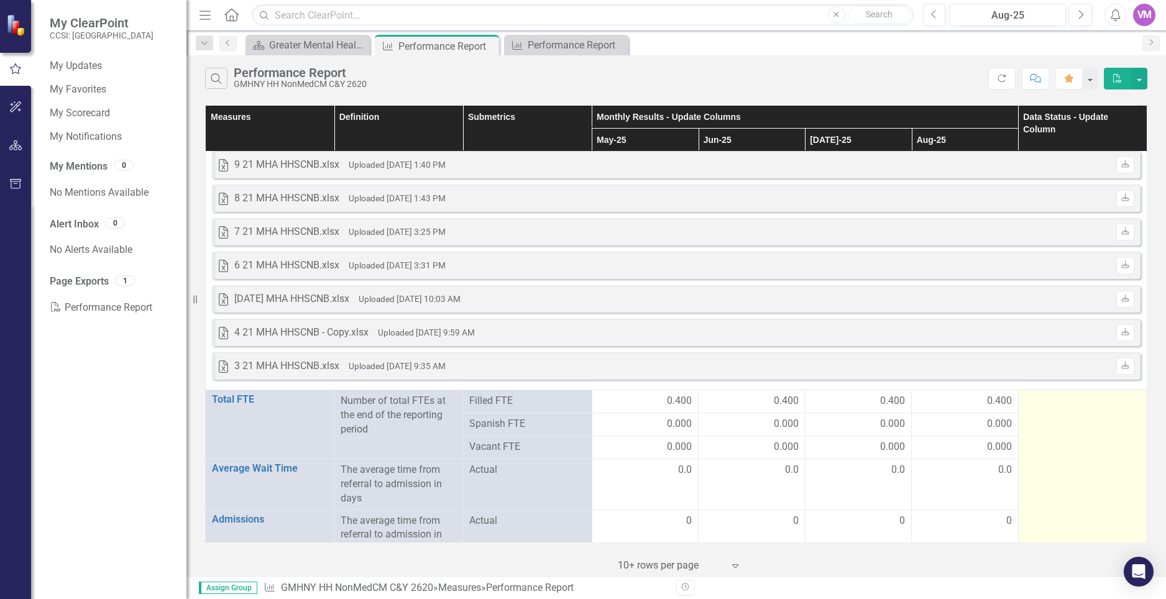
click at [1066, 406] on div at bounding box center [1083, 401] width 116 height 15
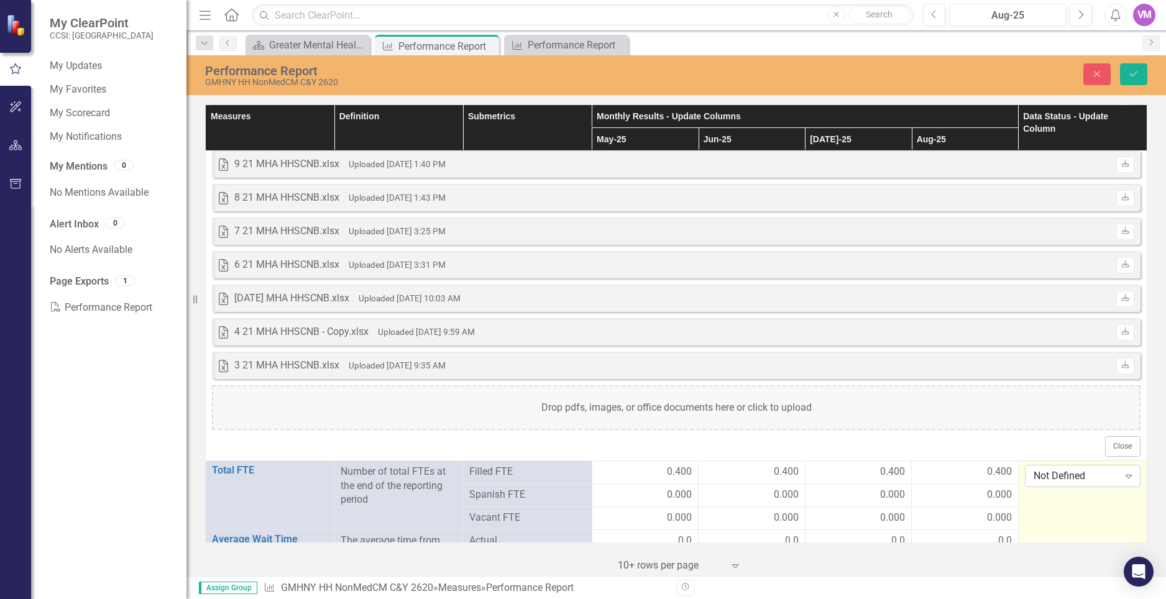
click at [1092, 477] on div "Not Defined" at bounding box center [1075, 475] width 85 height 14
click at [1065, 457] on div "Submitted" at bounding box center [1085, 455] width 96 height 14
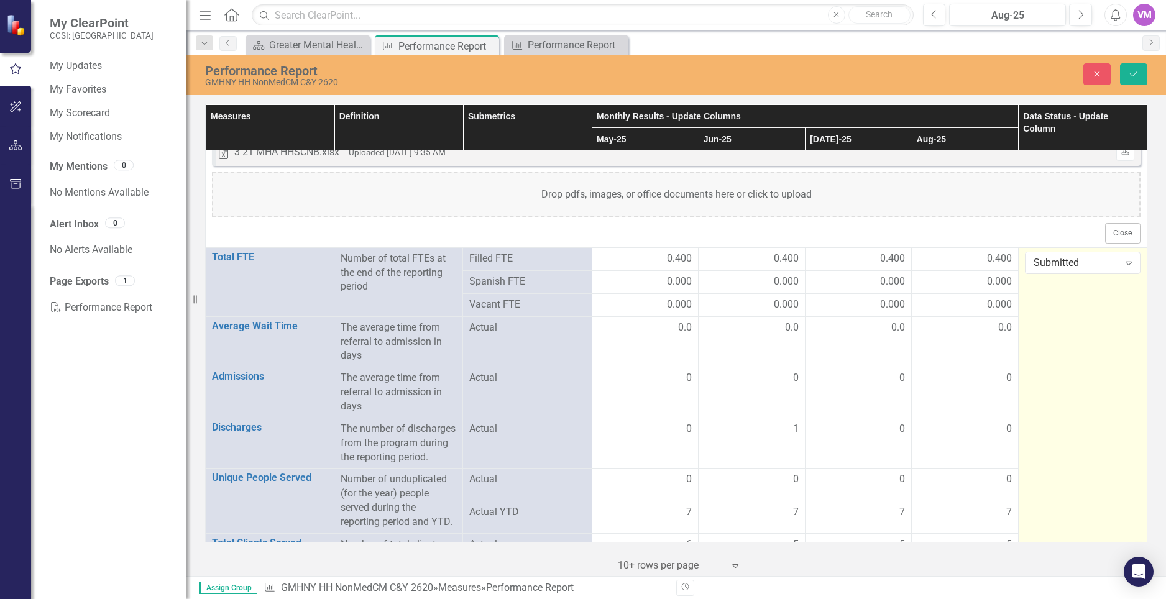
scroll to position [1873, 0]
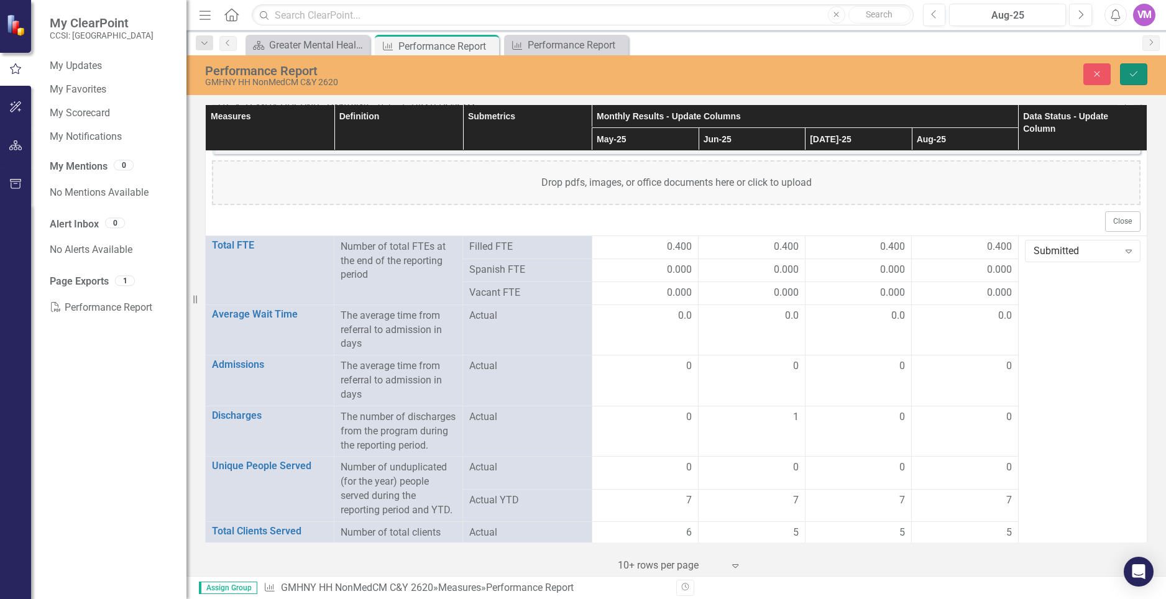
click at [1137, 73] on icon "Save" at bounding box center [1133, 74] width 11 height 9
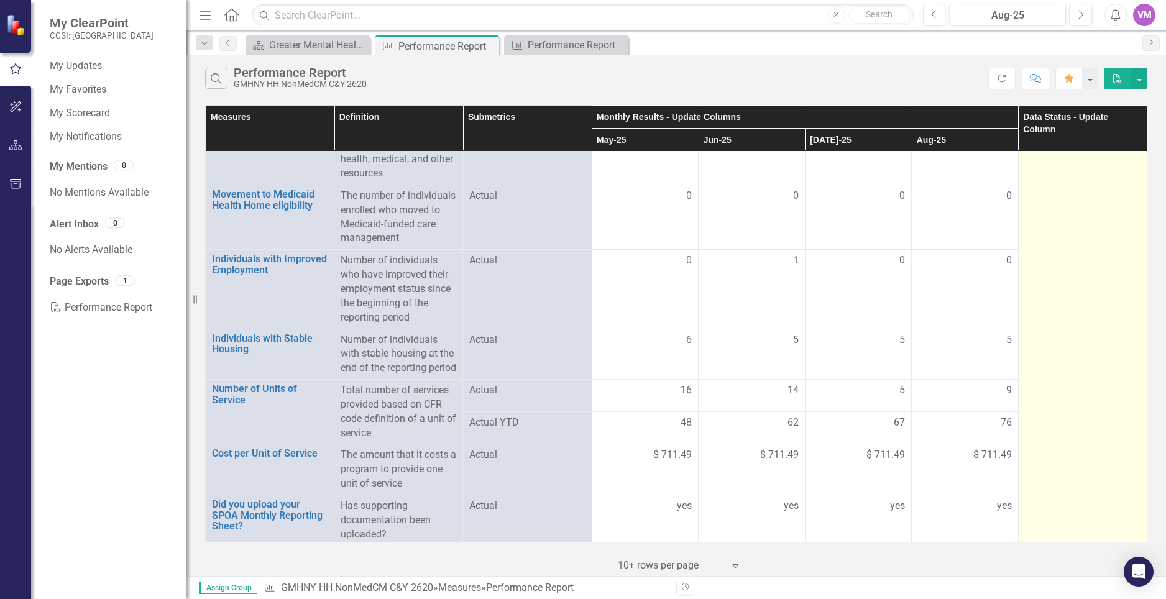
scroll to position [3456, 0]
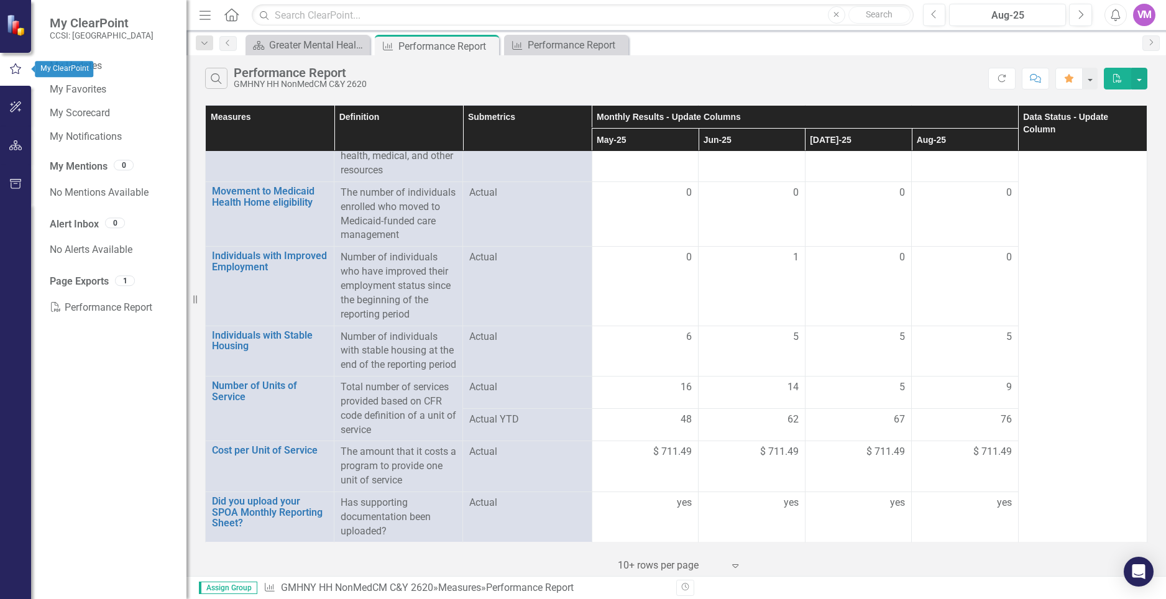
click at [14, 68] on icon "button" at bounding box center [16, 68] width 14 height 11
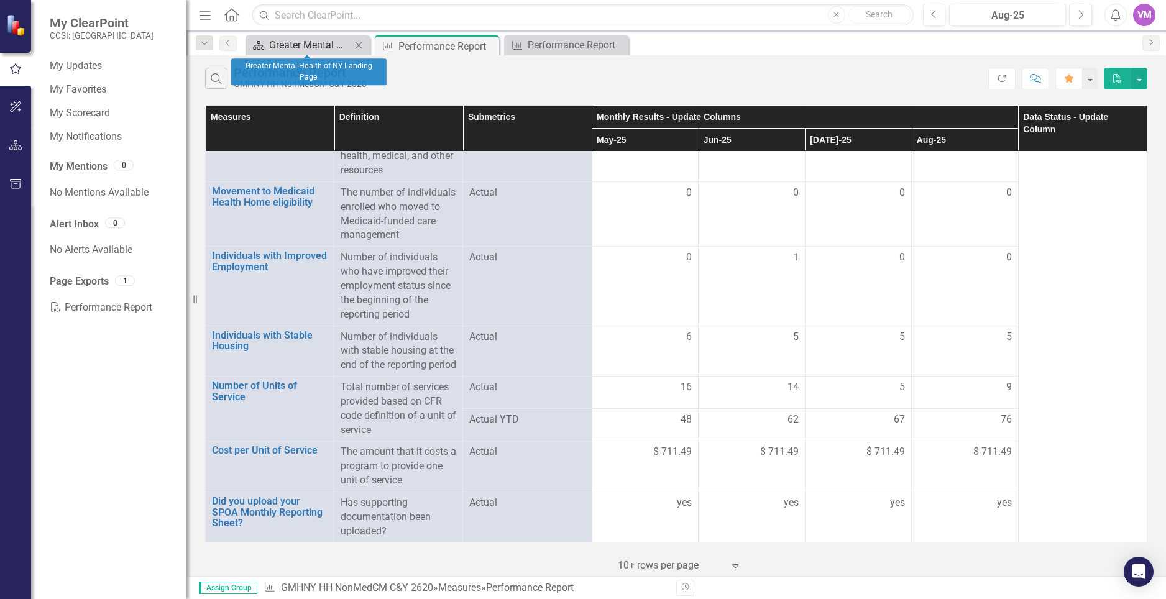
click at [299, 41] on div "Greater Mental Health of NY Landing Page" at bounding box center [310, 45] width 82 height 16
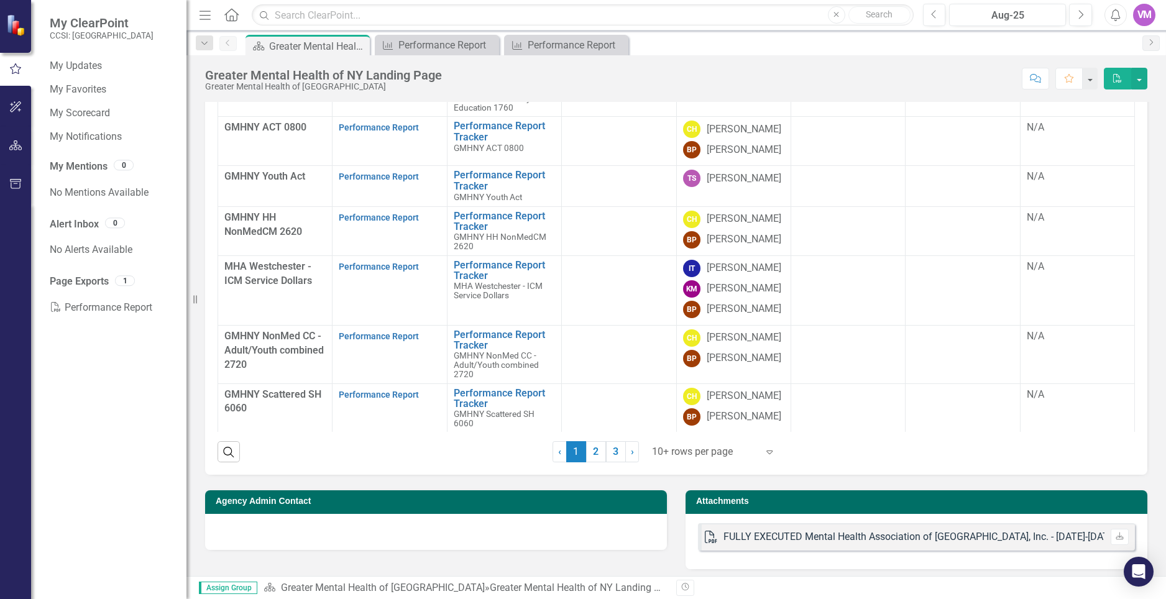
scroll to position [698, 0]
